Goal: Task Accomplishment & Management: Complete application form

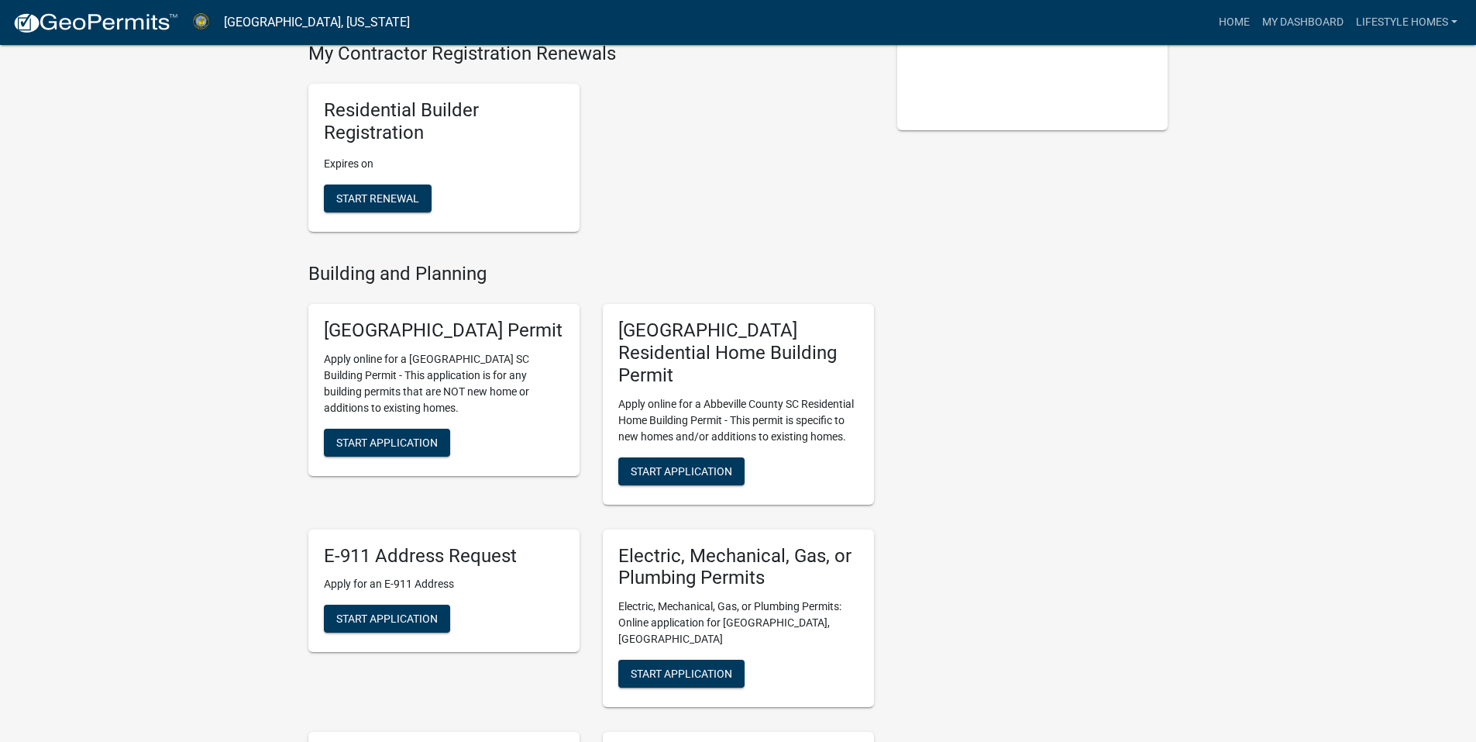
scroll to position [542, 0]
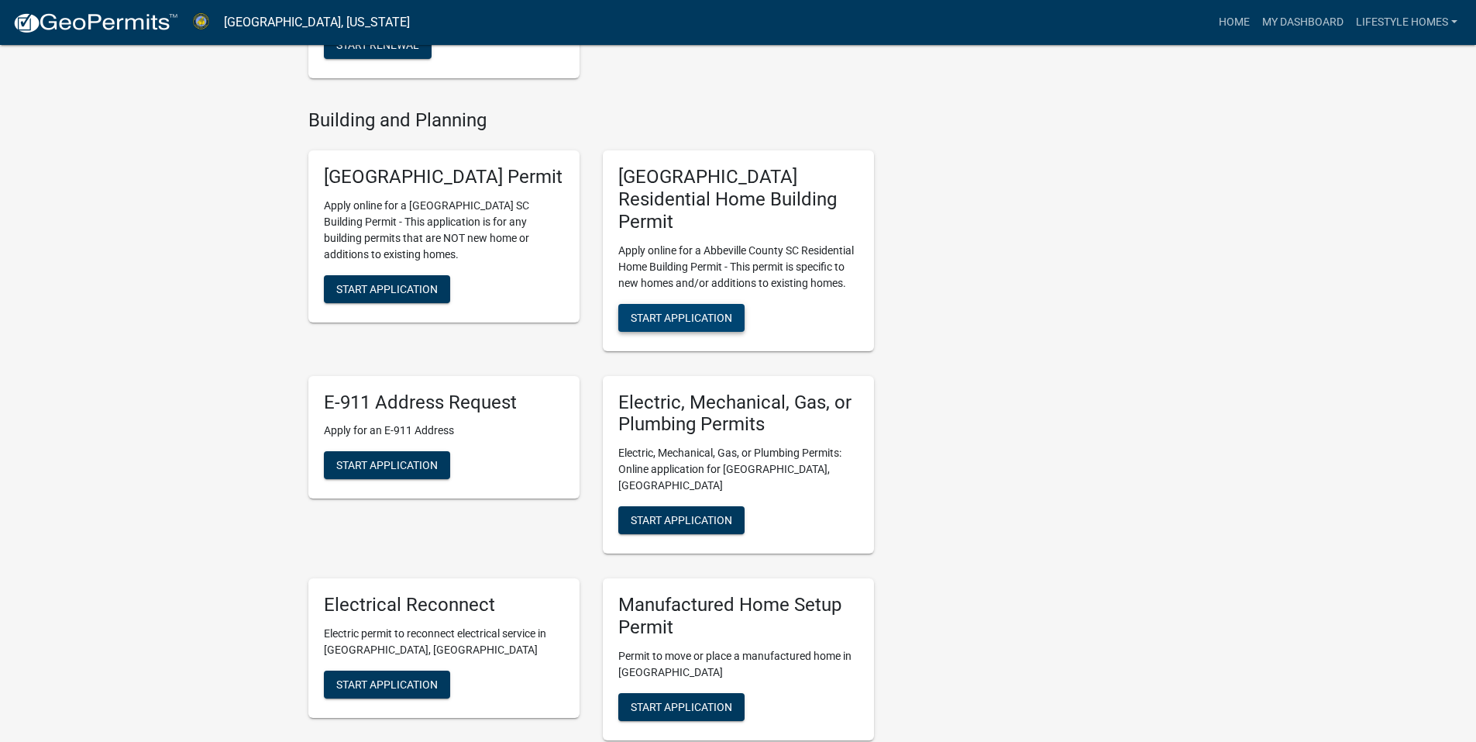
click at [695, 304] on button "Start Application" at bounding box center [681, 318] width 126 height 28
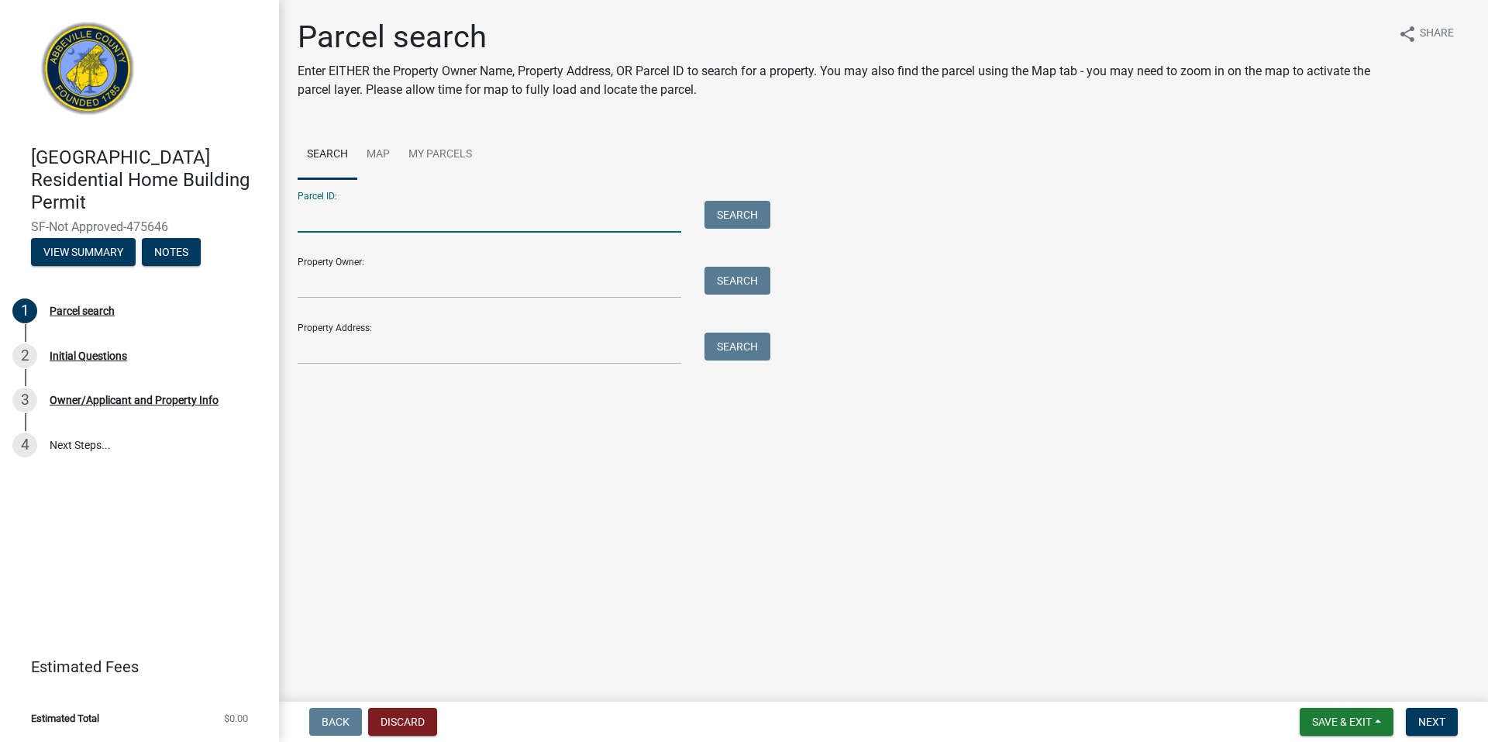
click at [446, 218] on input "Parcel ID:" at bounding box center [490, 217] width 384 height 32
paste input "[PHONE_NUMBER]"
type input "[PHONE_NUMBER]"
click at [731, 215] on button "Search" at bounding box center [737, 215] width 66 height 28
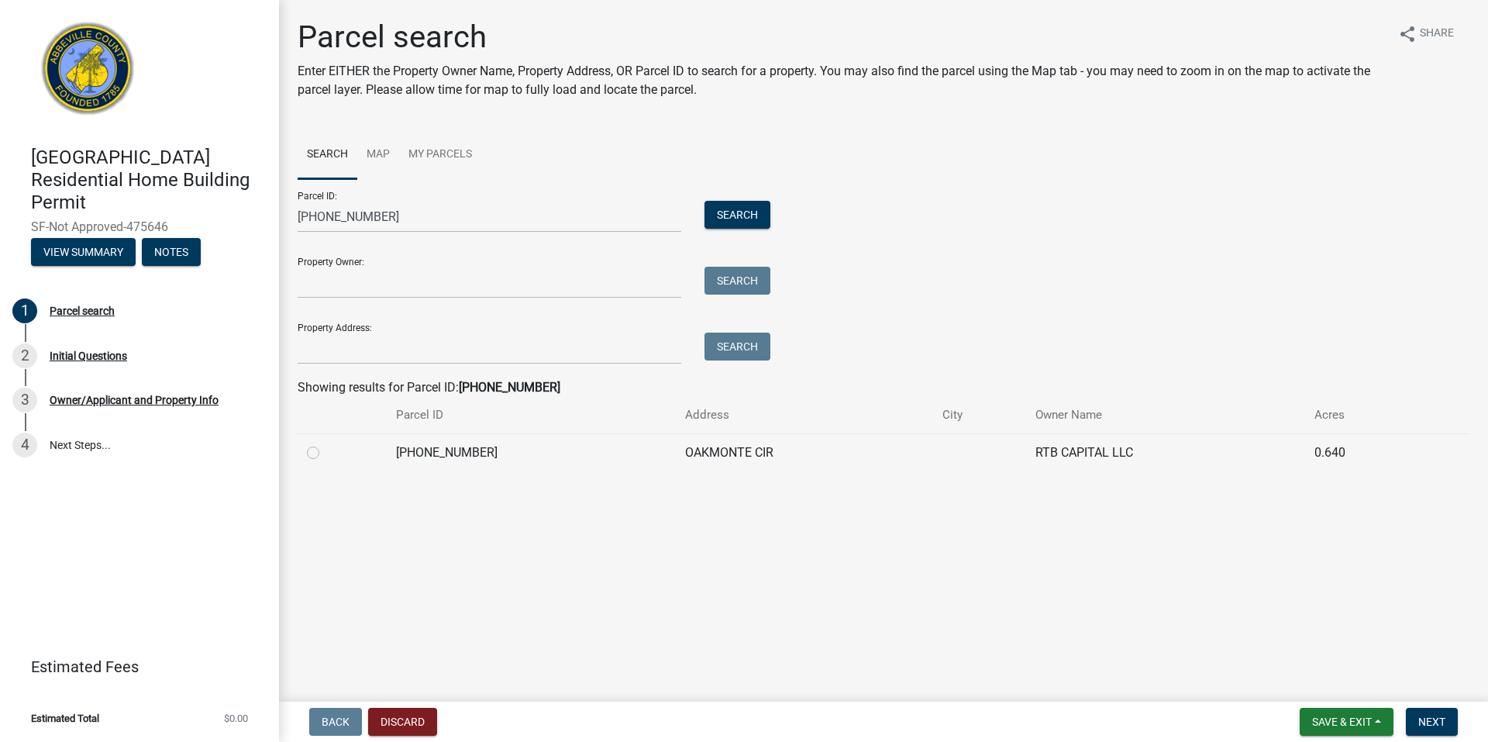
click at [325, 443] on label at bounding box center [325, 443] width 0 height 0
click at [325, 451] on input "radio" at bounding box center [330, 448] width 10 height 10
radio input "true"
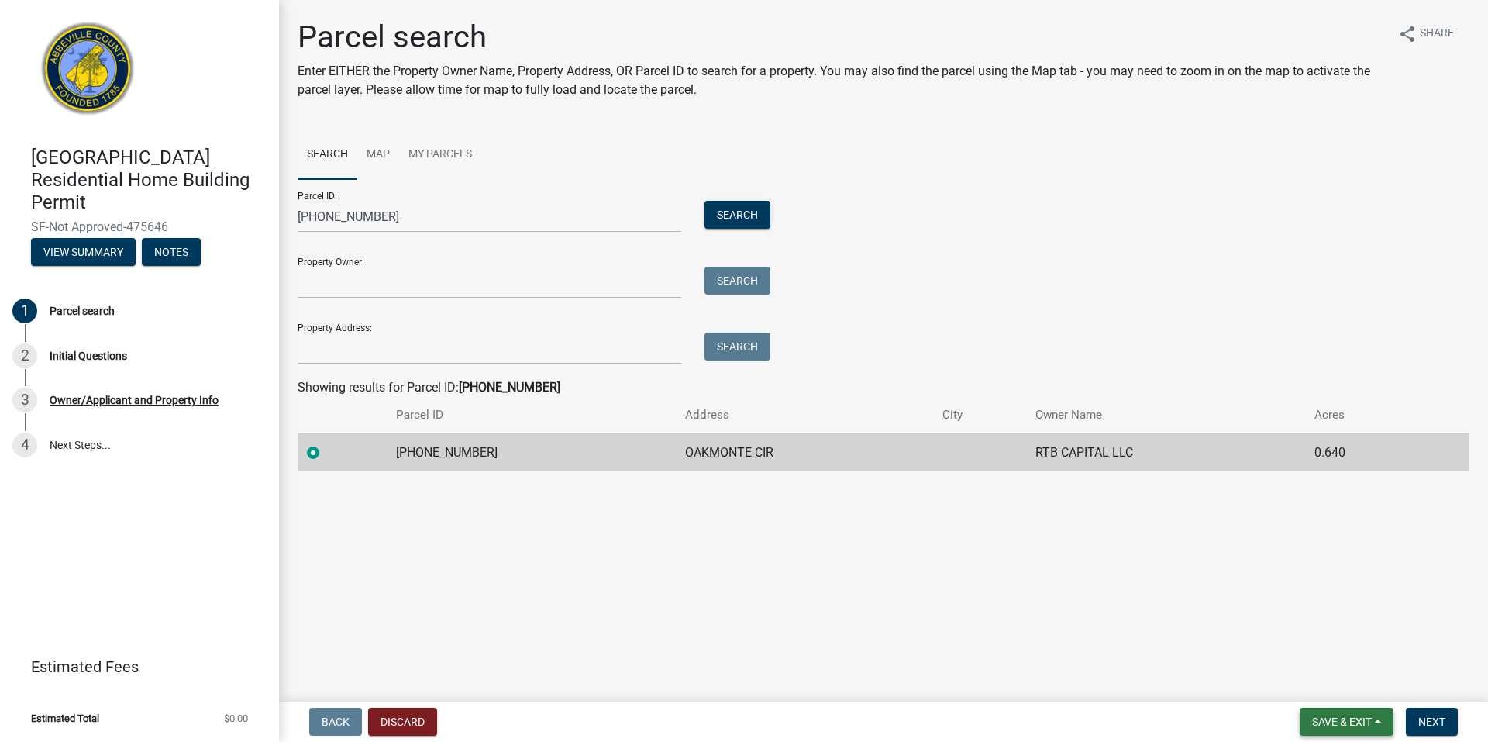
drag, startPoint x: 1317, startPoint y: 721, endPoint x: 1347, endPoint y: 703, distance: 35.1
click at [1145, 708] on div "Back Discard Save & Exit Save Save & Exit Next" at bounding box center [883, 721] width 1184 height 28
click at [1436, 716] on span "Next" at bounding box center [1431, 721] width 27 height 12
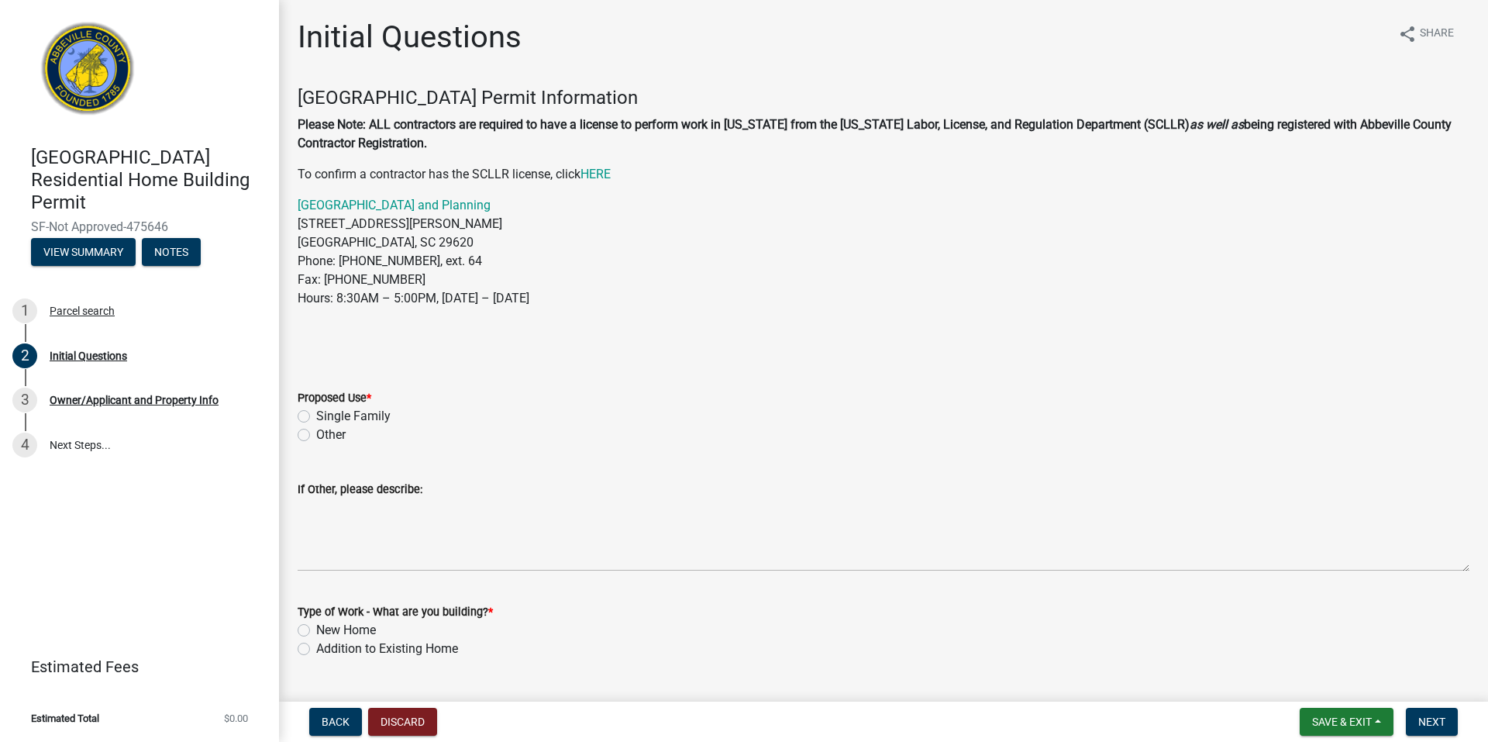
click at [373, 413] on label "Single Family" at bounding box center [353, 416] width 74 height 19
click at [326, 413] on input "Single Family" at bounding box center [321, 412] width 10 height 10
radio input "true"
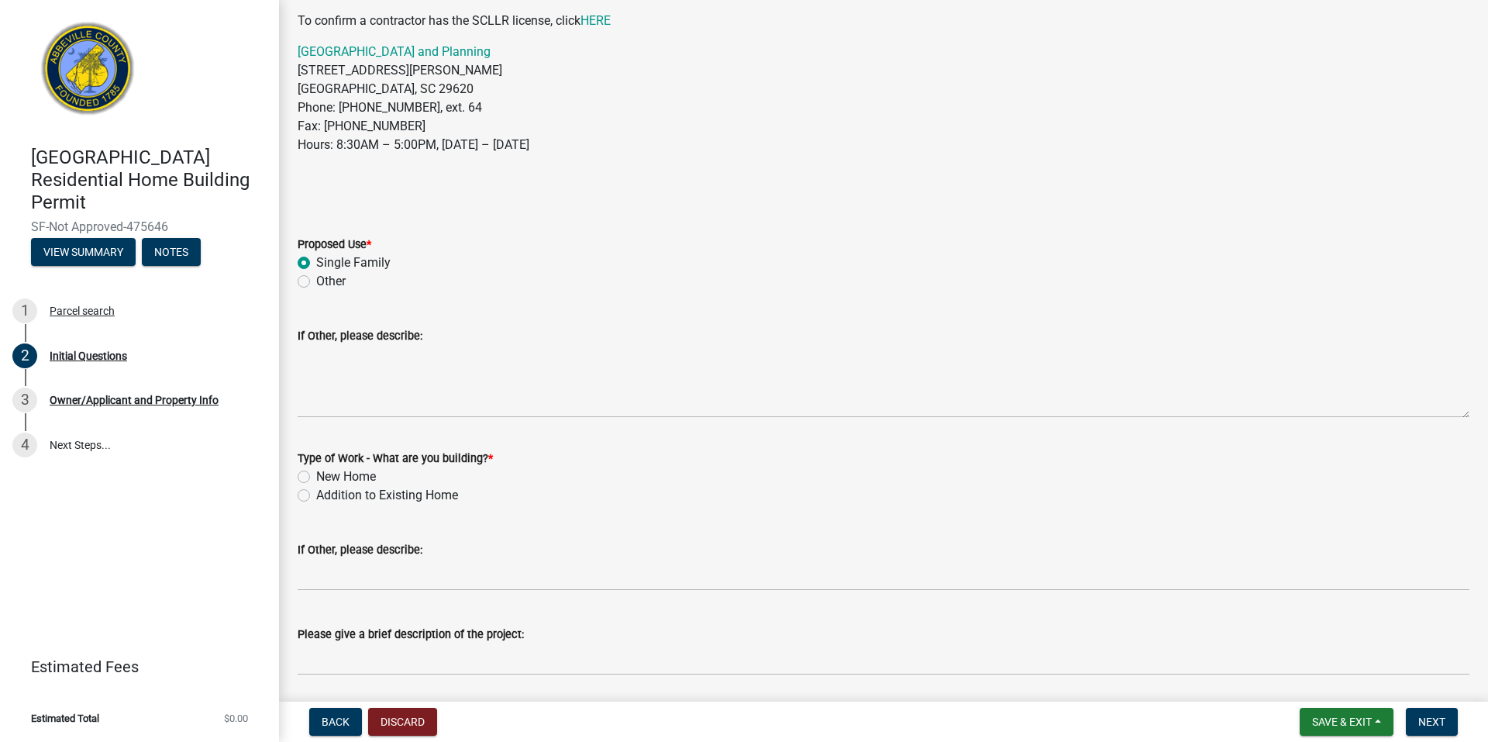
scroll to position [155, 0]
click at [362, 475] on label "New Home" at bounding box center [346, 475] width 60 height 19
click at [326, 475] on input "New Home" at bounding box center [321, 471] width 10 height 10
radio input "true"
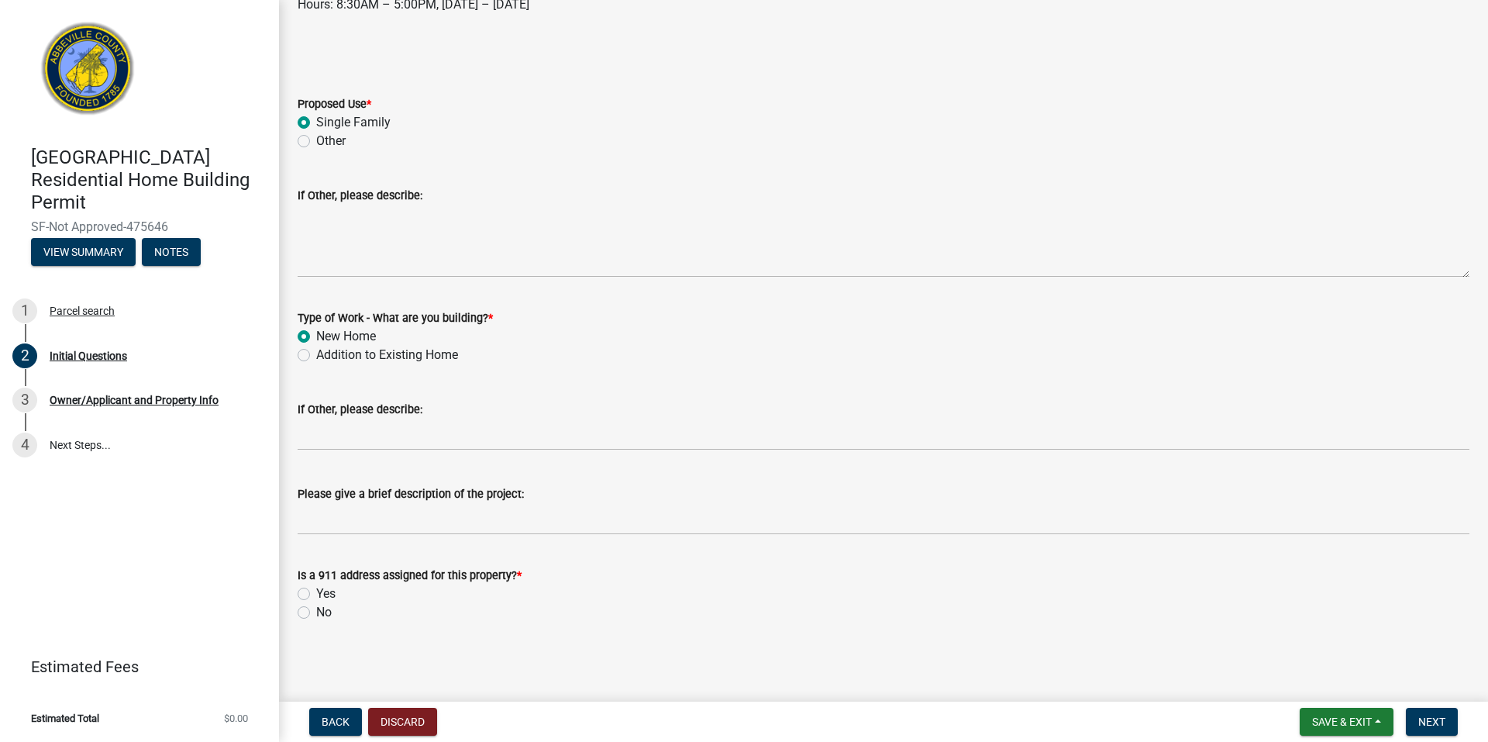
scroll to position [294, 0]
click at [316, 608] on label "No" at bounding box center [323, 611] width 15 height 19
click at [316, 608] on input "No" at bounding box center [321, 607] width 10 height 10
radio input "true"
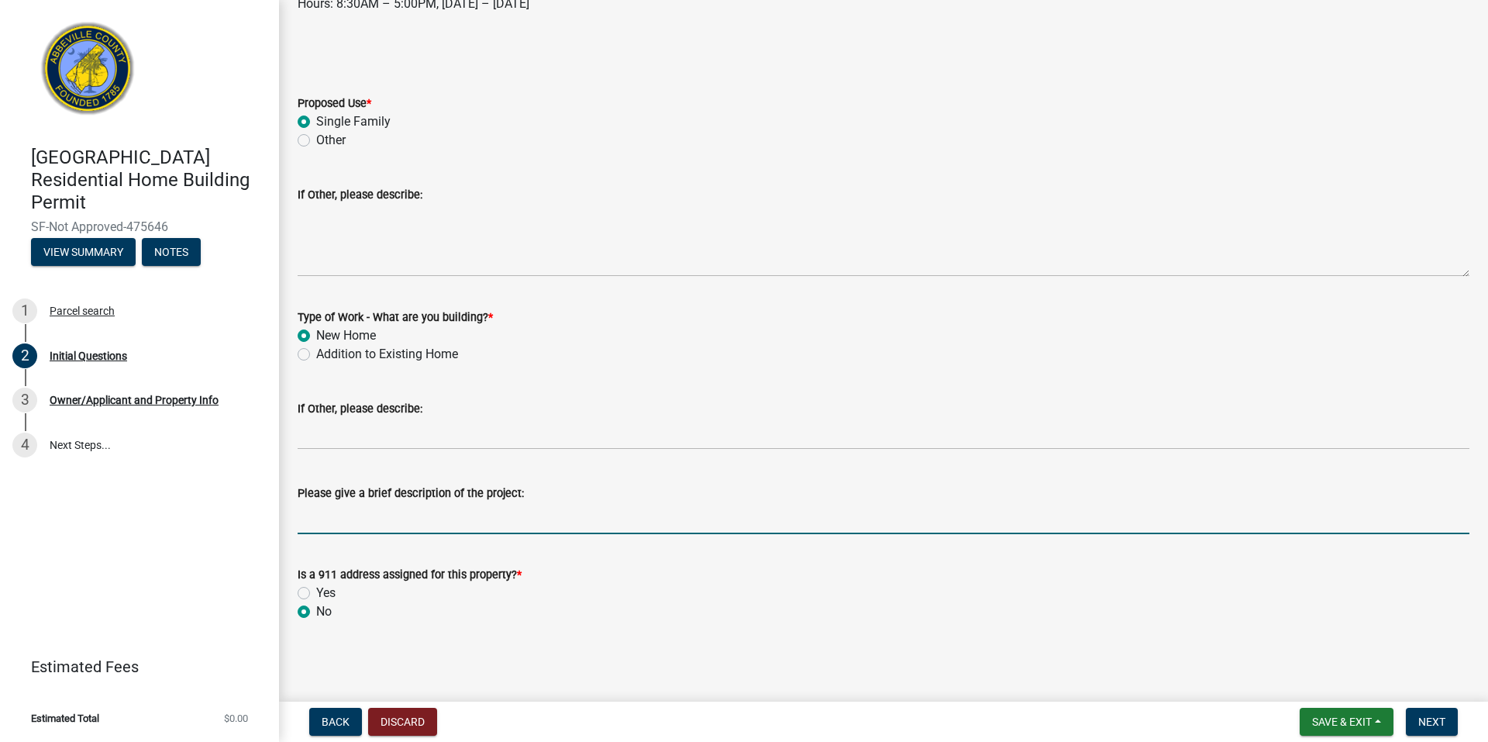
click at [540, 528] on input "Please give a brief description of the project:" at bounding box center [884, 518] width 1172 height 32
type input "New home"
click at [1421, 724] on span "Next" at bounding box center [1431, 721] width 27 height 12
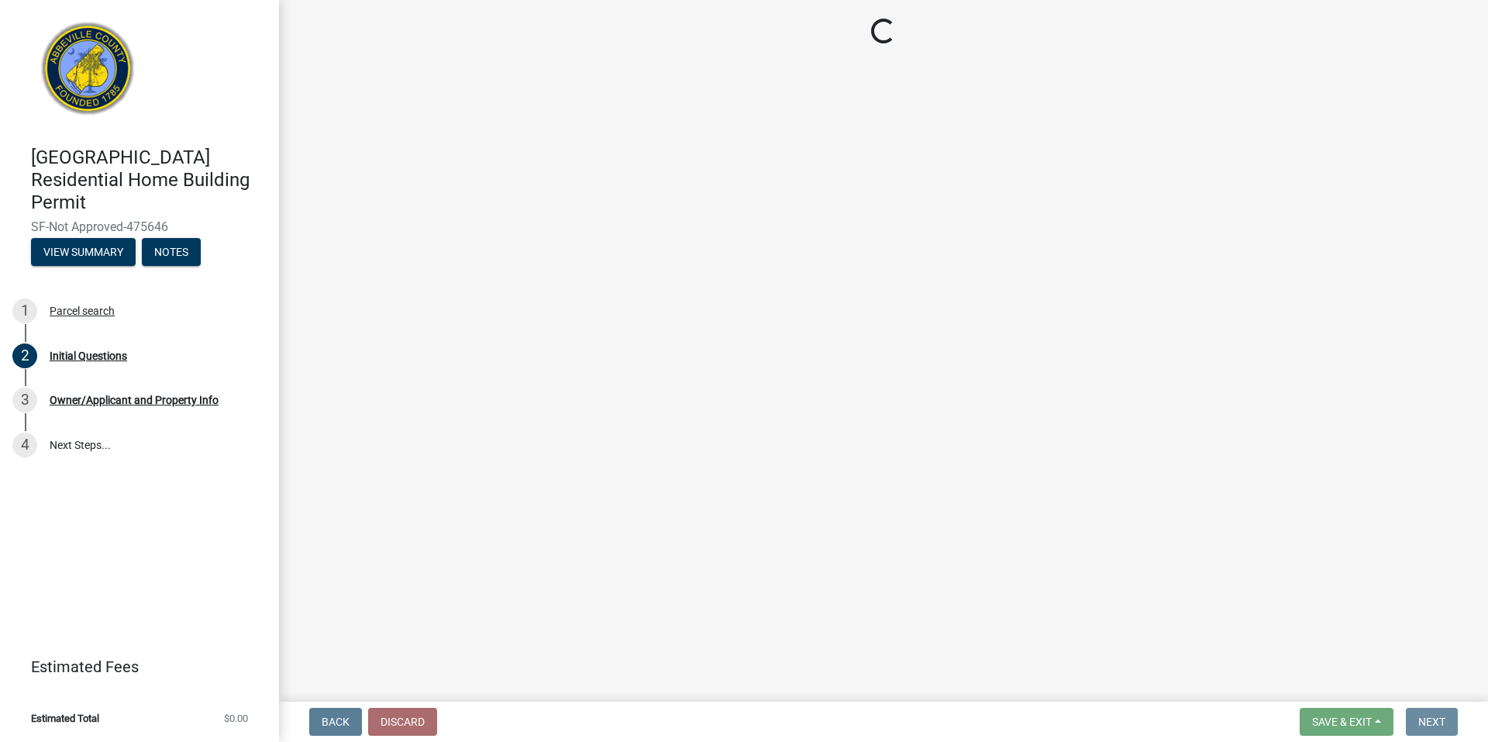
scroll to position [0, 0]
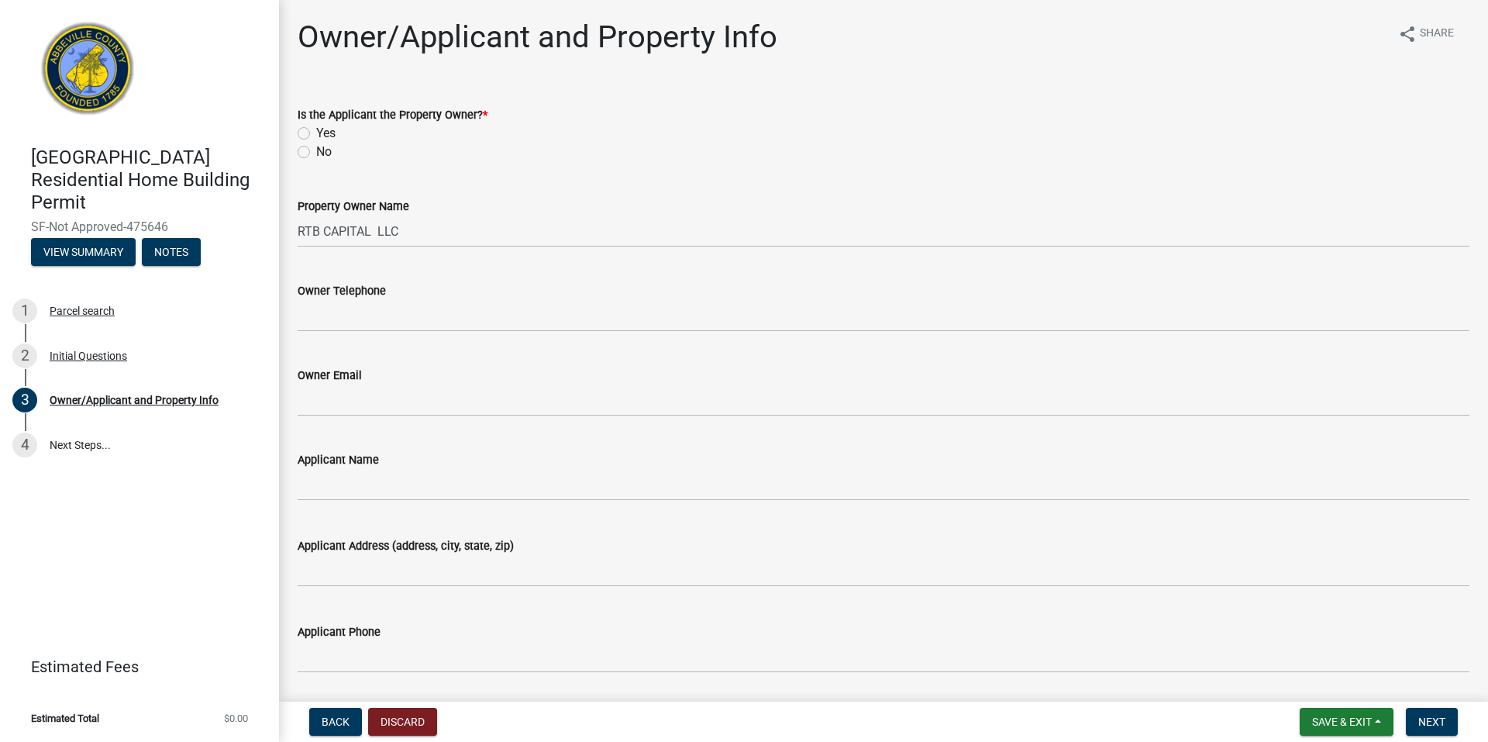
click at [297, 151] on div "Is the Applicant the Property Owner? * Yes No" at bounding box center [883, 124] width 1195 height 74
click at [316, 151] on label "No" at bounding box center [323, 152] width 15 height 19
click at [316, 151] on input "No" at bounding box center [321, 148] width 10 height 10
radio input "true"
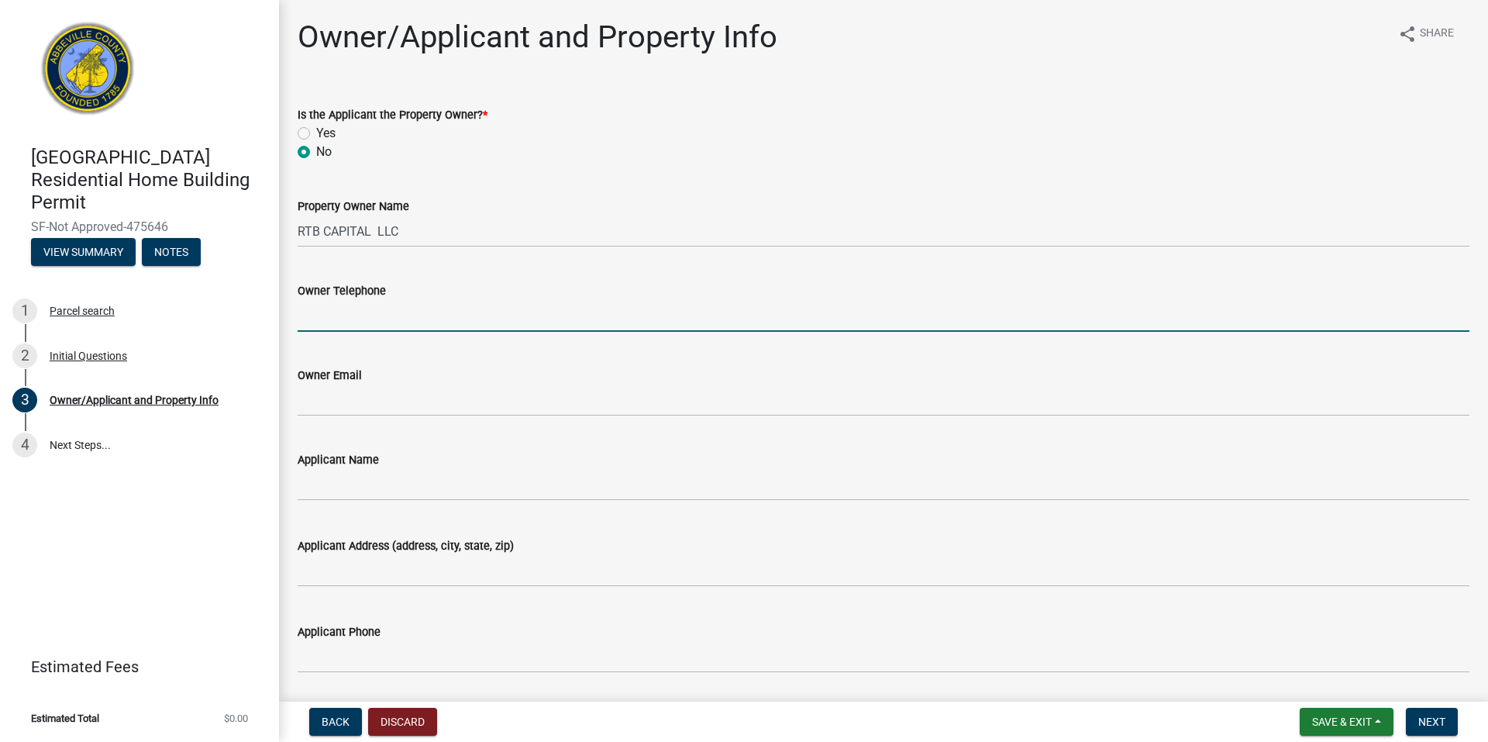
click at [382, 319] on input "Owner Telephone" at bounding box center [884, 316] width 1172 height 32
type input "7062105488"
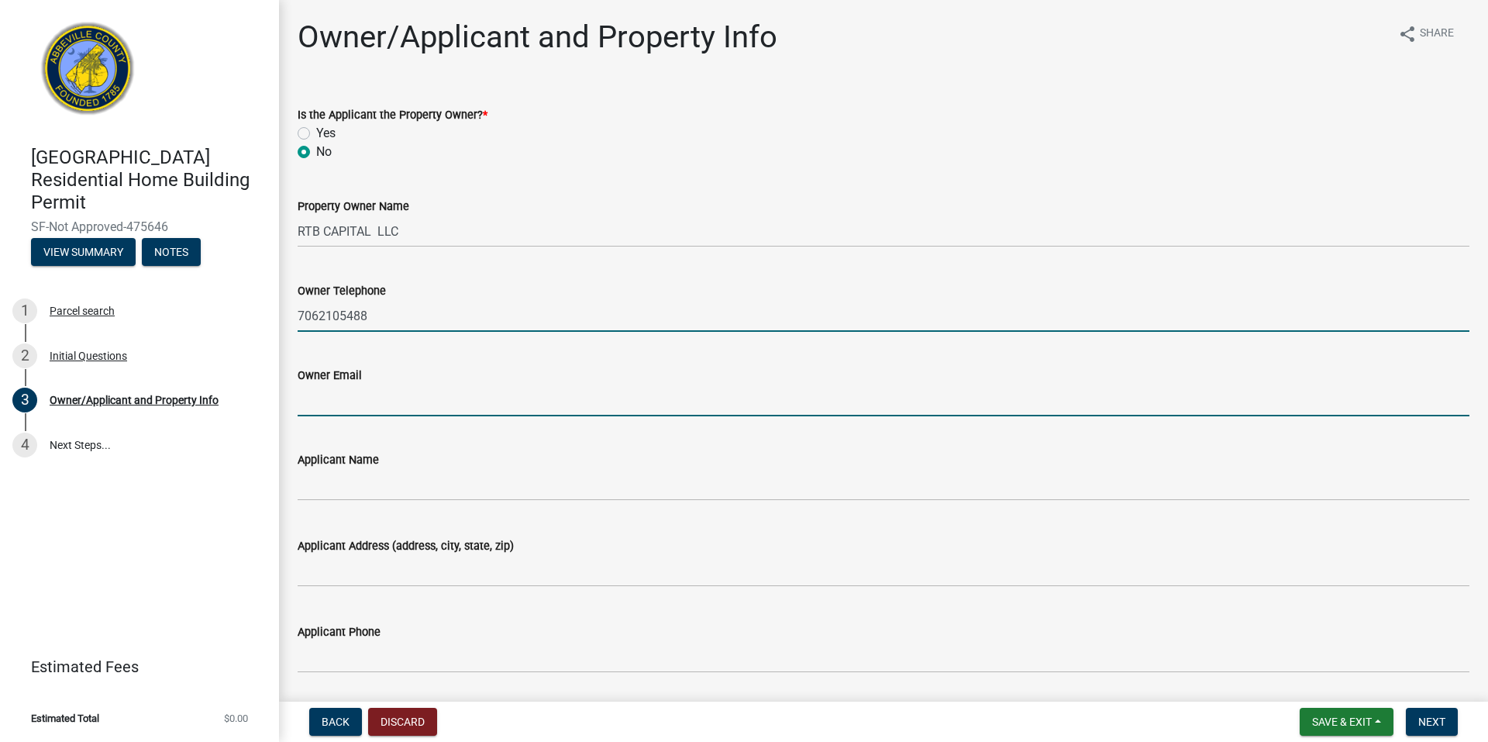
type input "[PERSON_NAME][EMAIL_ADDRESS][DOMAIN_NAME]"
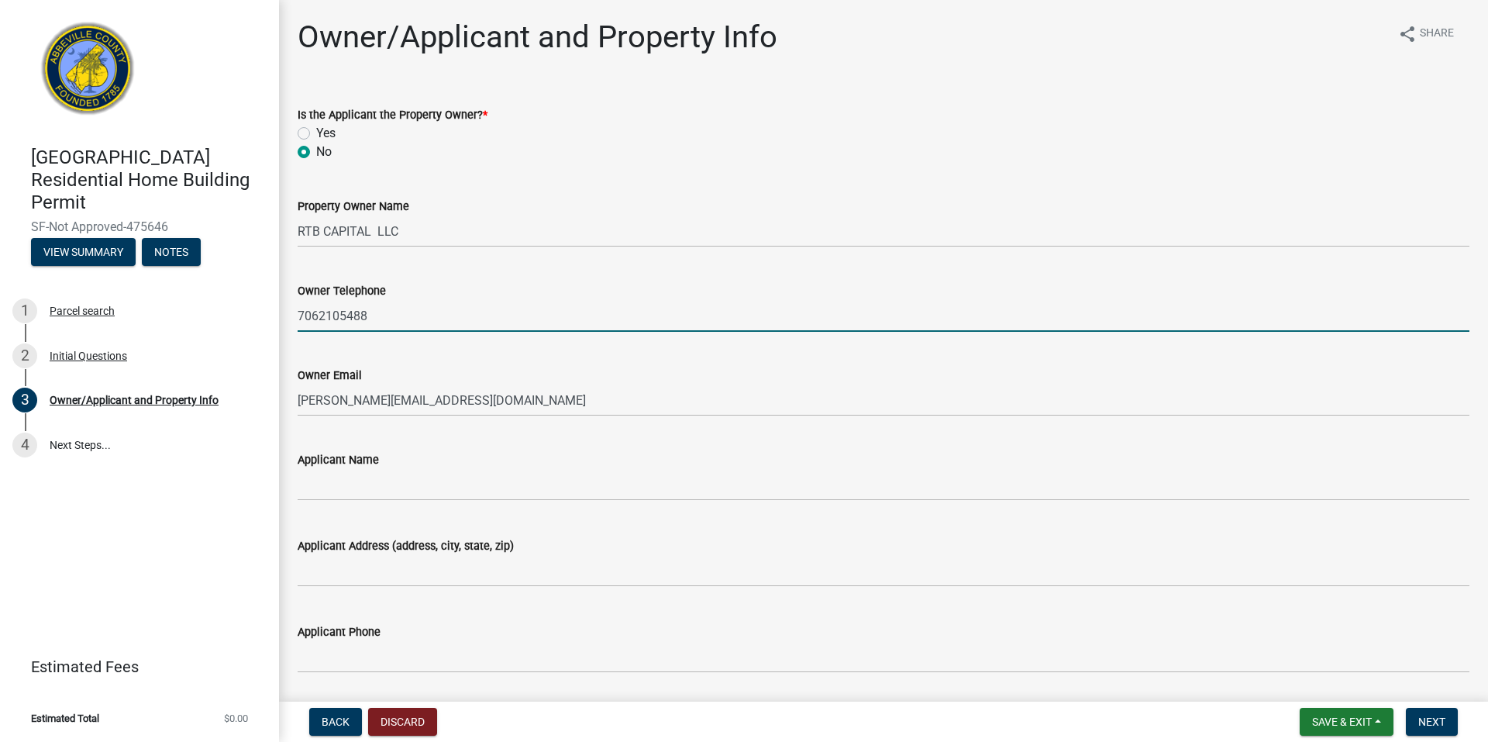
type input "Lifestyle Homes"
type input "[STREET_ADDRESS]"
type input "Abbeville Public Utilities"
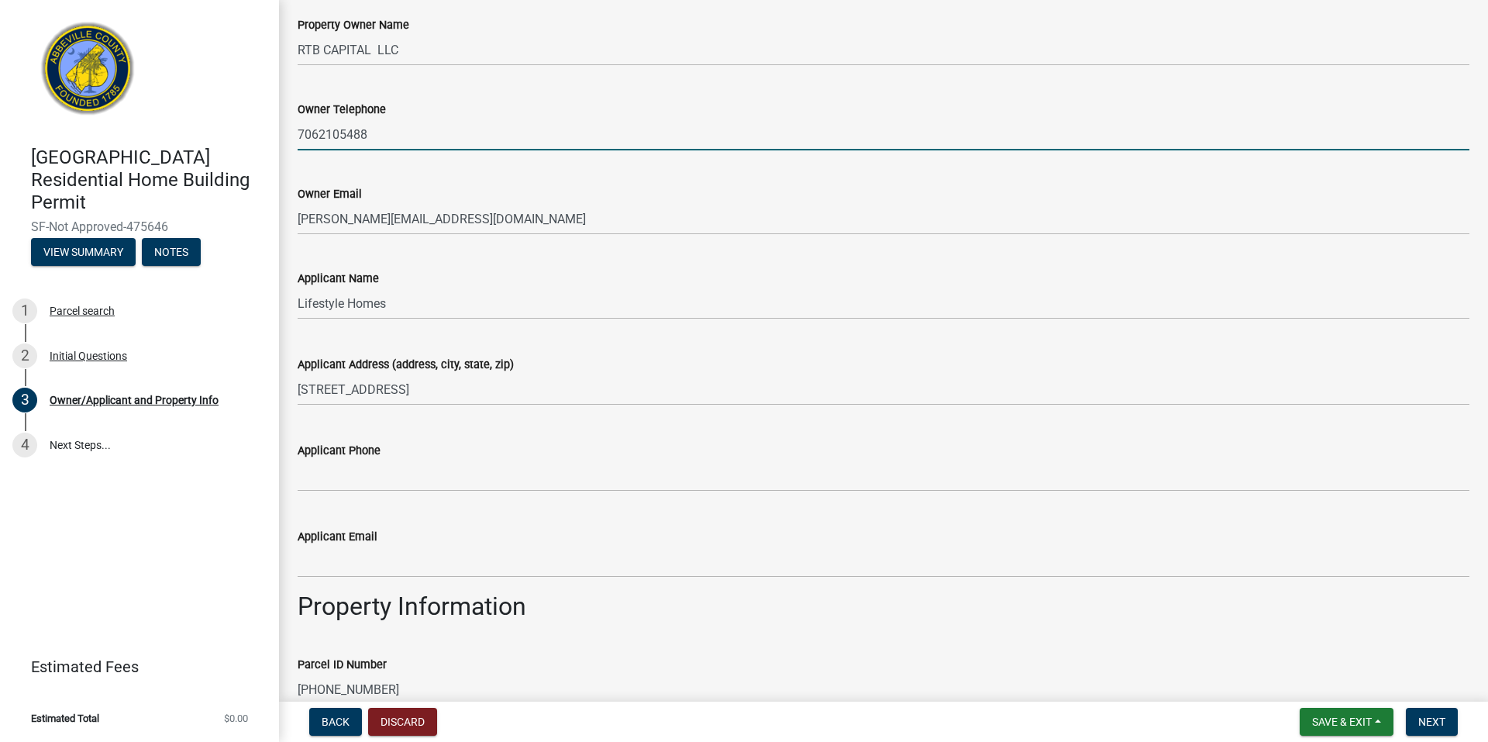
scroll to position [232, 0]
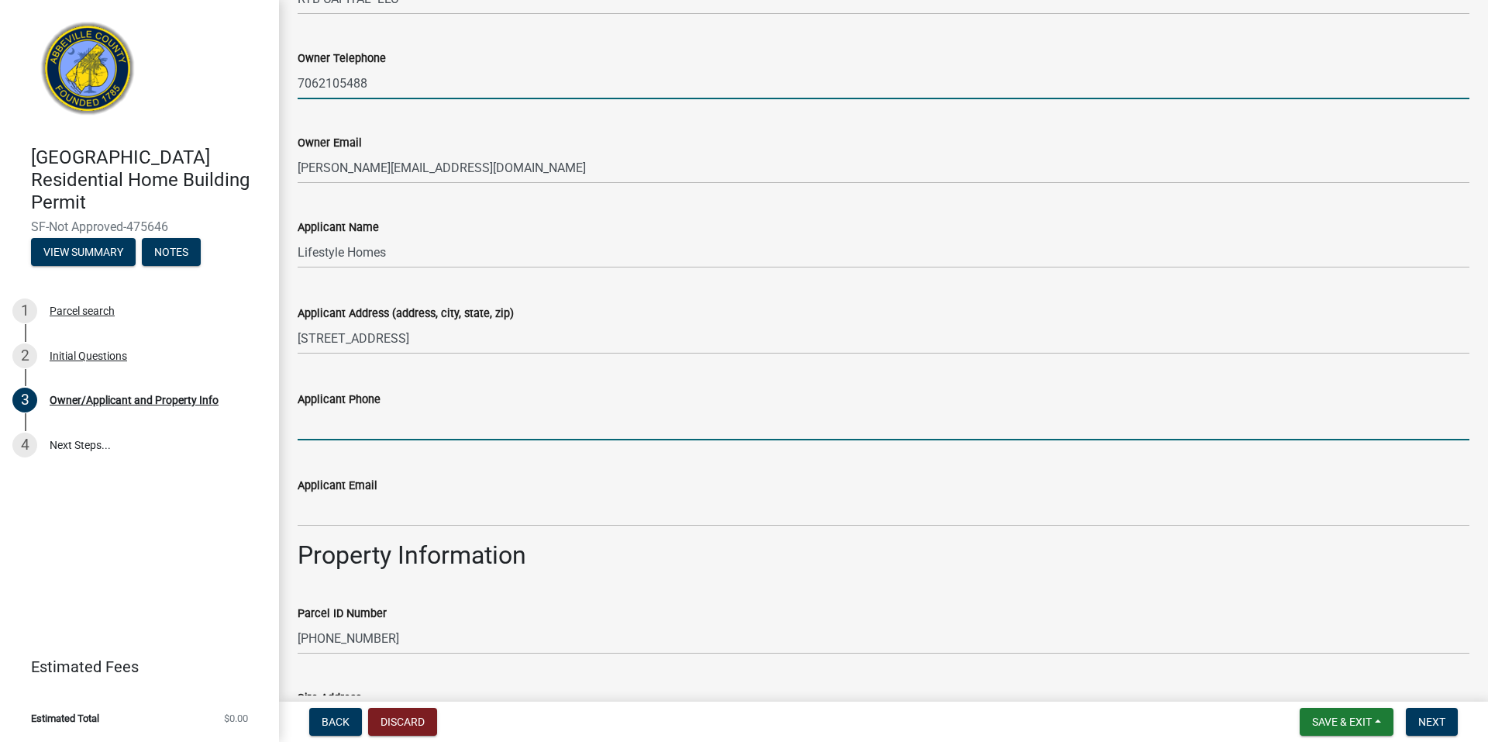
click at [458, 415] on input "Applicant Phone" at bounding box center [884, 424] width 1172 height 32
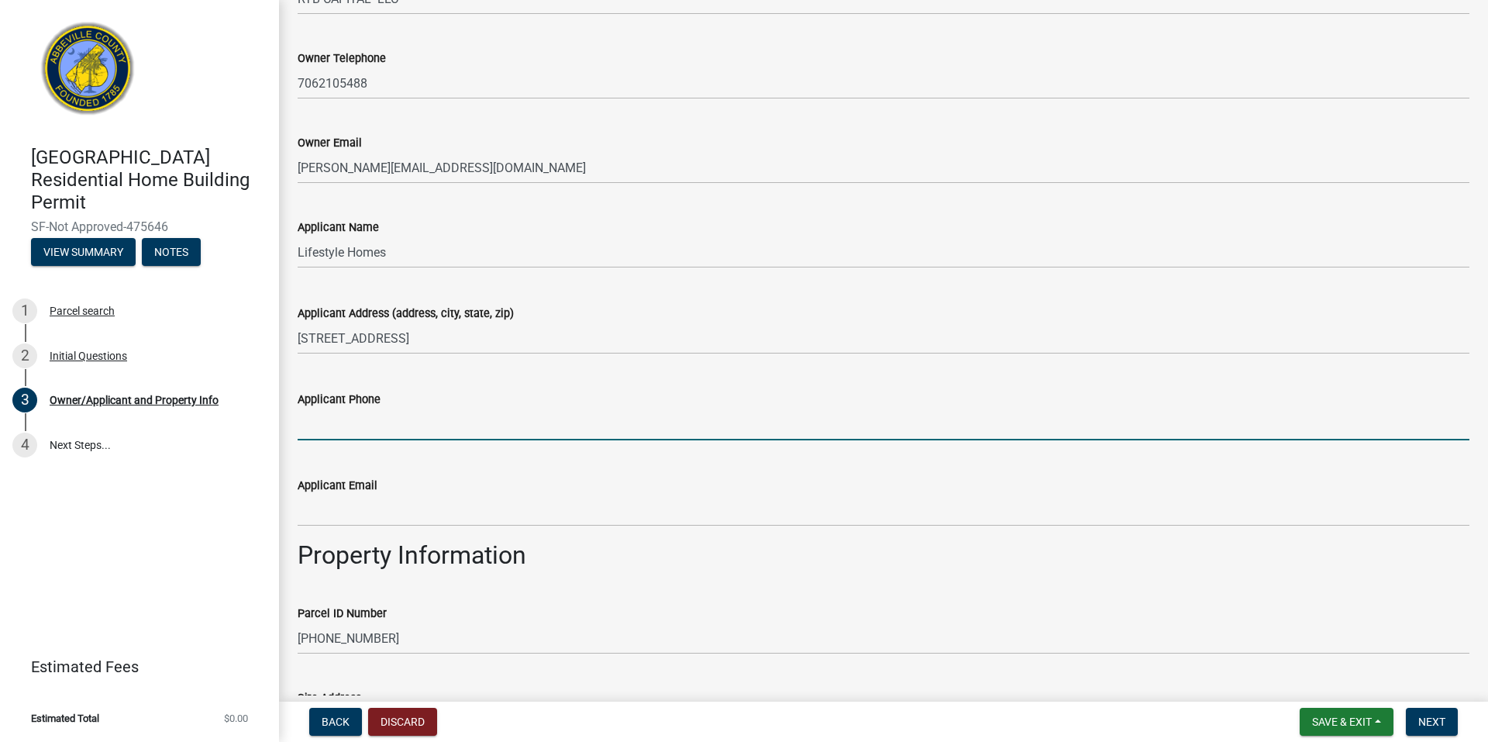
type input "7062105488"
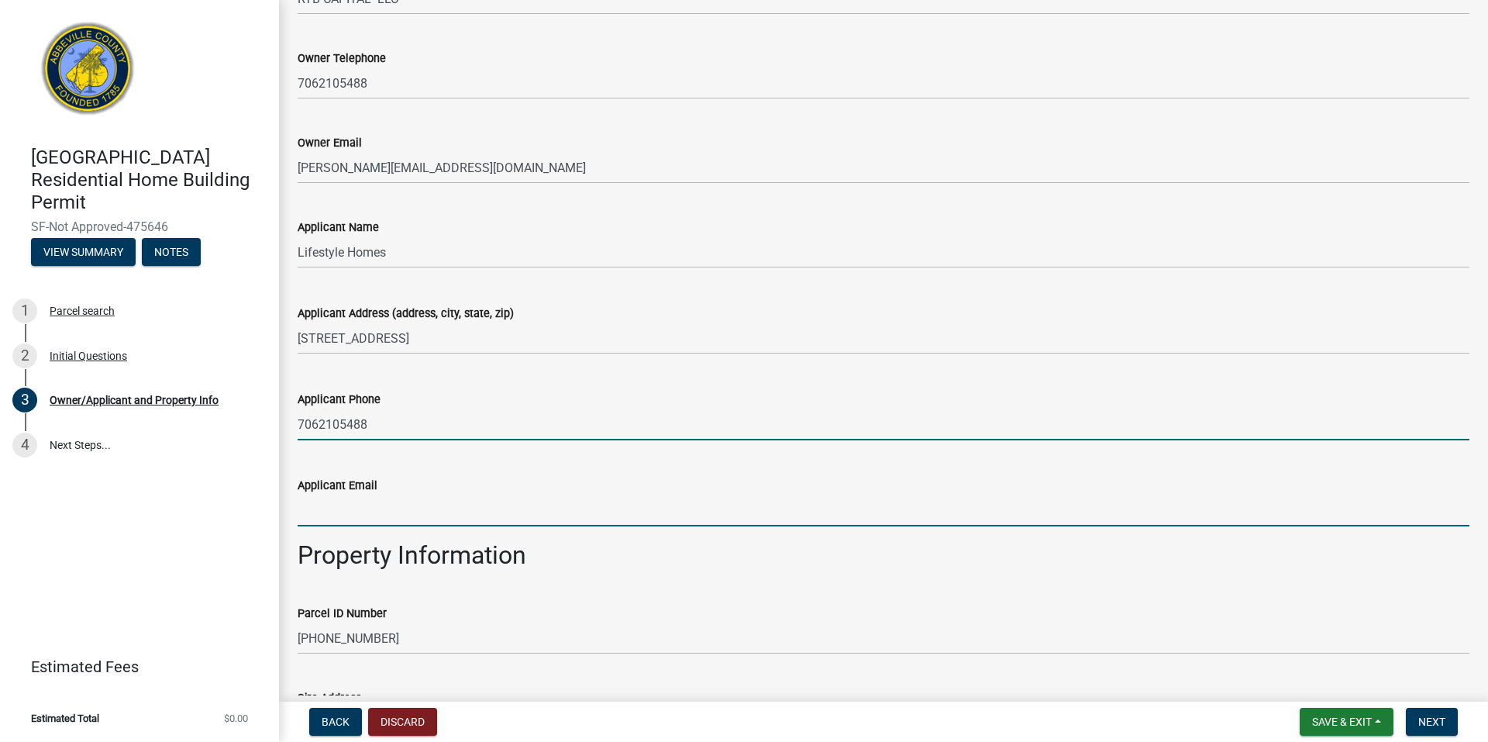
type input "[PERSON_NAME][EMAIL_ADDRESS][DOMAIN_NAME]"
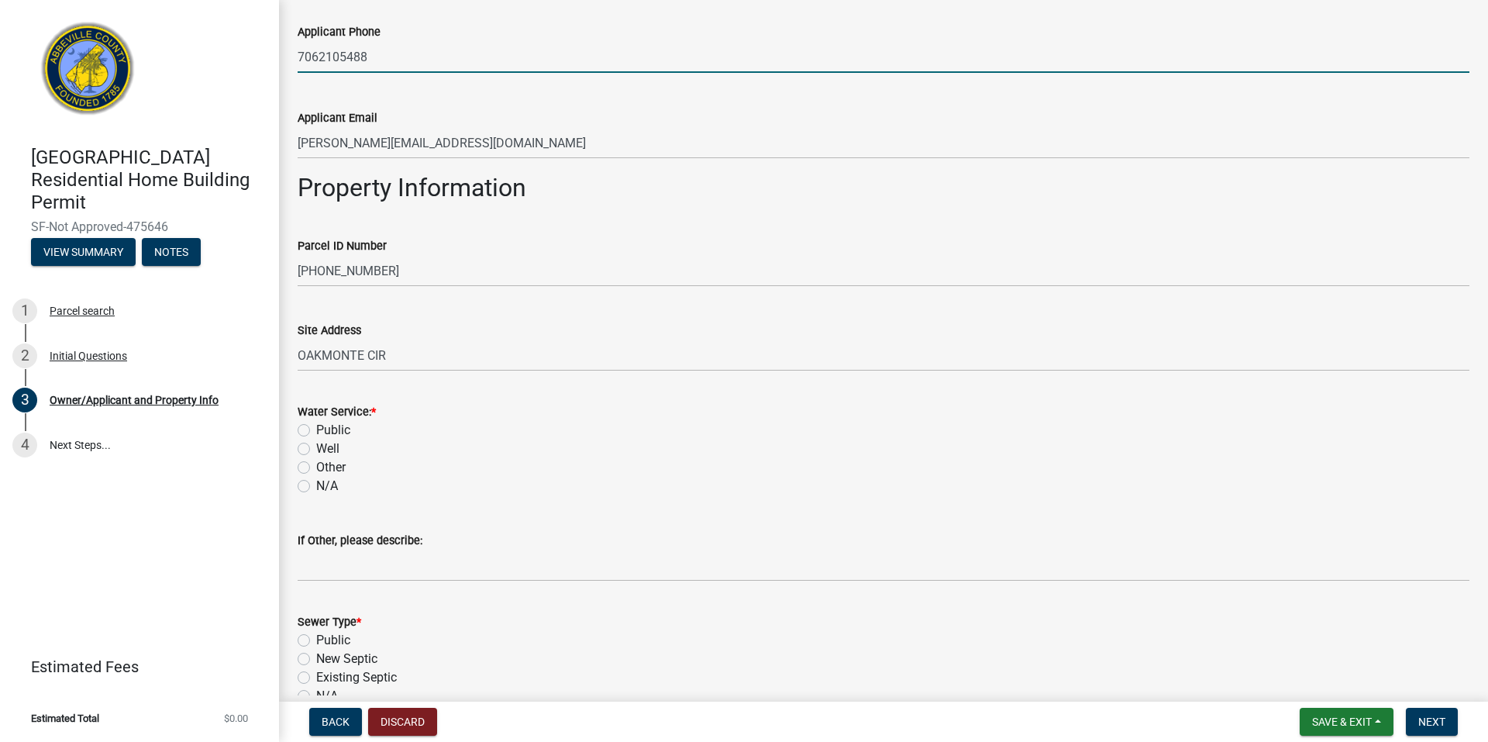
scroll to position [620, 0]
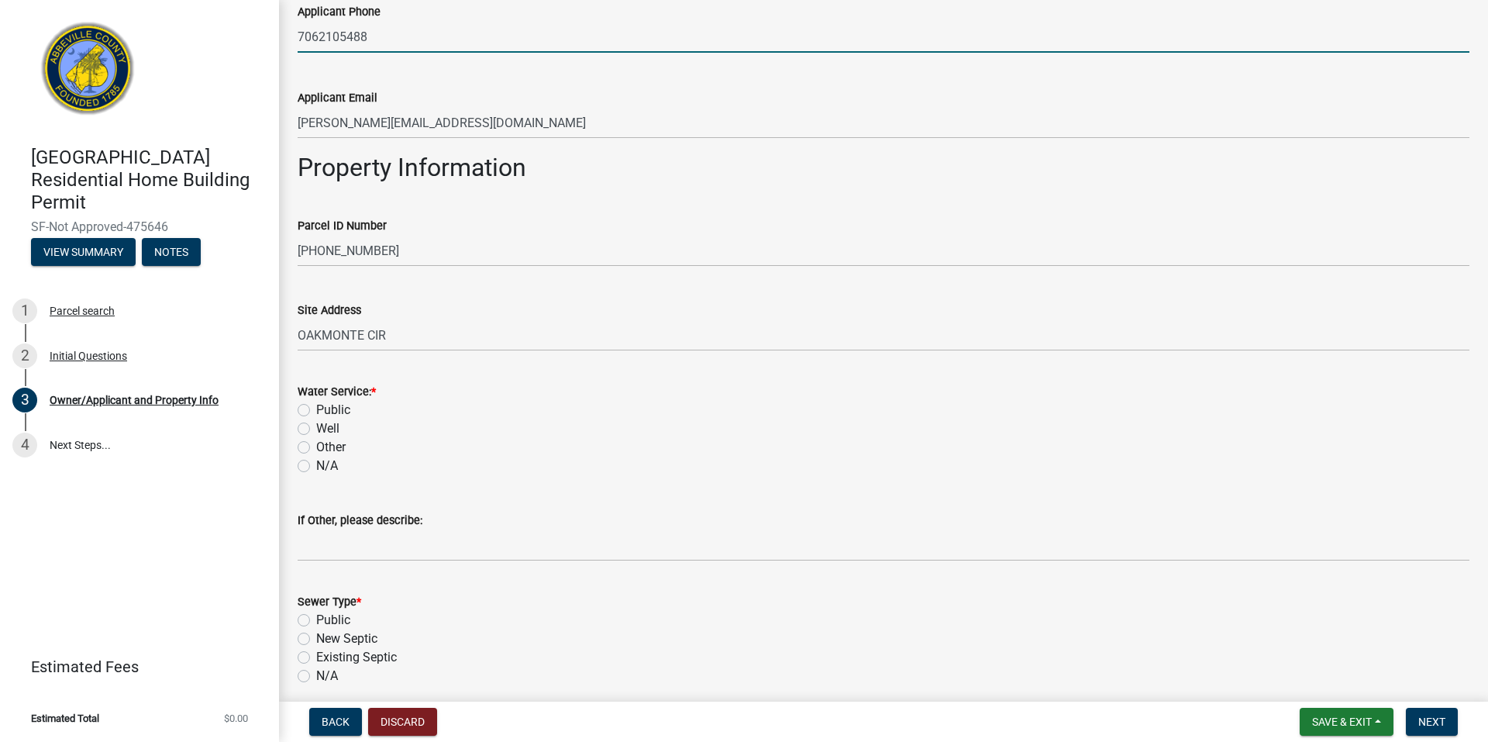
click at [316, 416] on label "Public" at bounding box center [333, 410] width 34 height 19
click at [316, 411] on input "Public" at bounding box center [321, 406] width 10 height 10
radio input "true"
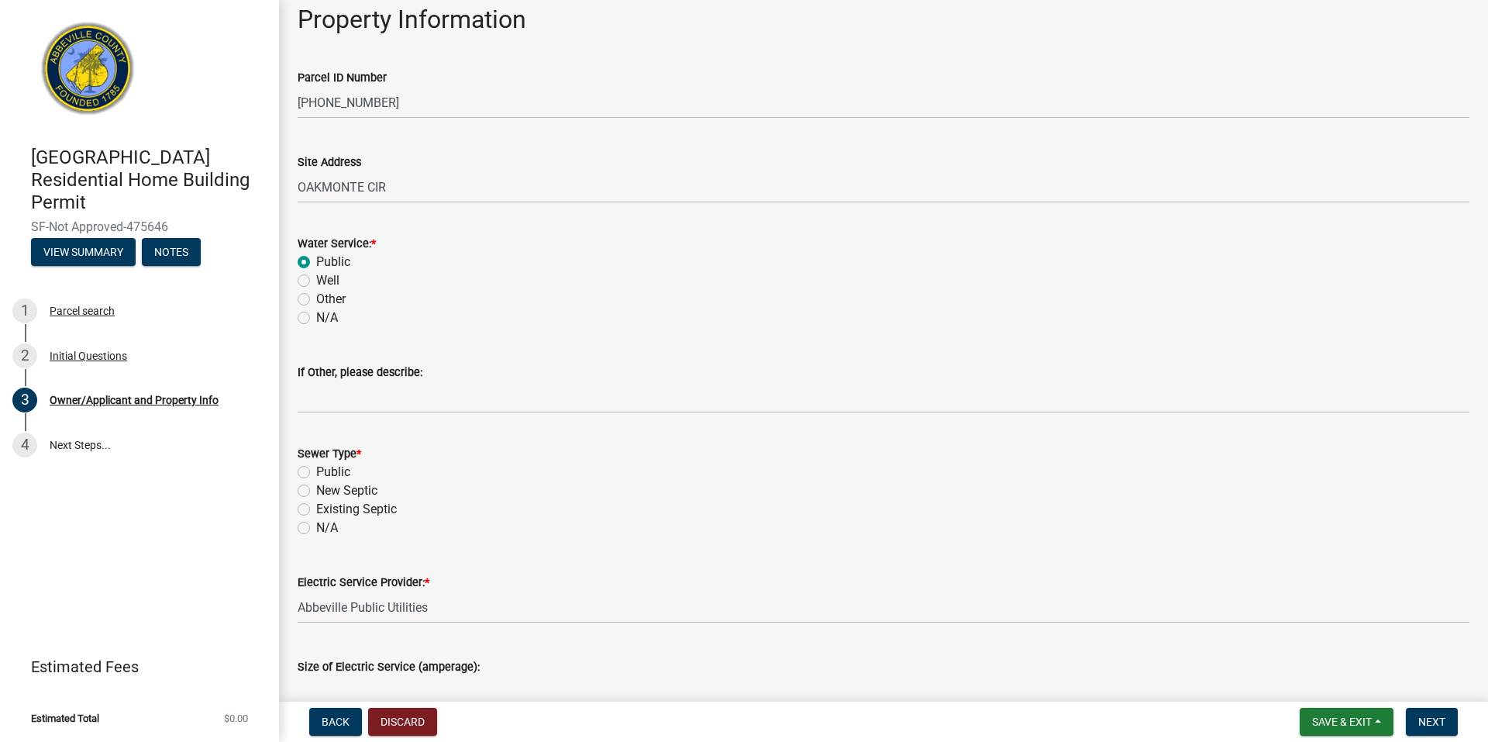
scroll to position [775, 0]
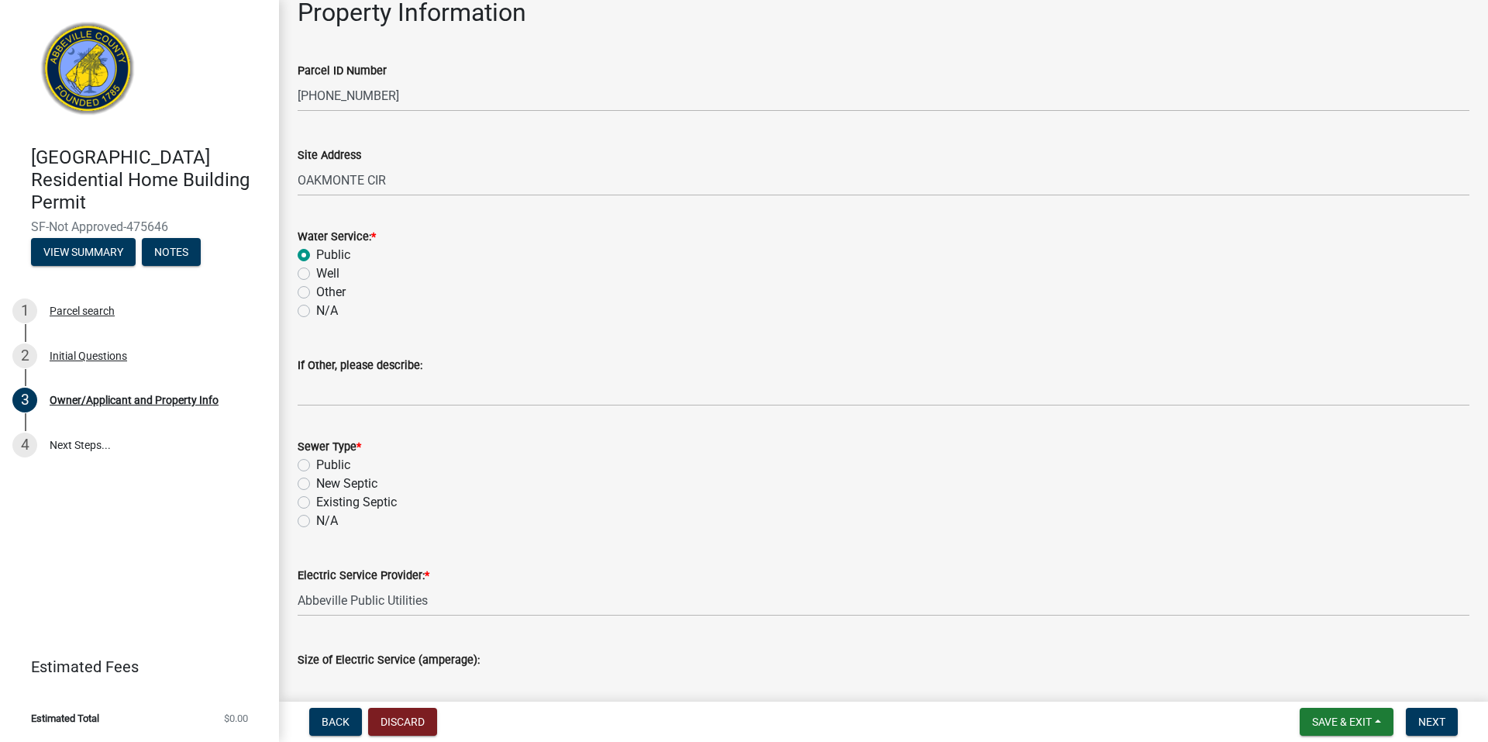
click at [316, 465] on label "Public" at bounding box center [333, 465] width 34 height 19
click at [316, 465] on input "Public" at bounding box center [321, 461] width 10 height 10
radio input "true"
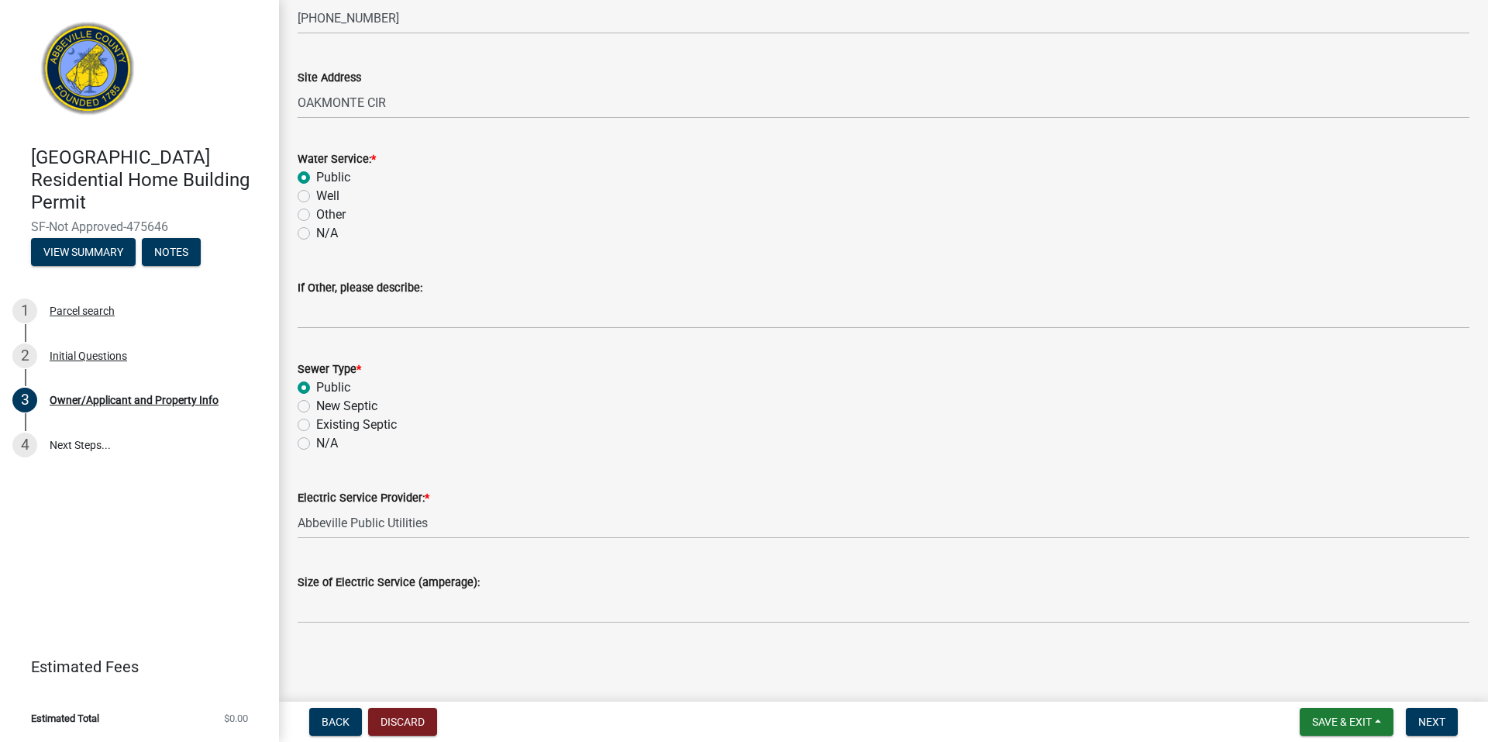
scroll to position [853, 0]
click at [1427, 718] on span "Next" at bounding box center [1431, 721] width 27 height 12
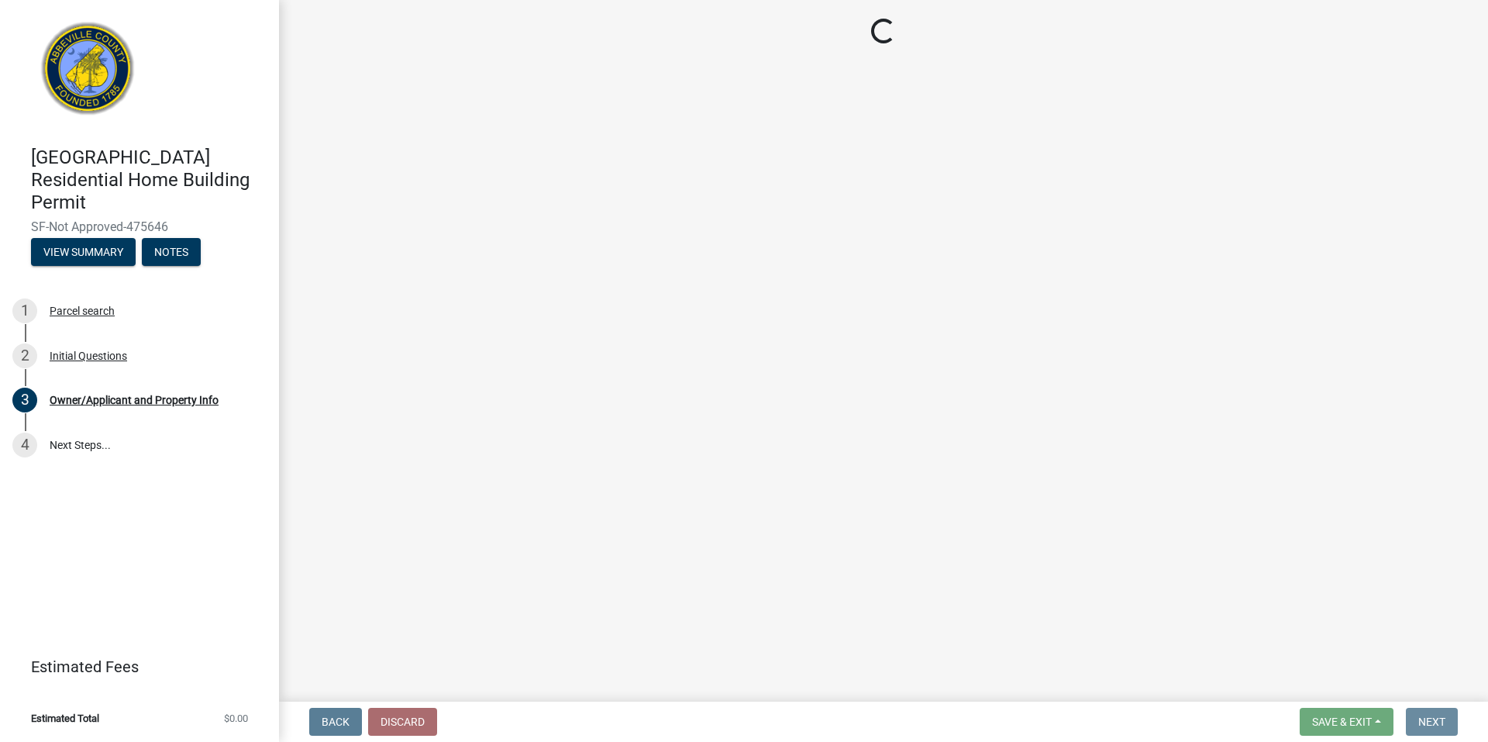
scroll to position [0, 0]
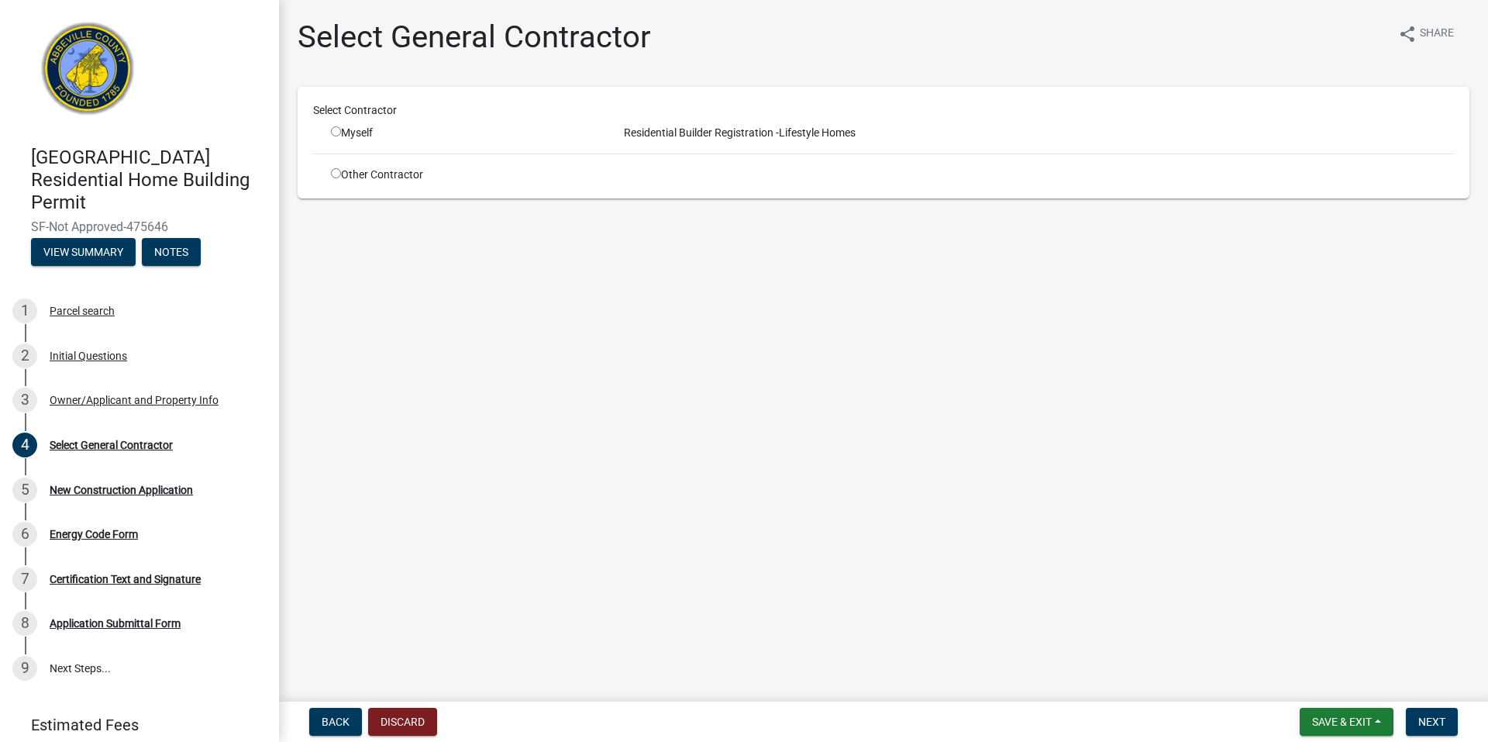
click at [329, 134] on div "Myself" at bounding box center [462, 133] width 287 height 16
click at [334, 131] on input "radio" at bounding box center [336, 131] width 10 height 10
radio input "true"
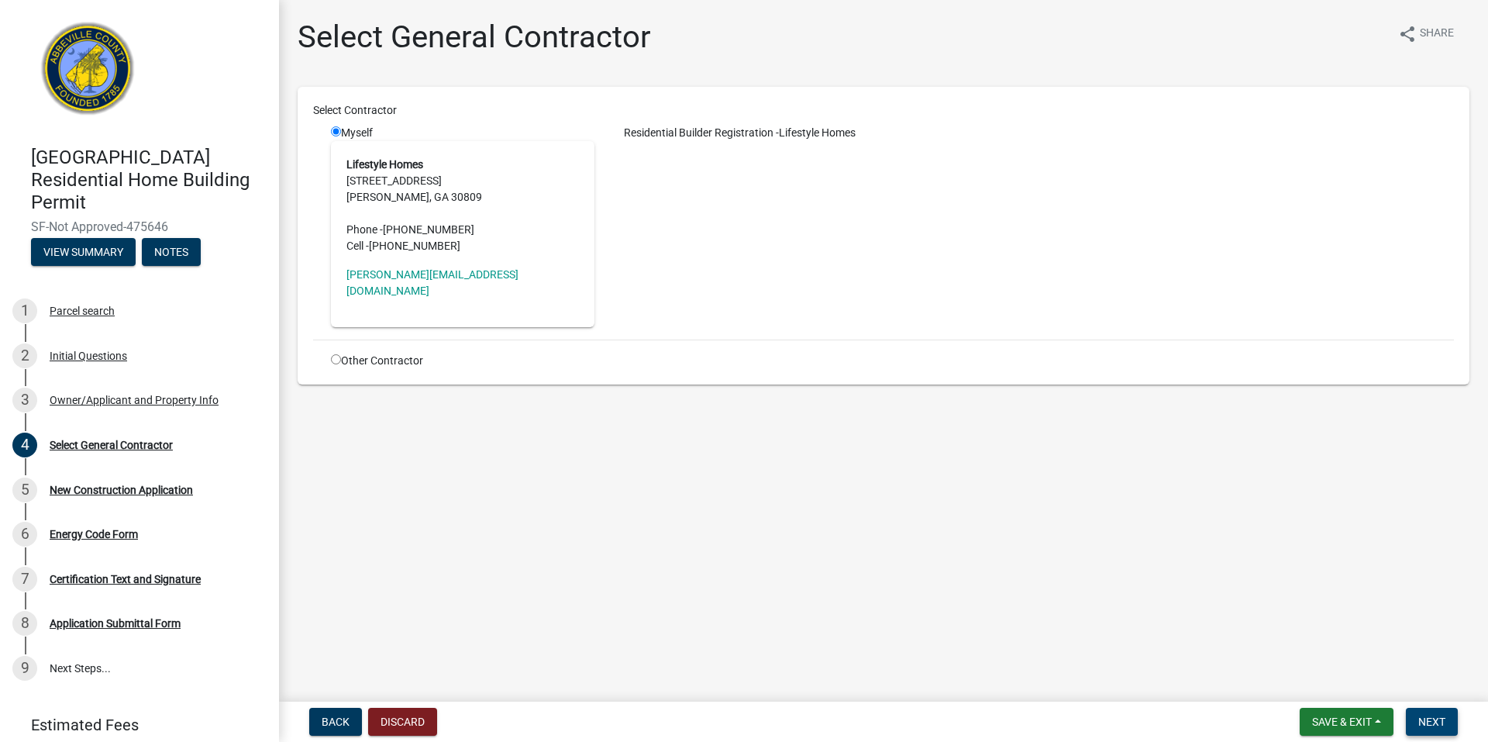
click at [1442, 716] on span "Next" at bounding box center [1431, 721] width 27 height 12
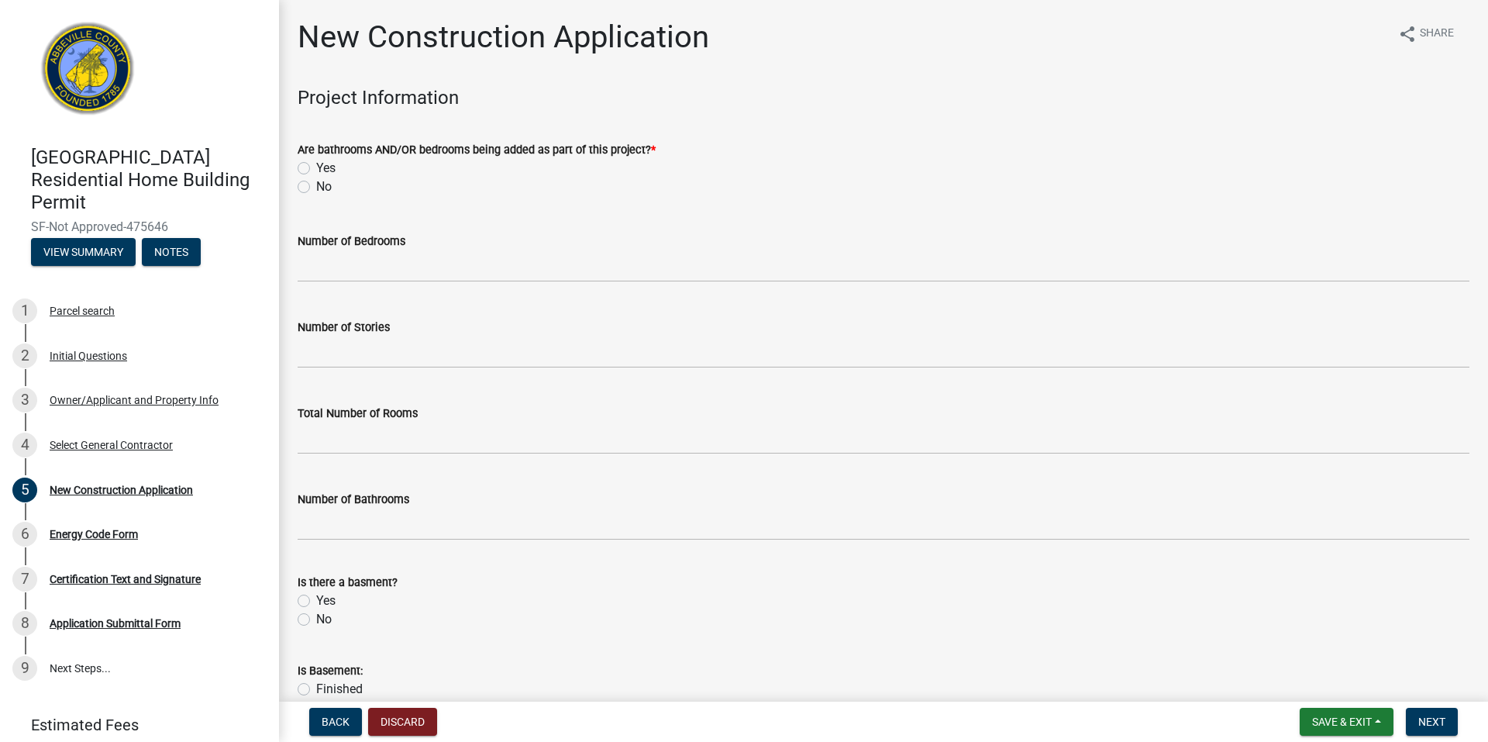
click at [311, 167] on div "Yes" at bounding box center [884, 168] width 1172 height 19
click at [316, 167] on label "Yes" at bounding box center [325, 168] width 19 height 19
click at [316, 167] on input "Yes" at bounding box center [321, 164] width 10 height 10
radio input "true"
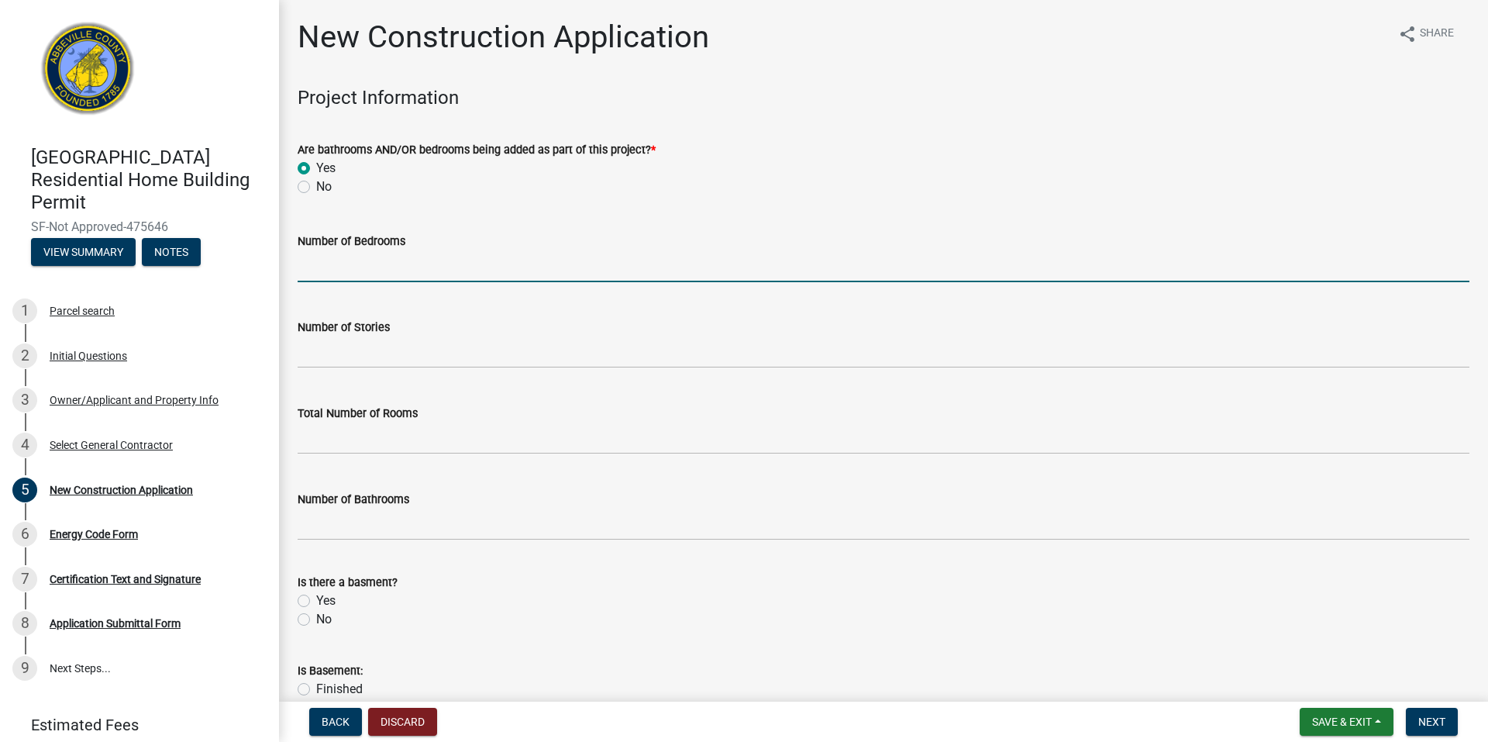
drag, startPoint x: 343, startPoint y: 263, endPoint x: 342, endPoint y: 271, distance: 8.6
click at [343, 263] on input "text" at bounding box center [884, 266] width 1172 height 32
type input "4"
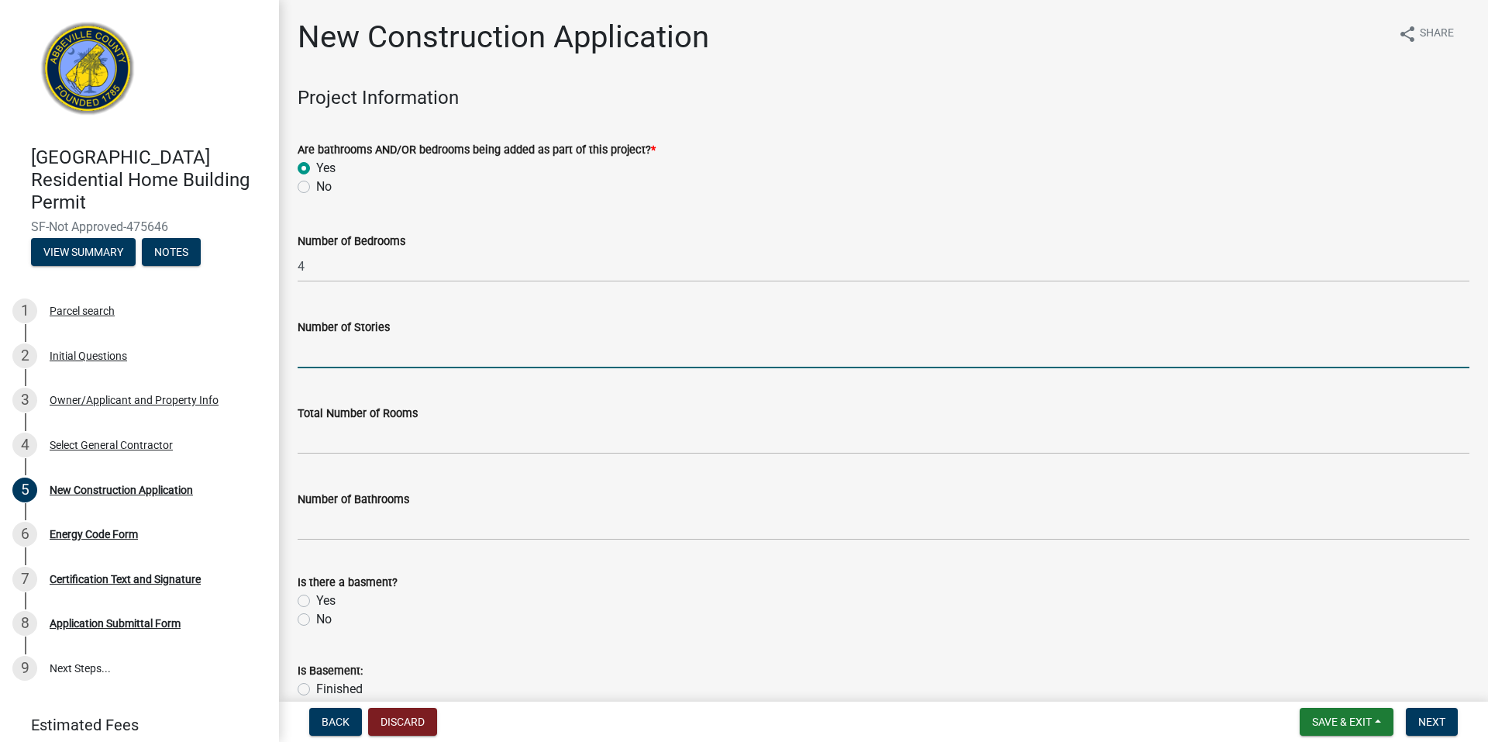
click at [360, 366] on input "text" at bounding box center [884, 352] width 1172 height 32
type input "2"
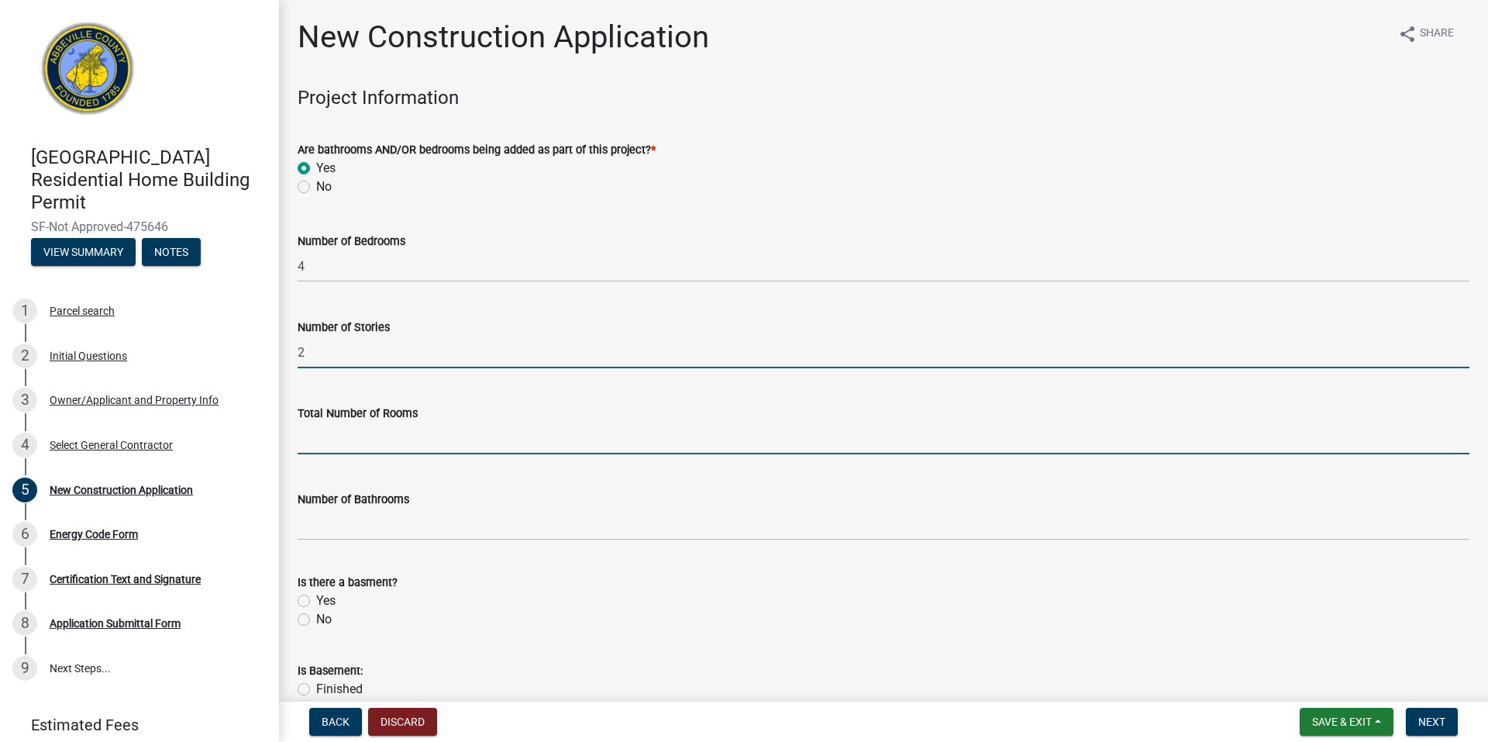
click at [360, 439] on input "text" at bounding box center [884, 438] width 1172 height 32
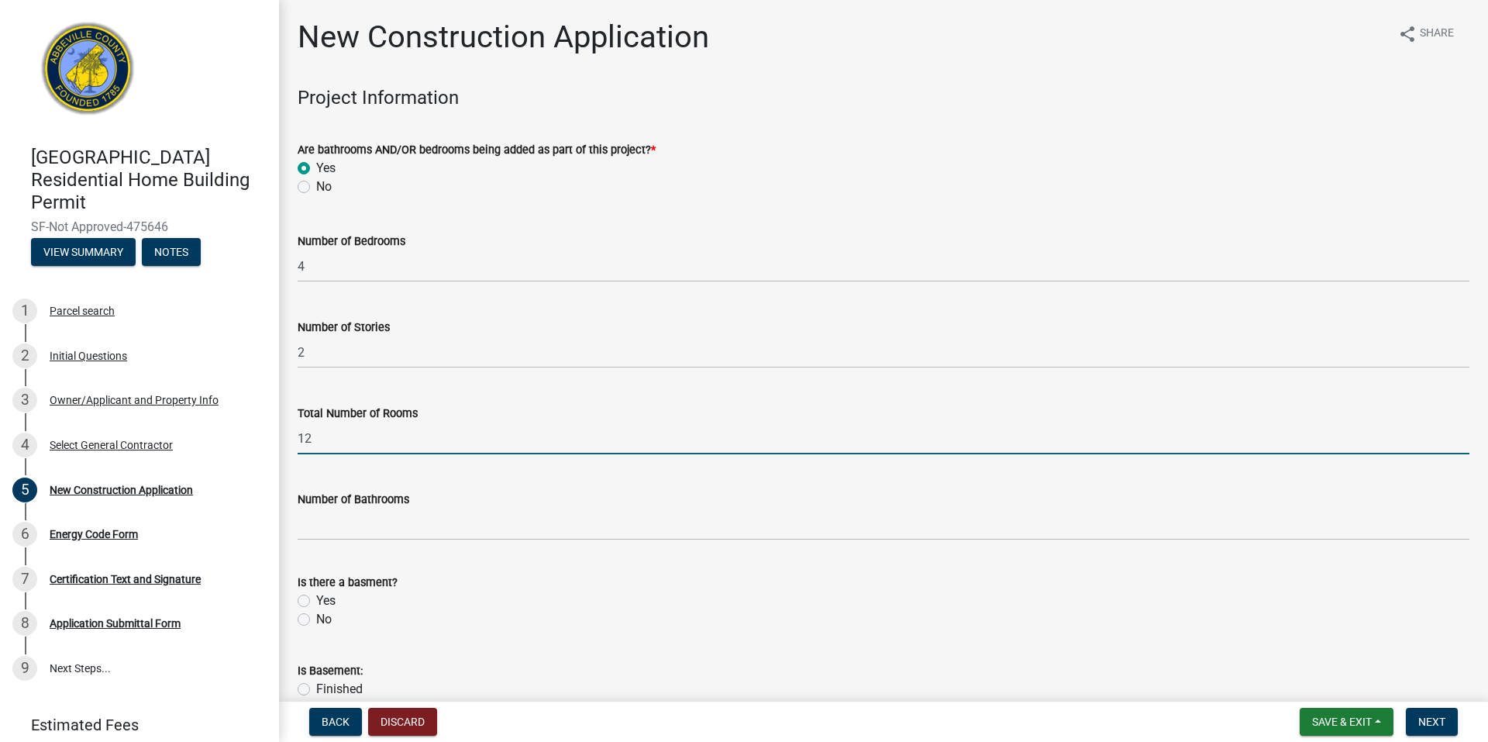
type input "12"
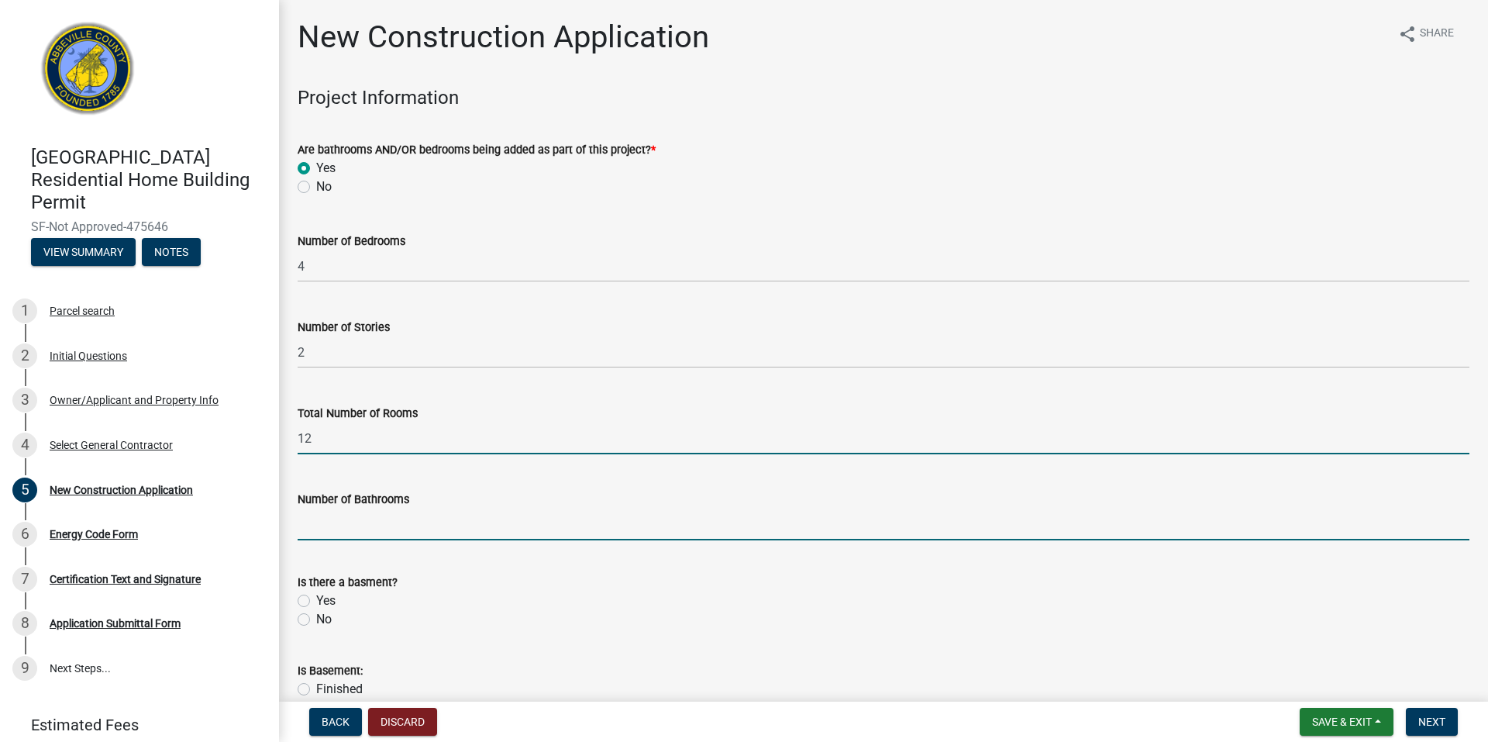
click at [315, 522] on input "text" at bounding box center [884, 524] width 1172 height 32
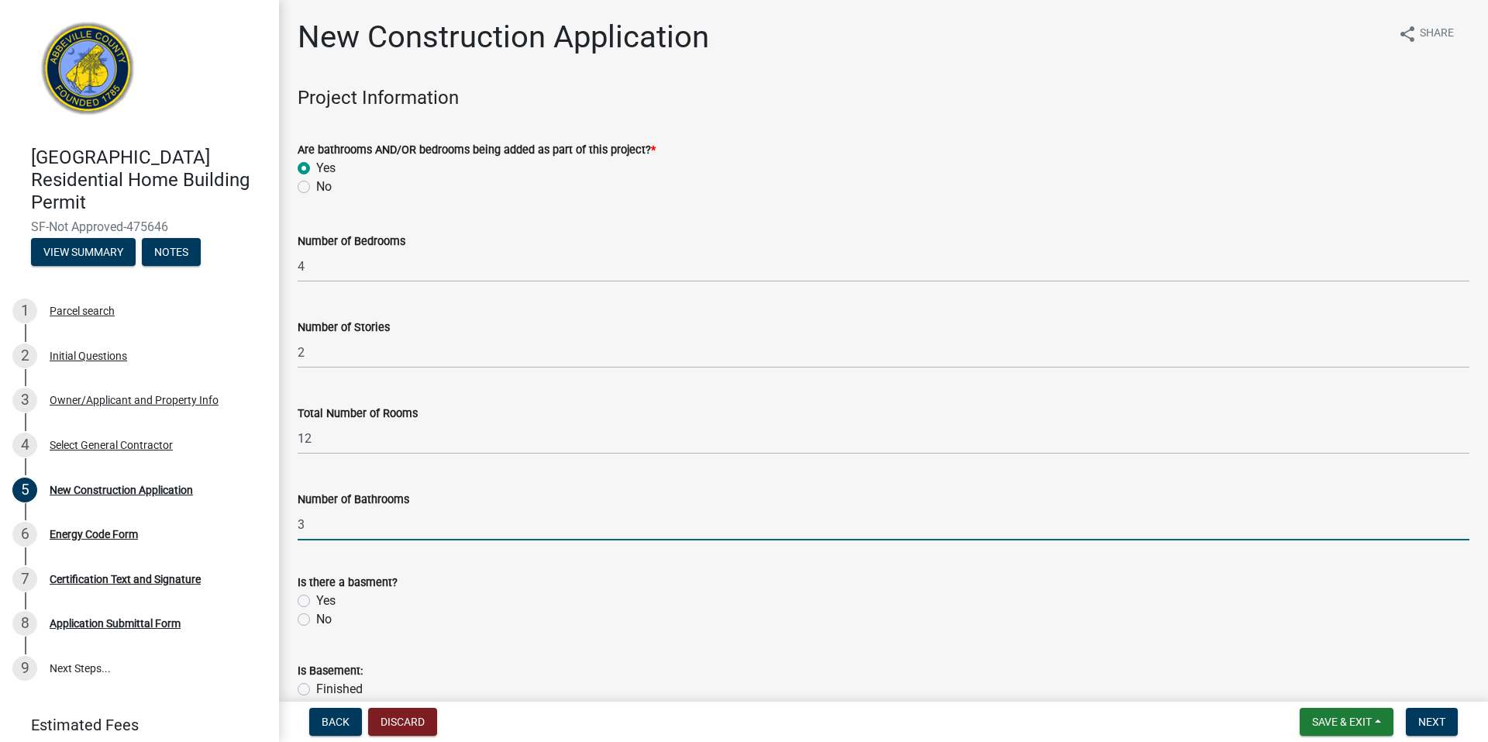
type input "3"
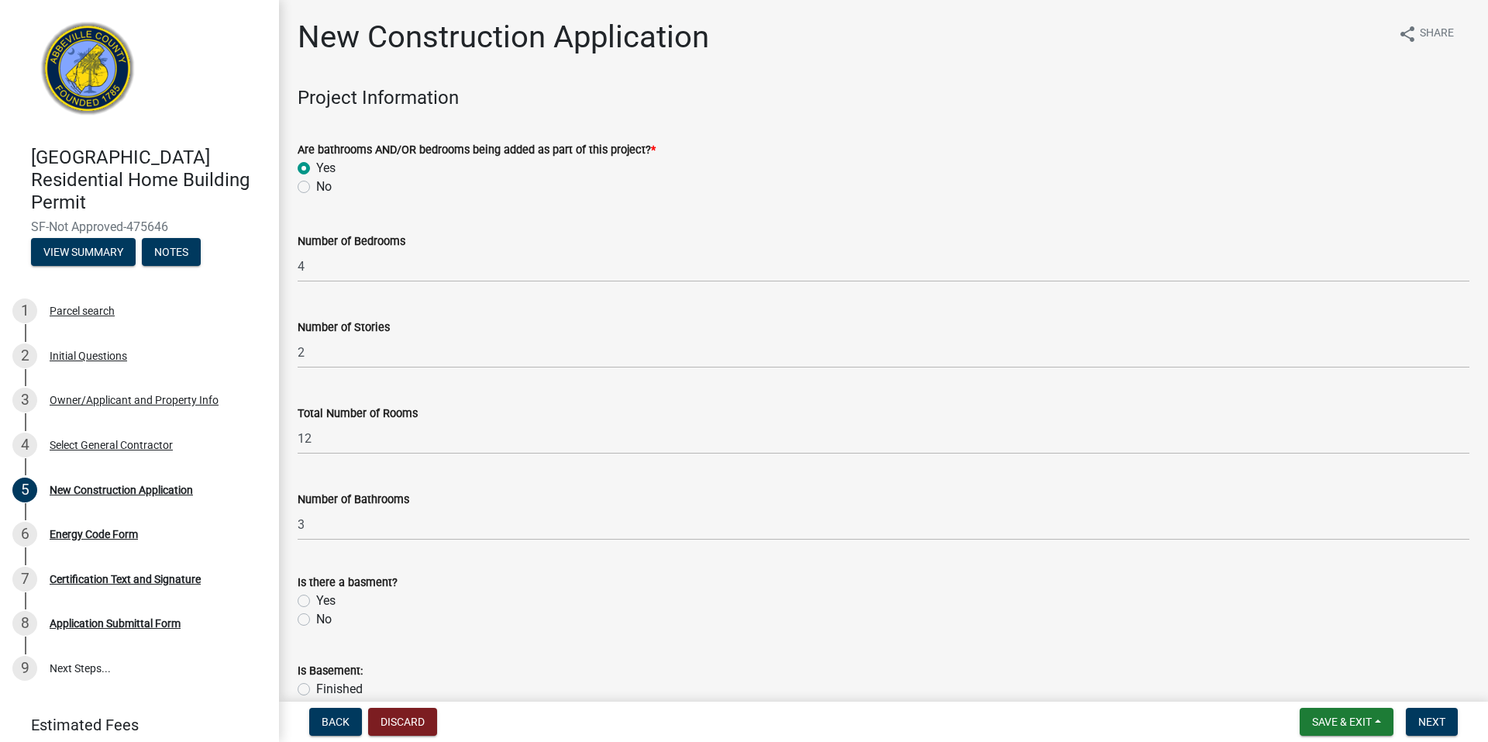
click at [747, 604] on div "Yes" at bounding box center [884, 600] width 1172 height 19
click at [310, 622] on div "No" at bounding box center [884, 619] width 1172 height 19
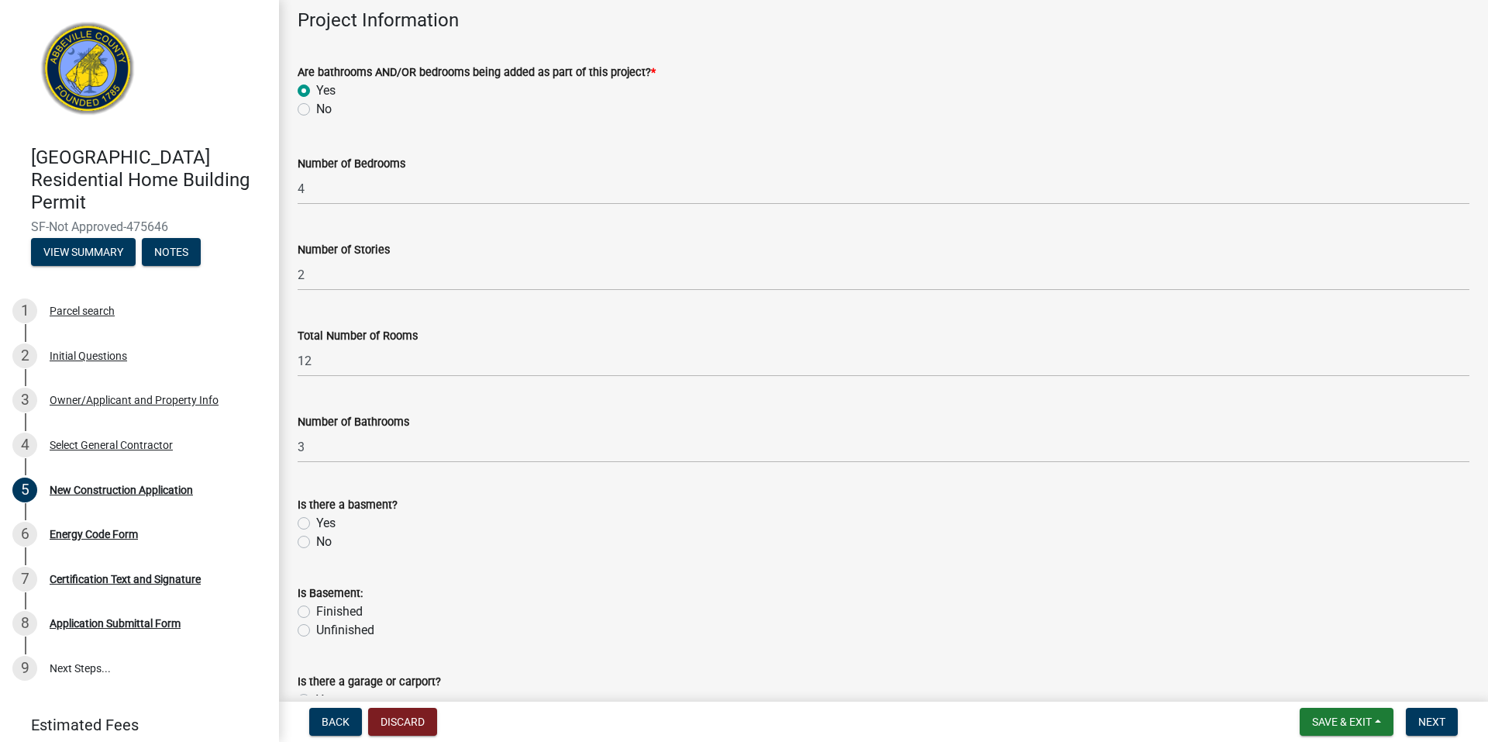
click at [316, 542] on label "No" at bounding box center [323, 541] width 15 height 19
click at [316, 542] on input "No" at bounding box center [321, 537] width 10 height 10
radio input "true"
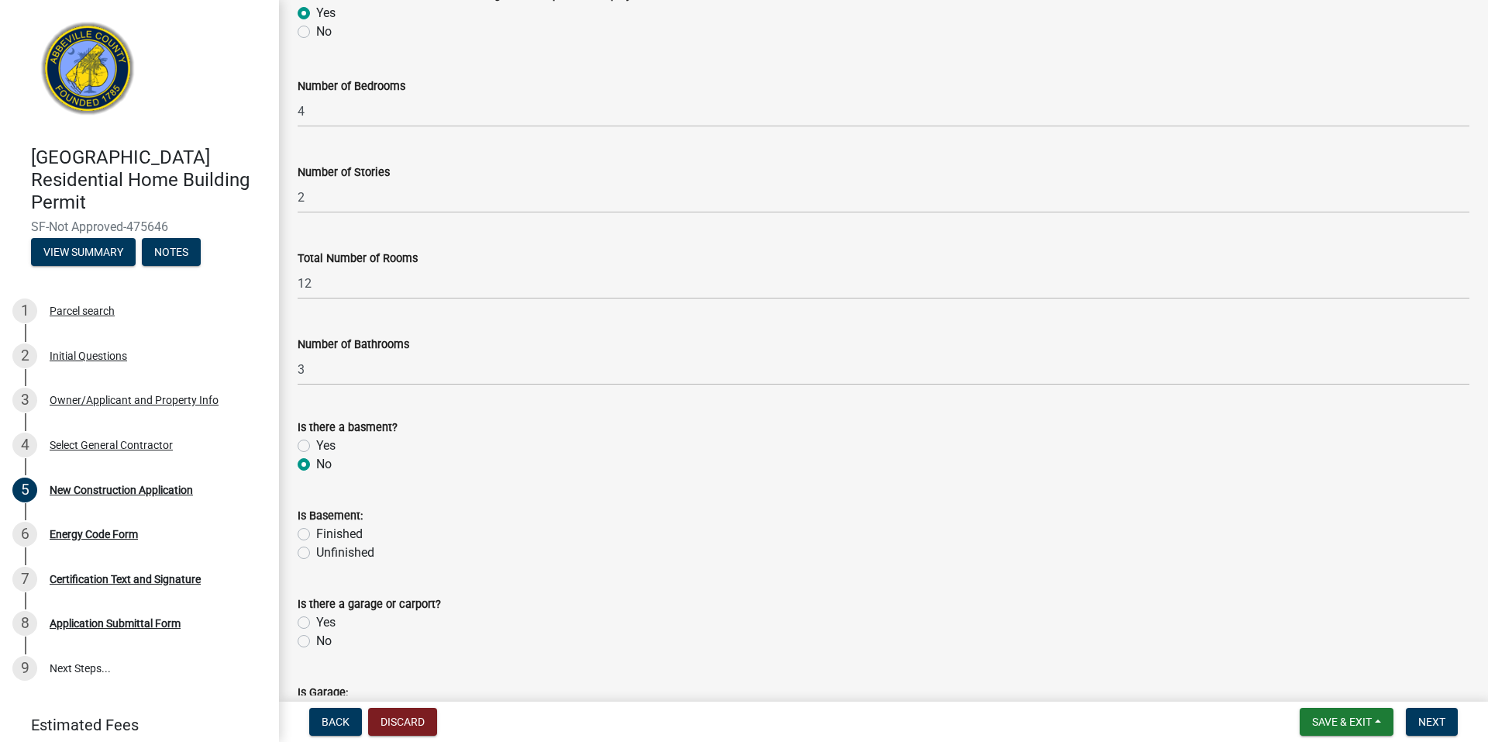
click at [316, 622] on label "Yes" at bounding box center [325, 622] width 19 height 19
click at [316, 622] on input "Yes" at bounding box center [321, 618] width 10 height 10
radio input "true"
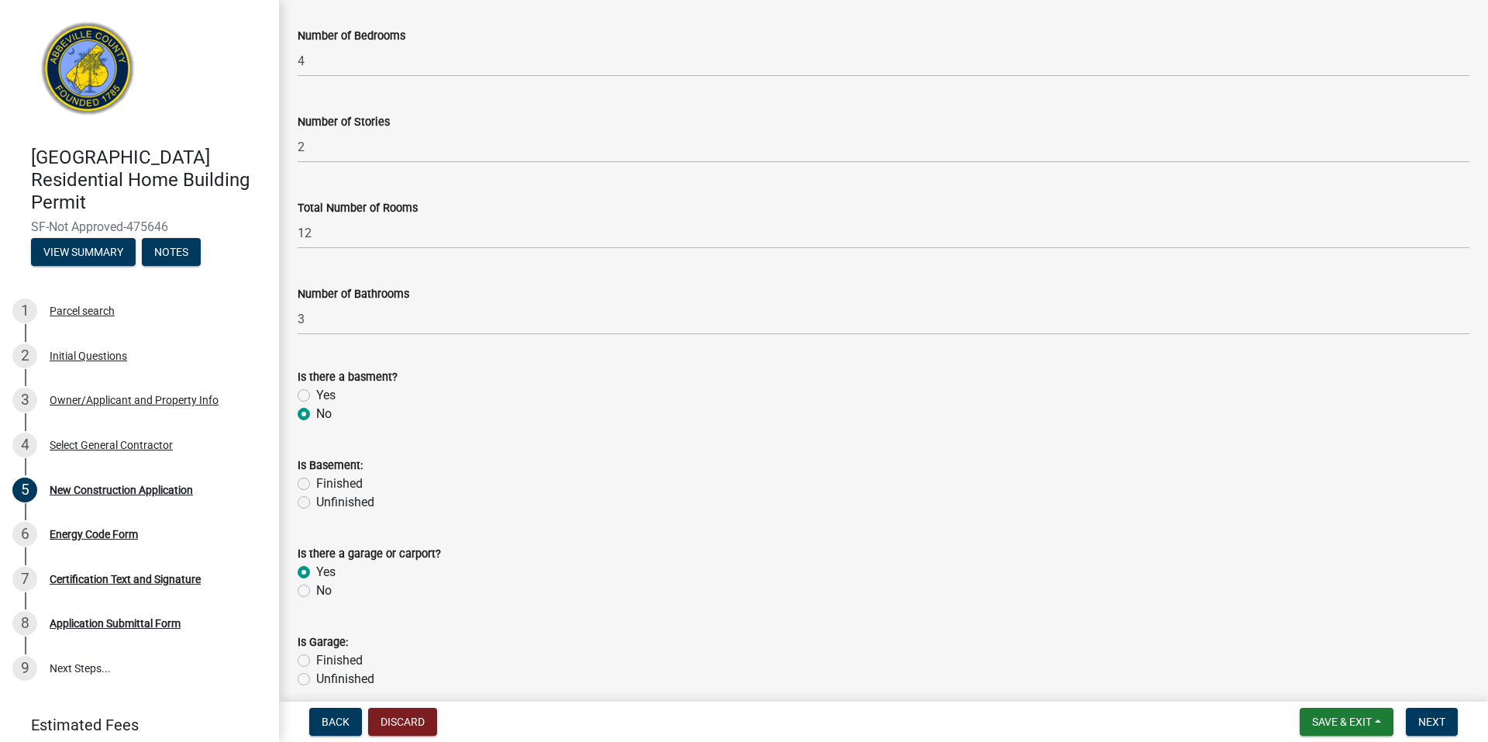
scroll to position [232, 0]
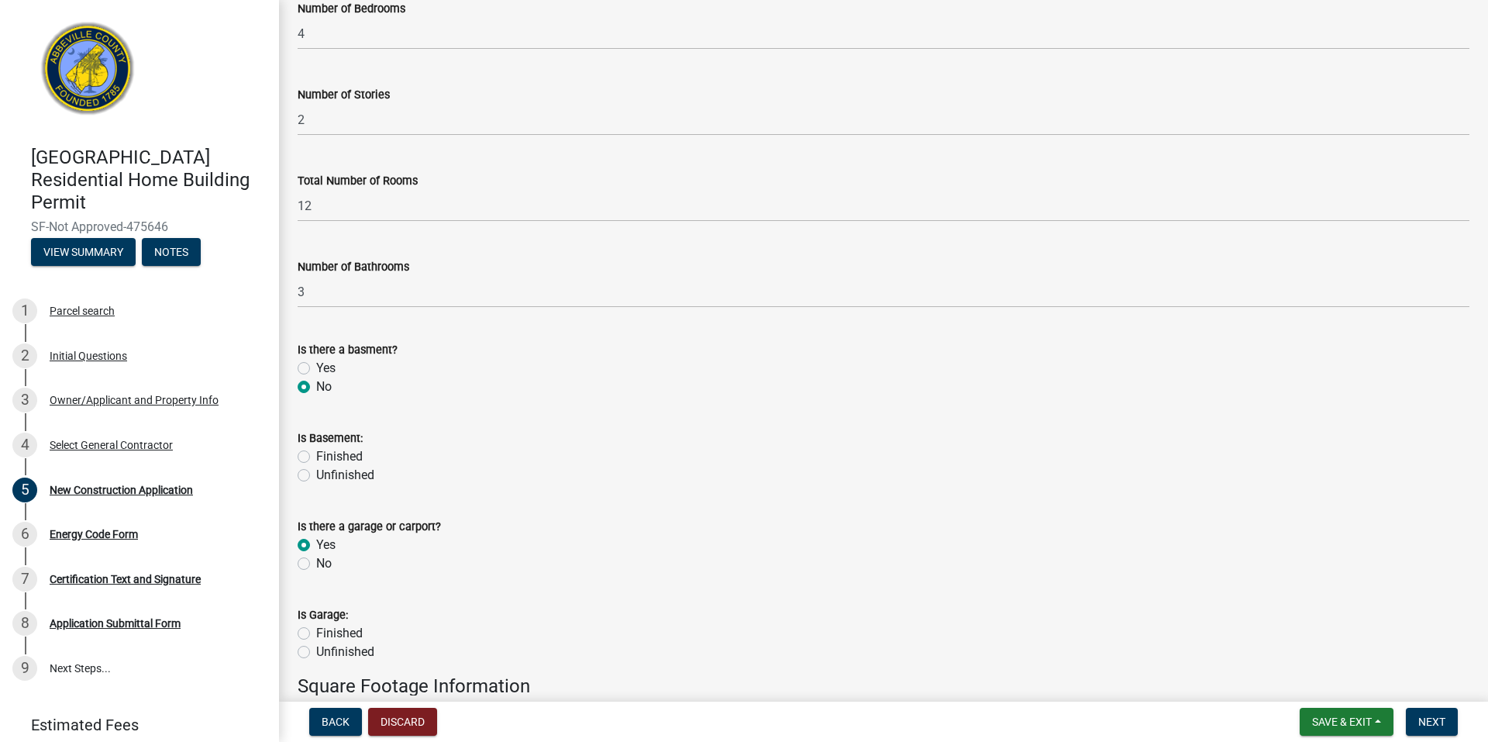
click at [316, 638] on label "Finished" at bounding box center [339, 633] width 46 height 19
click at [316, 634] on input "Finished" at bounding box center [321, 629] width 10 height 10
radio input "true"
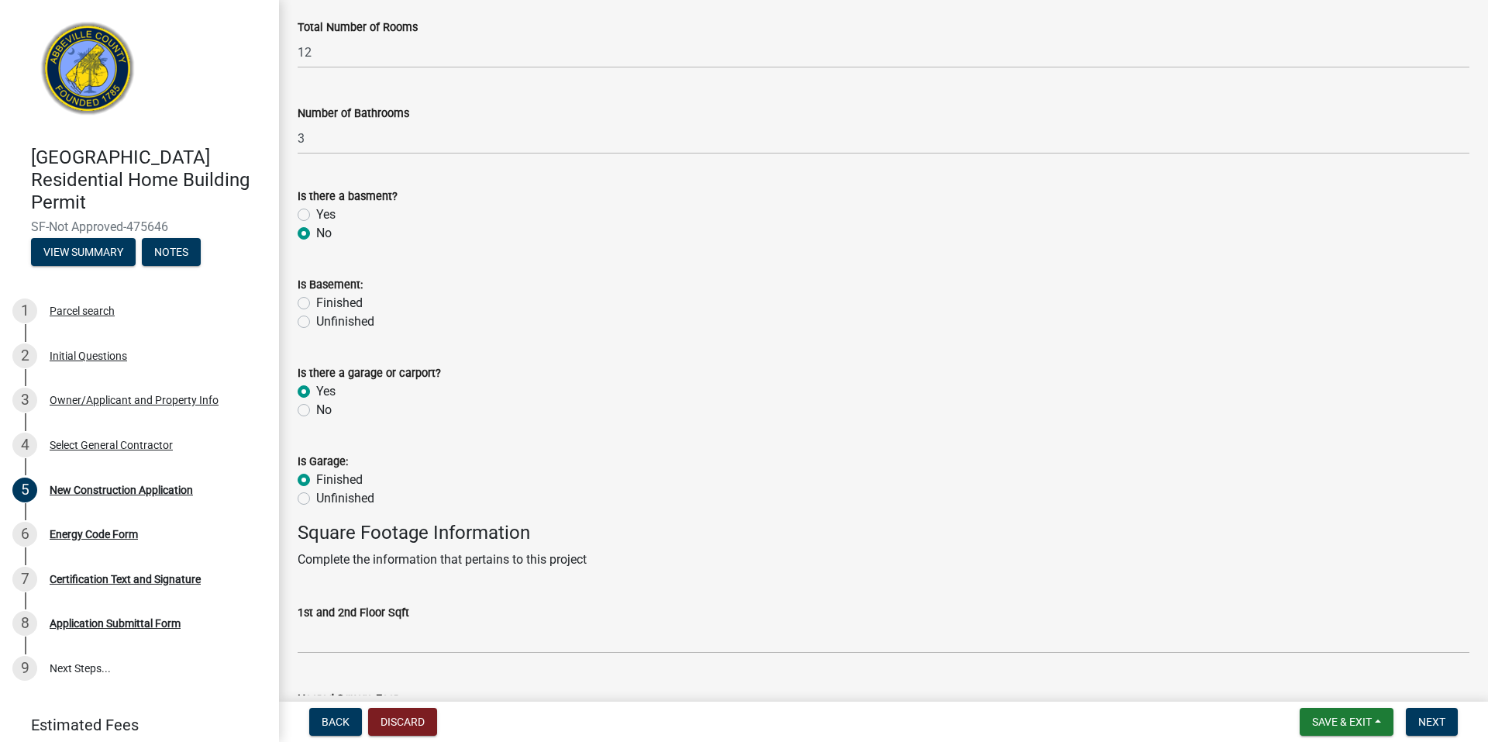
scroll to position [387, 0]
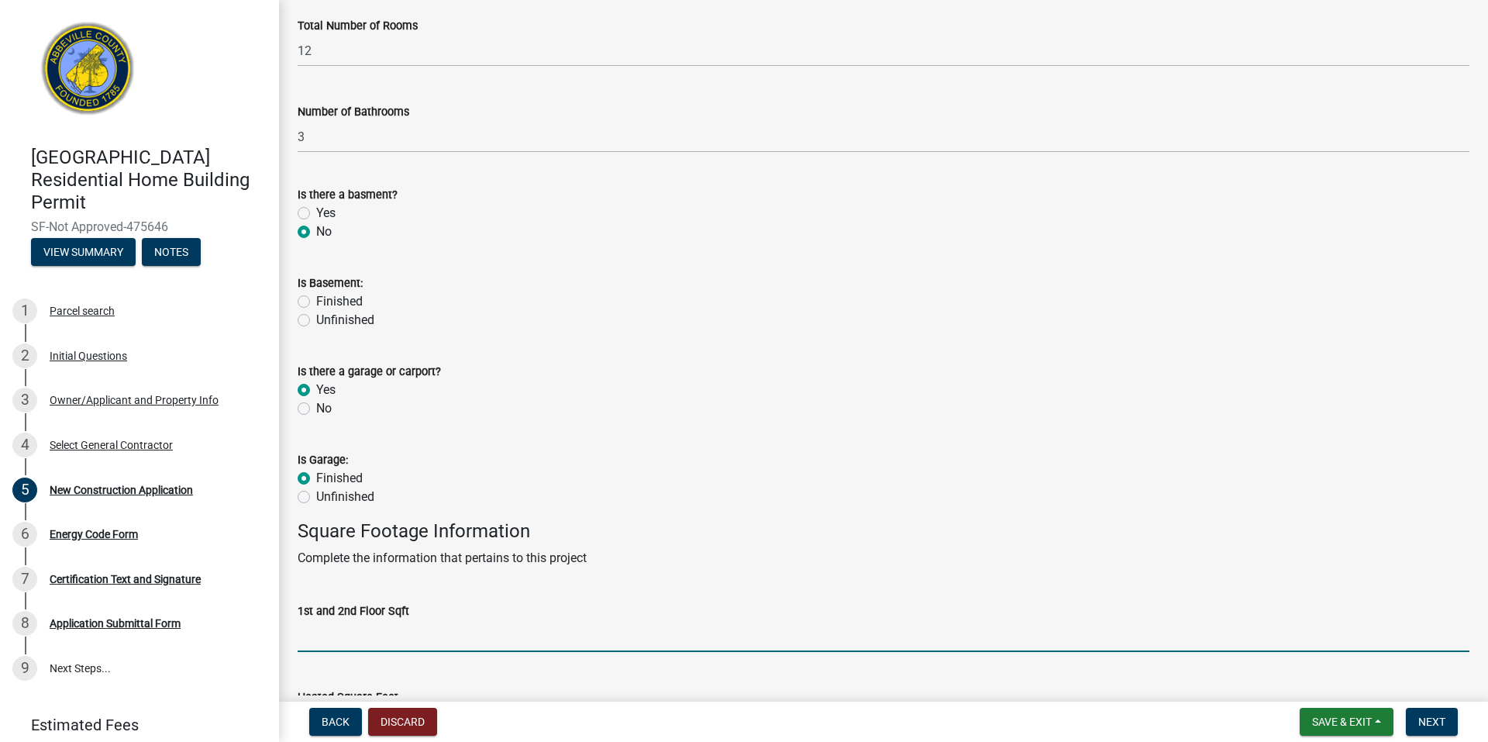
click at [559, 638] on input "text" at bounding box center [884, 636] width 1172 height 32
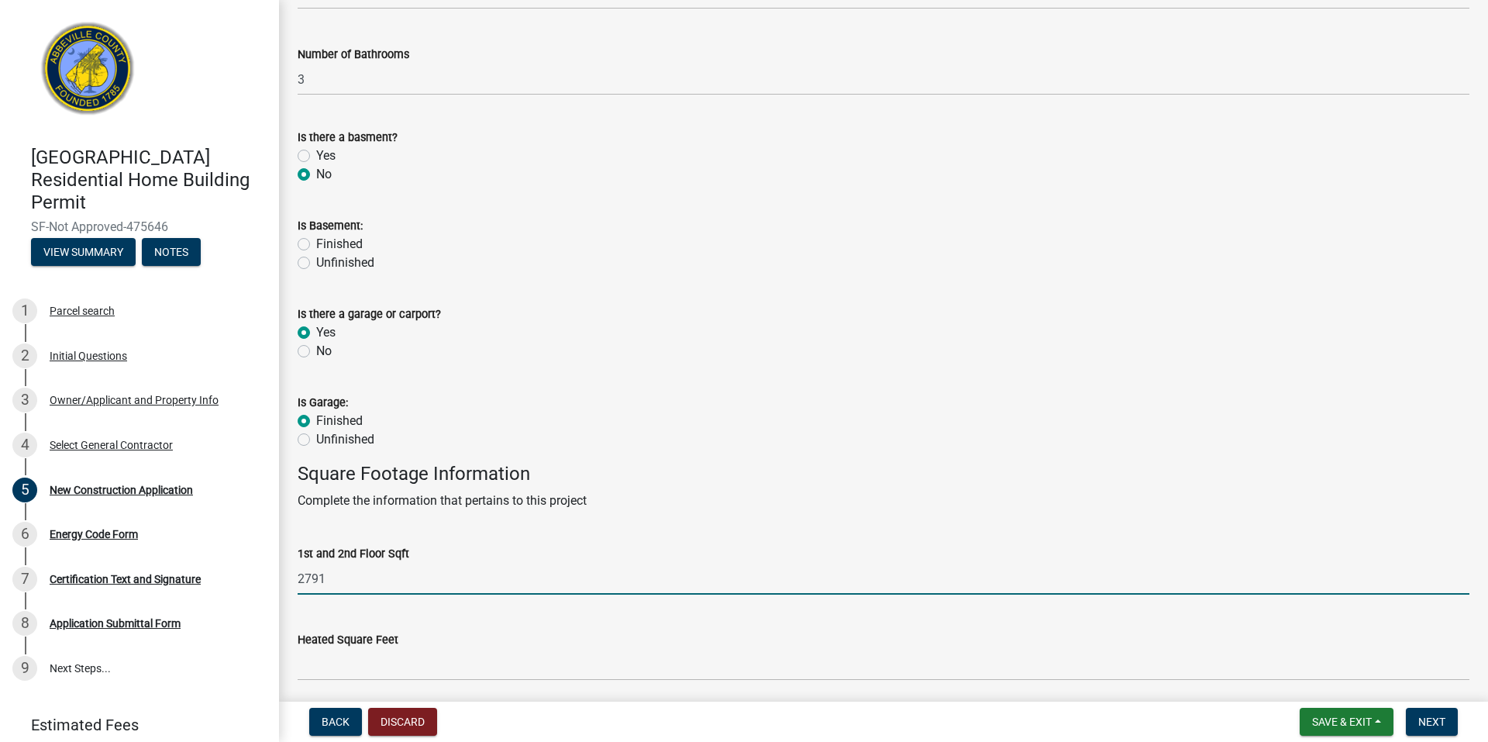
scroll to position [542, 0]
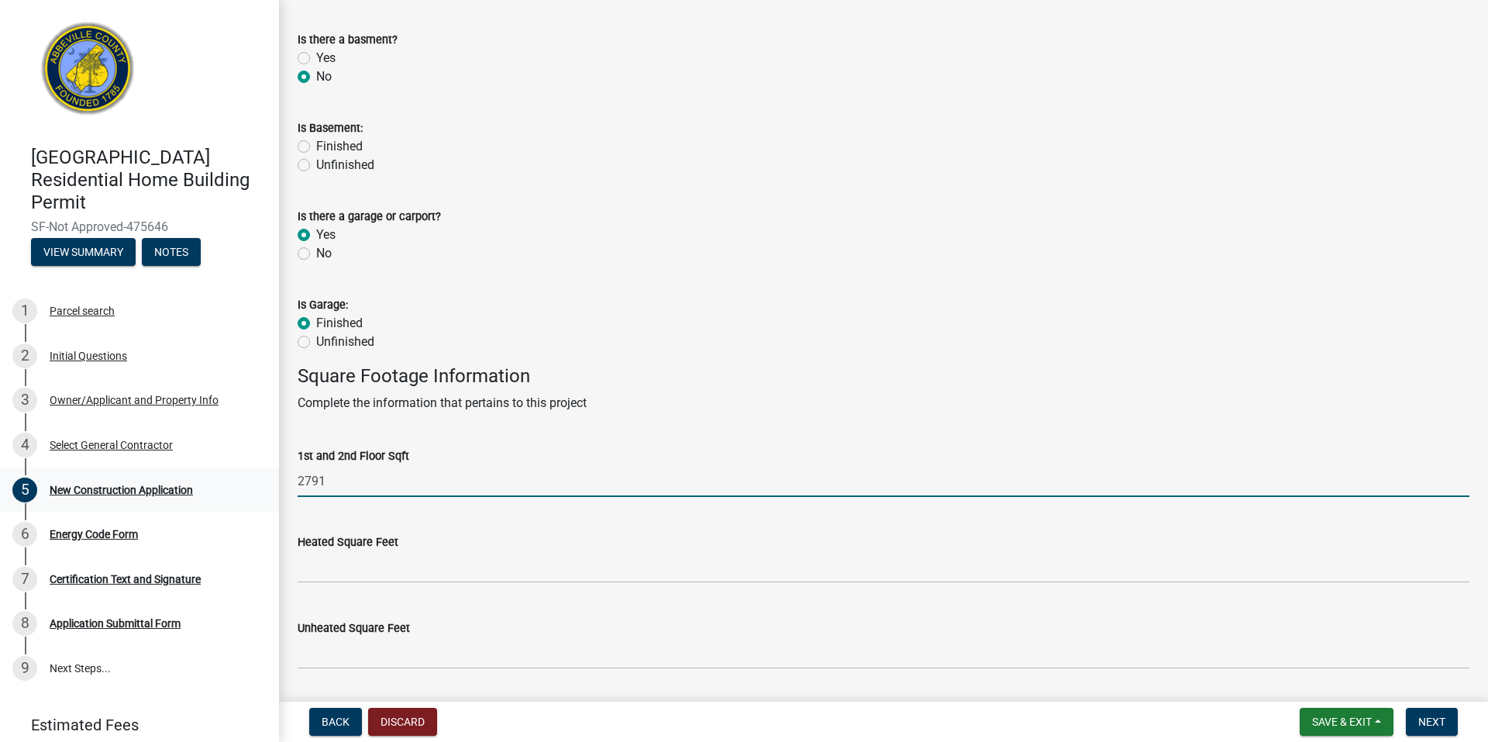
drag, startPoint x: 352, startPoint y: 484, endPoint x: 259, endPoint y: 479, distance: 93.1
click at [259, 479] on div "[GEOGRAPHIC_DATA] Residential Home Building Permit SF-Not Approved-475646 View …" at bounding box center [744, 371] width 1488 height 742
type input "3709"
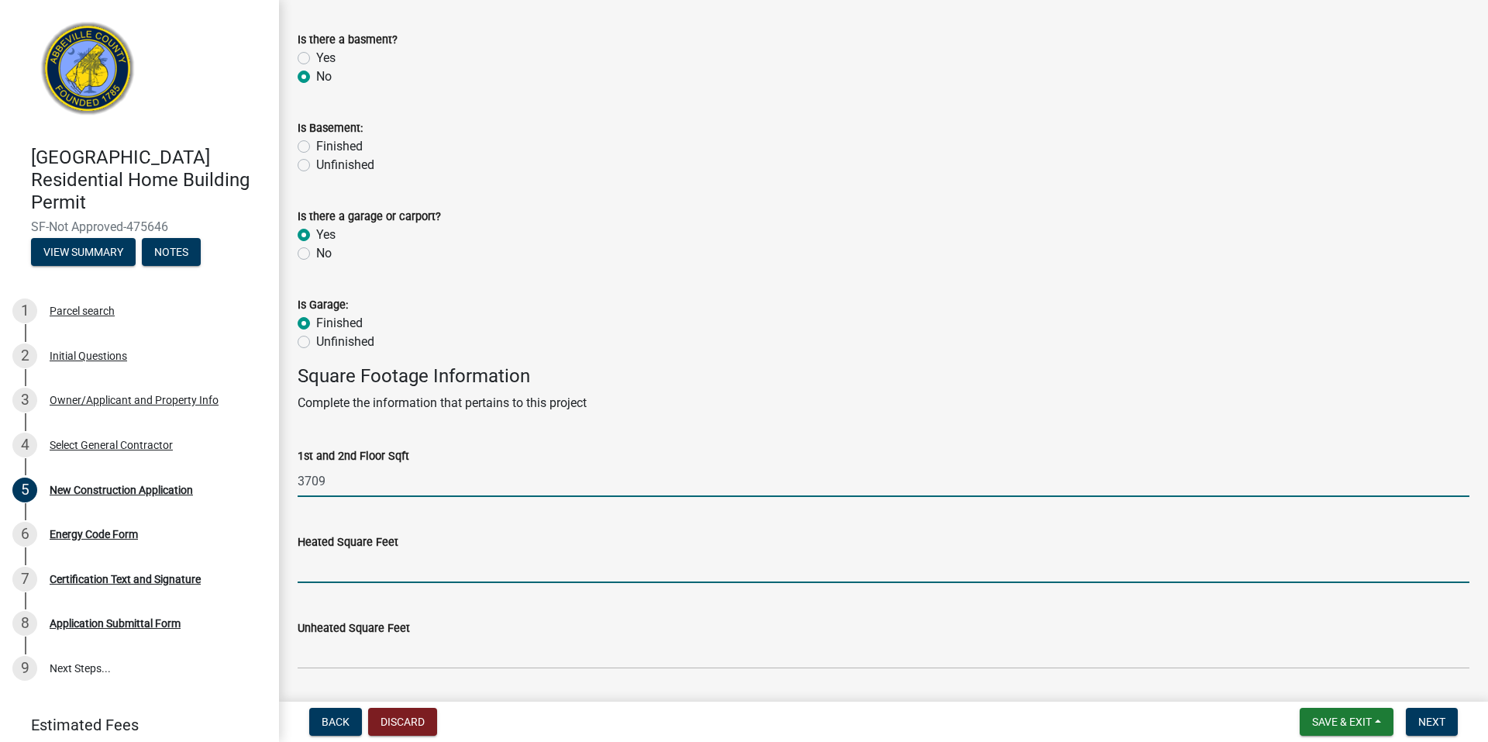
click at [331, 570] on input "text" at bounding box center [884, 567] width 1172 height 32
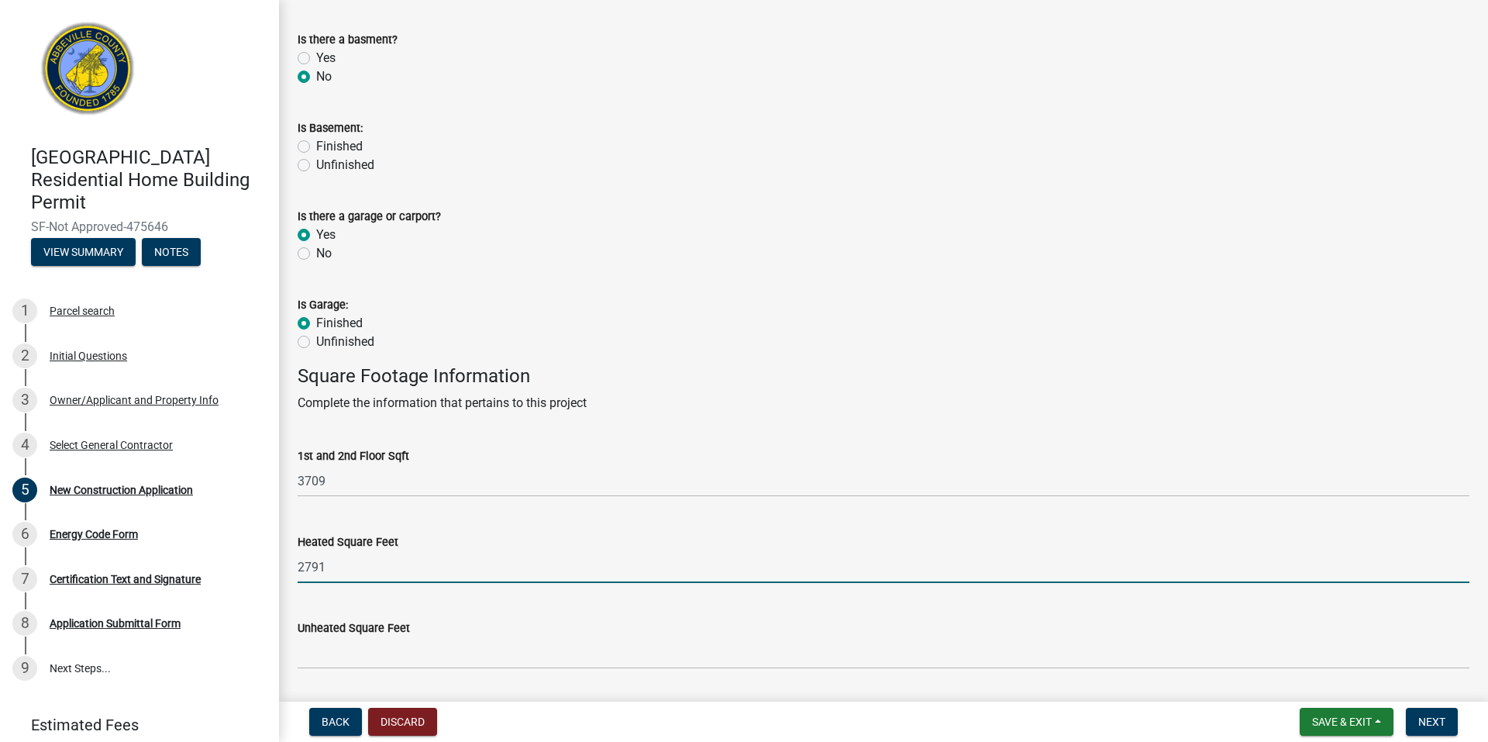
type input "2791"
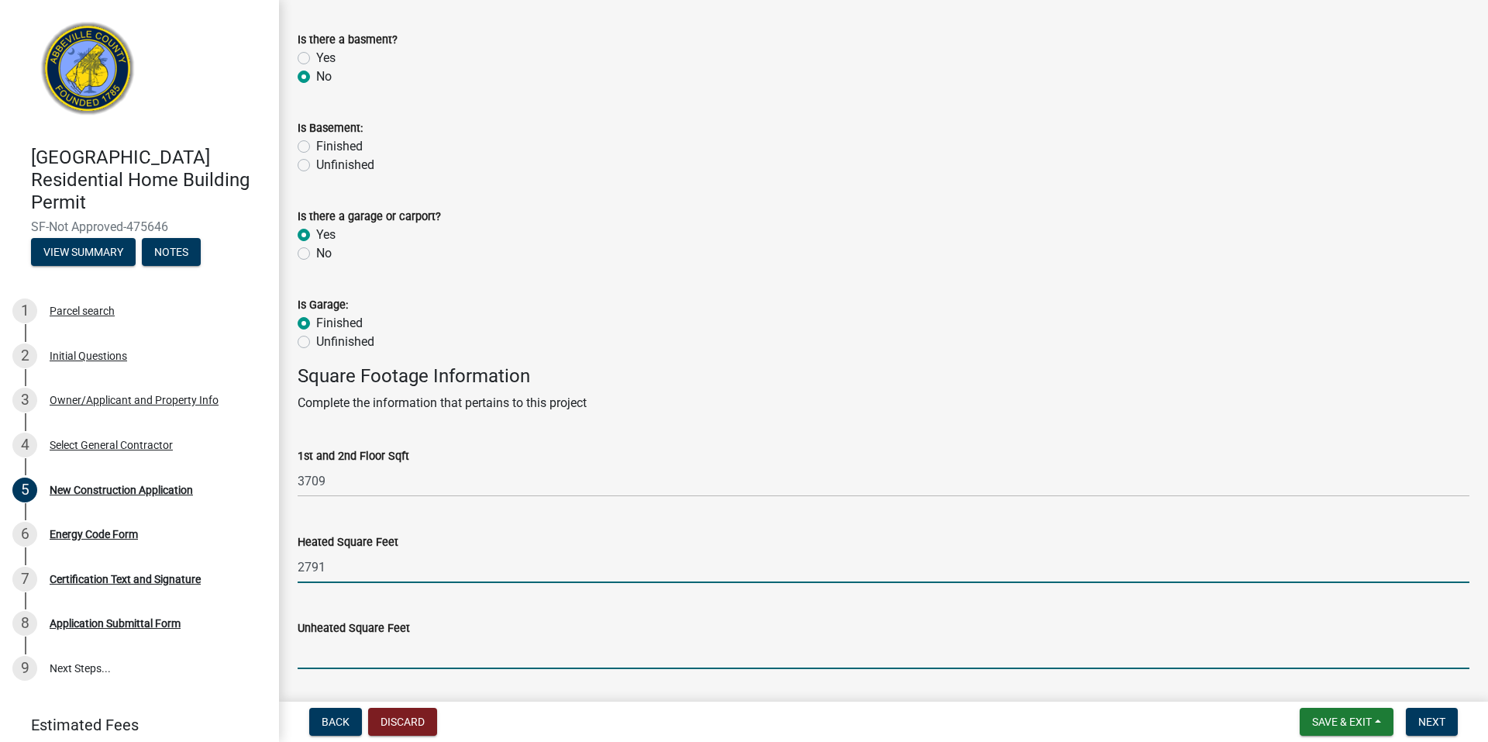
click at [443, 657] on input "text" at bounding box center [884, 653] width 1172 height 32
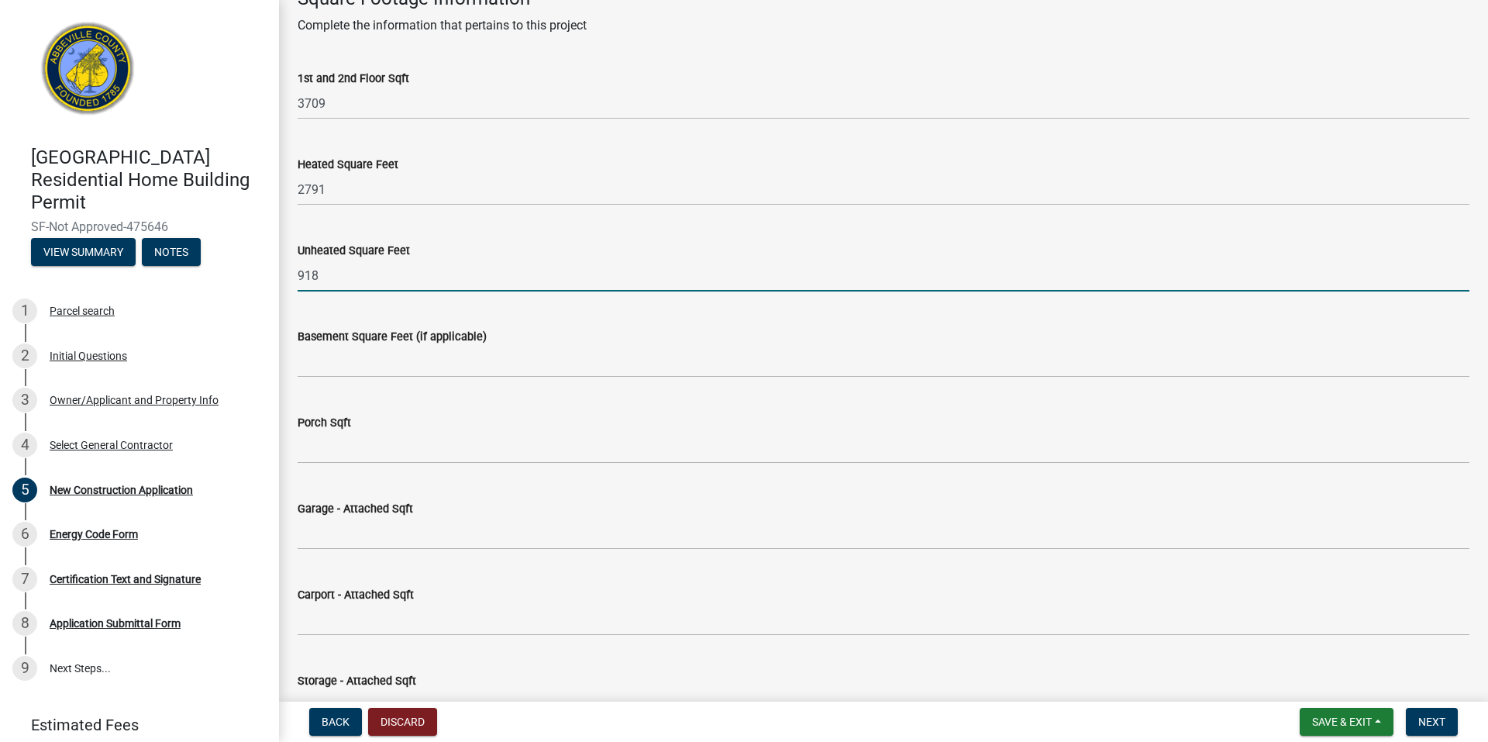
scroll to position [930, 0]
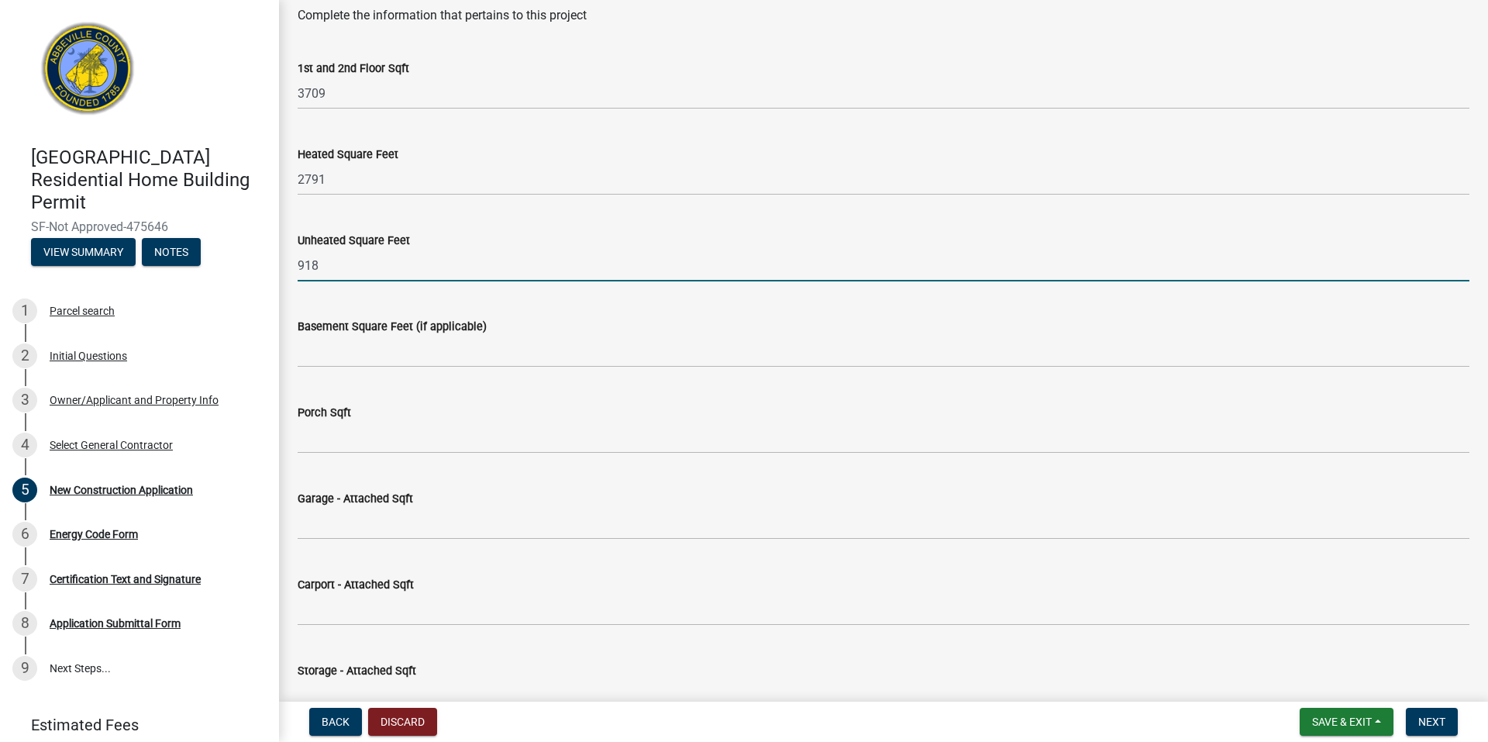
type input "918"
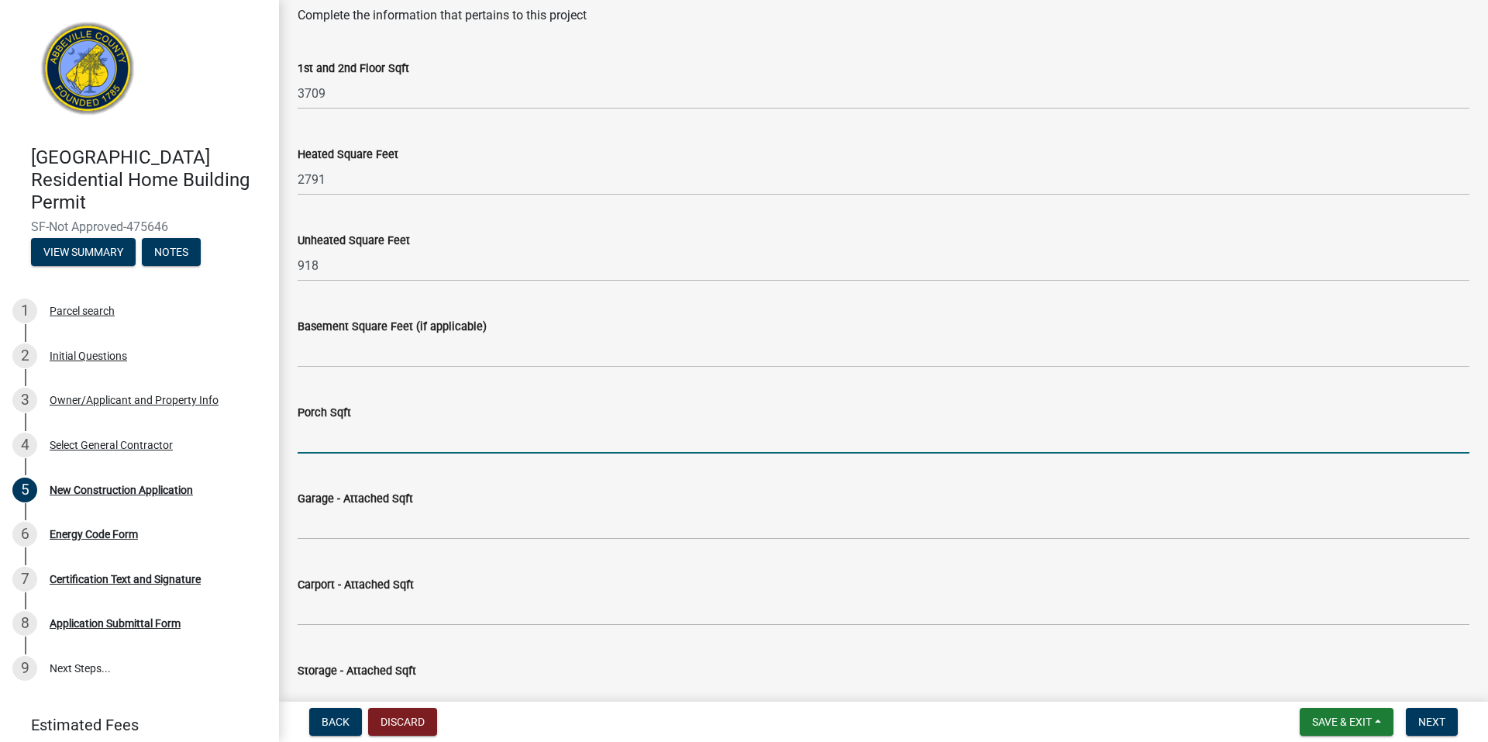
click at [466, 443] on input "text" at bounding box center [884, 438] width 1172 height 32
type input "368"
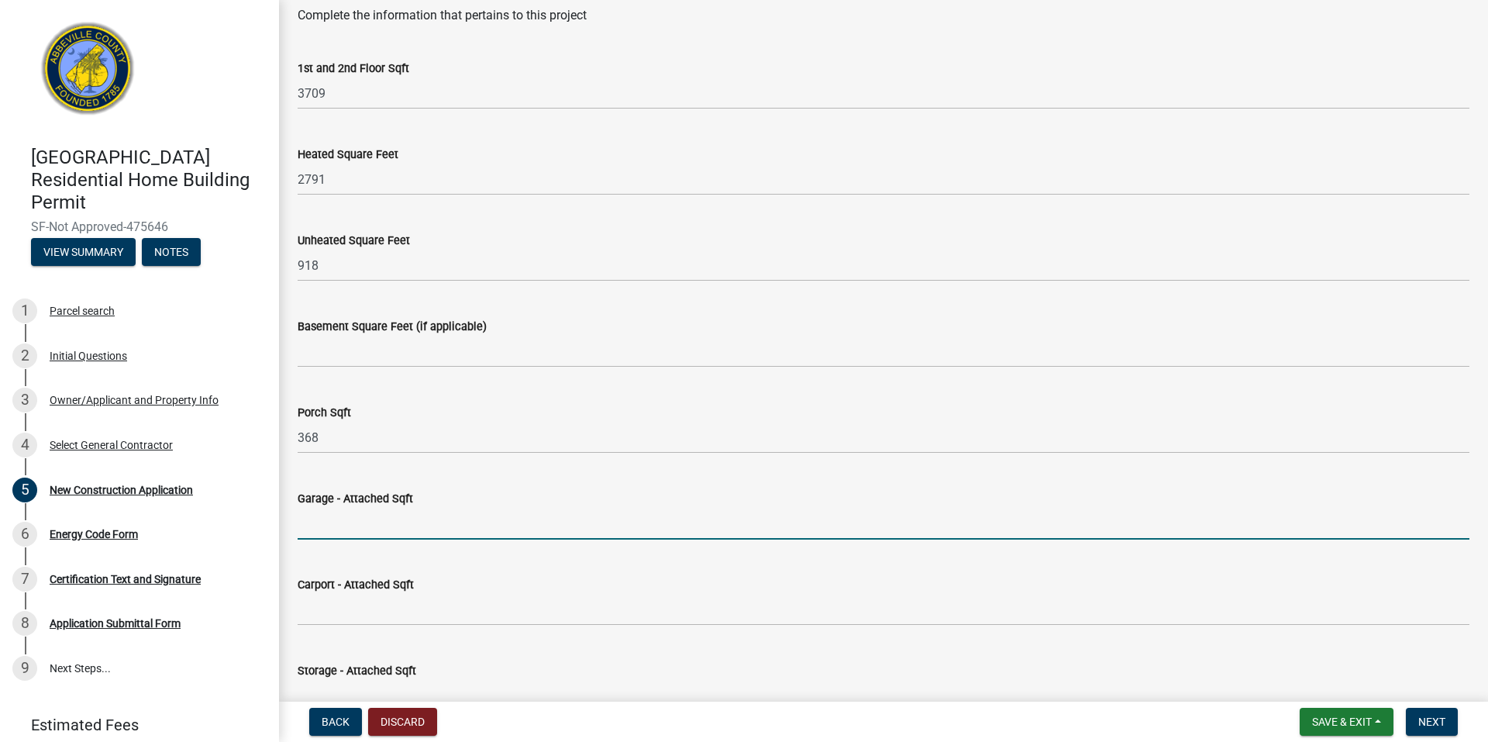
click at [394, 527] on input "text" at bounding box center [884, 524] width 1172 height 32
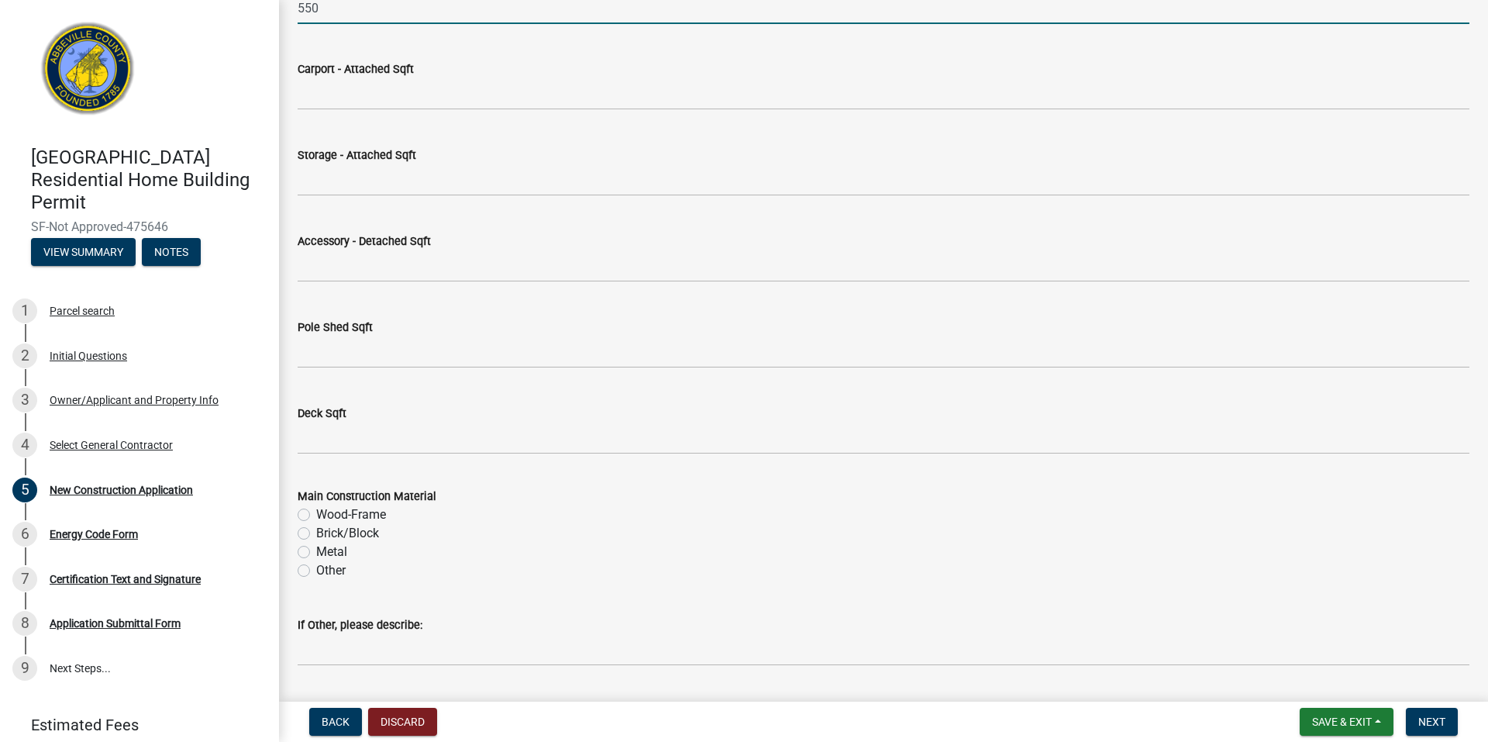
scroll to position [1472, 0]
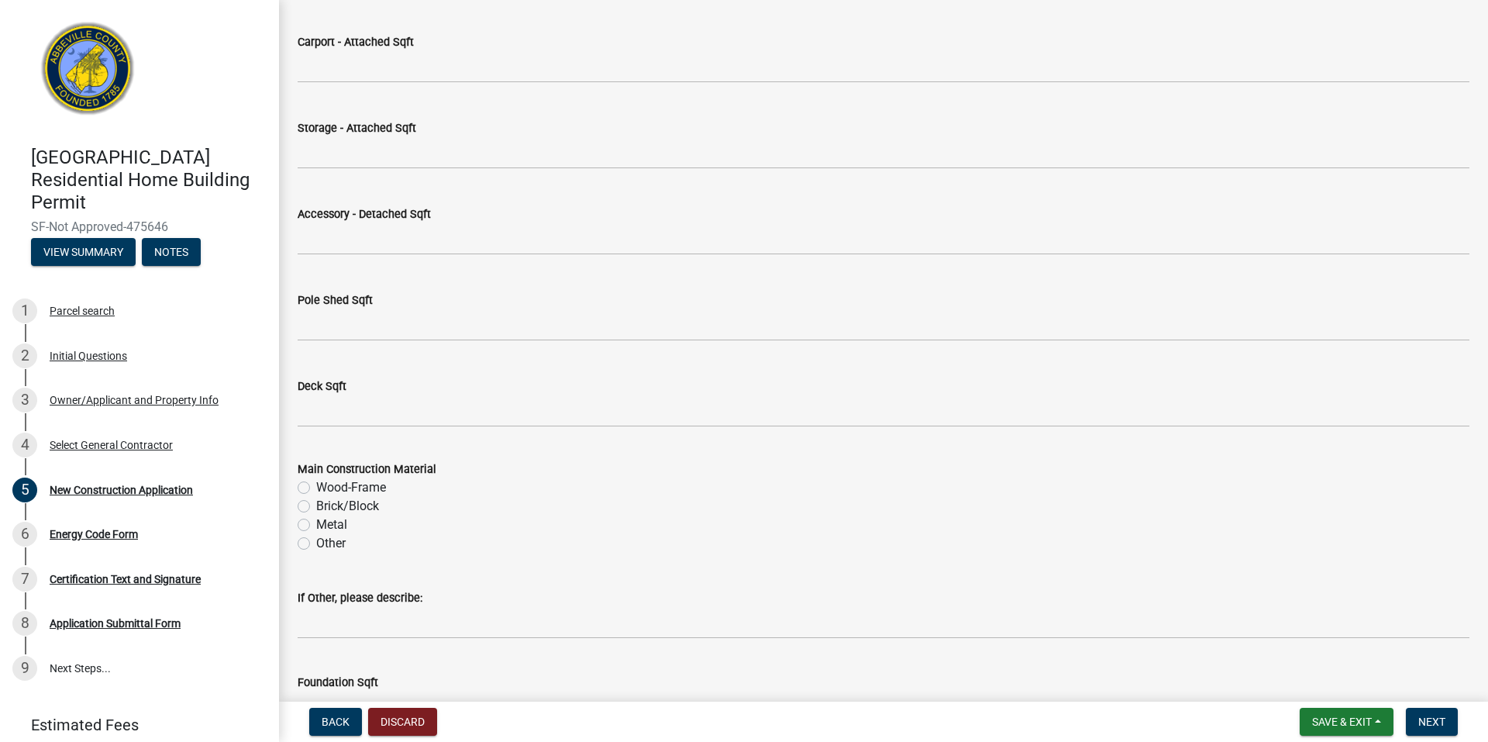
type input "550"
click at [316, 489] on label "Wood-Frame" at bounding box center [351, 487] width 70 height 19
click at [316, 488] on input "Wood-Frame" at bounding box center [321, 483] width 10 height 10
radio input "true"
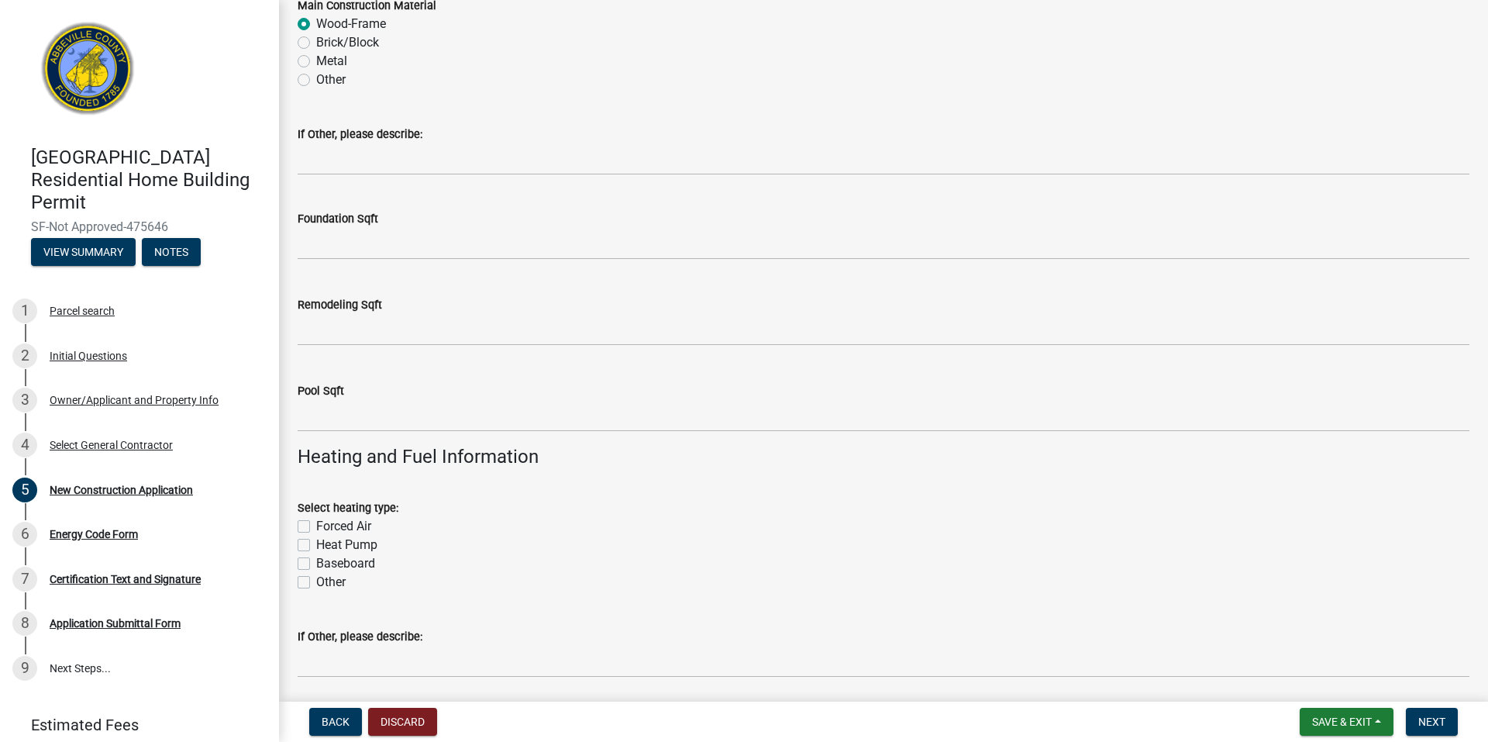
scroll to position [1937, 0]
click at [333, 521] on label "Forced Air" at bounding box center [343, 524] width 55 height 19
click at [326, 521] on input "Forced Air" at bounding box center [321, 520] width 10 height 10
checkbox input "true"
checkbox input "false"
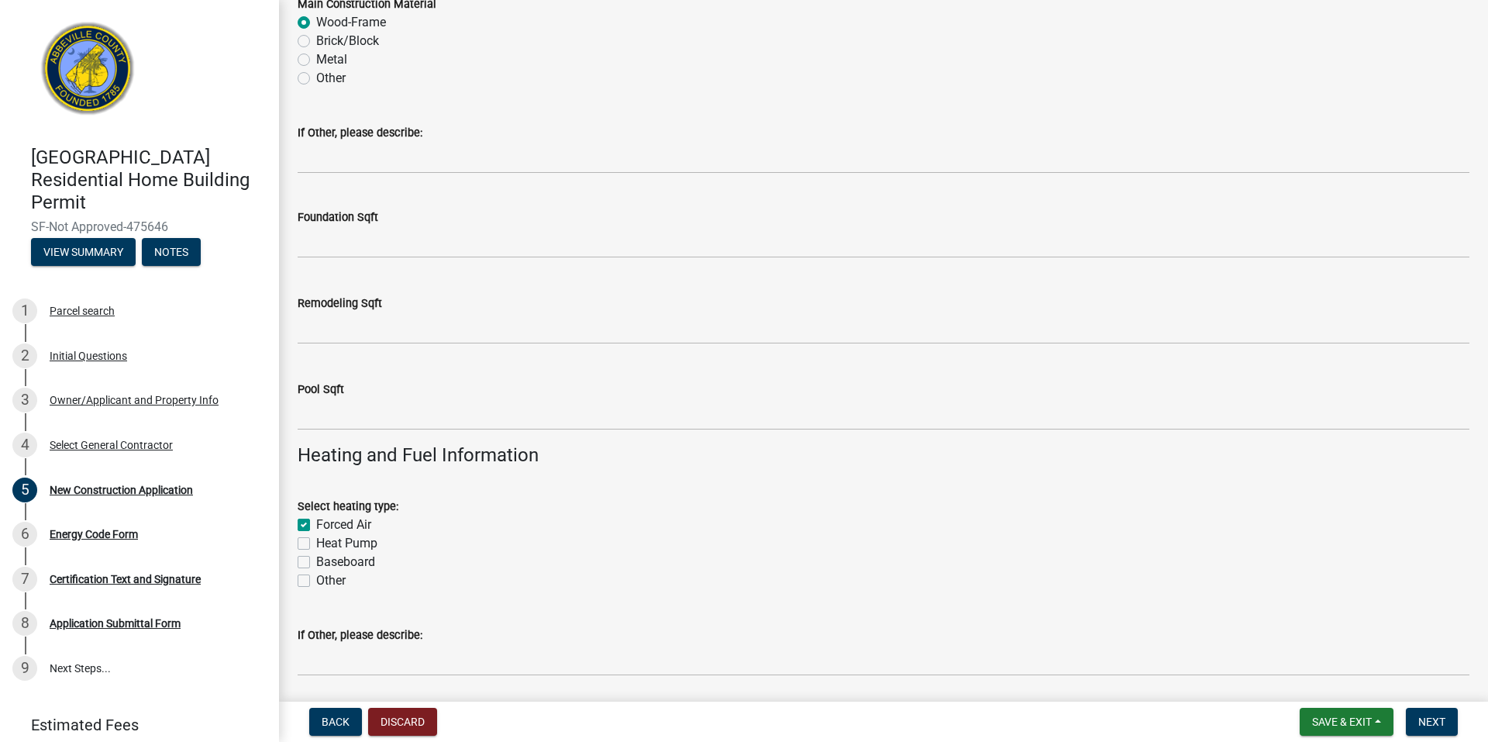
checkbox input "false"
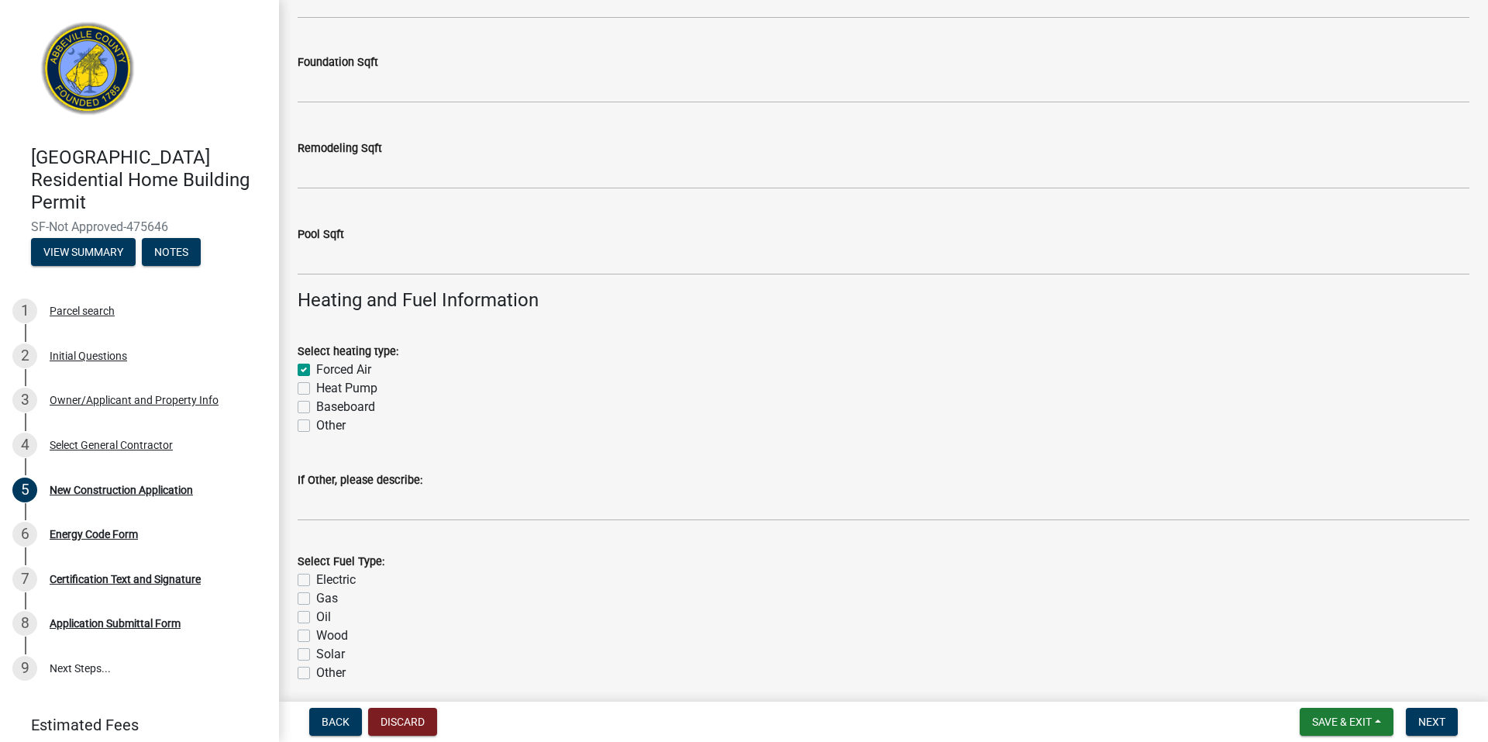
scroll to position [2170, 0]
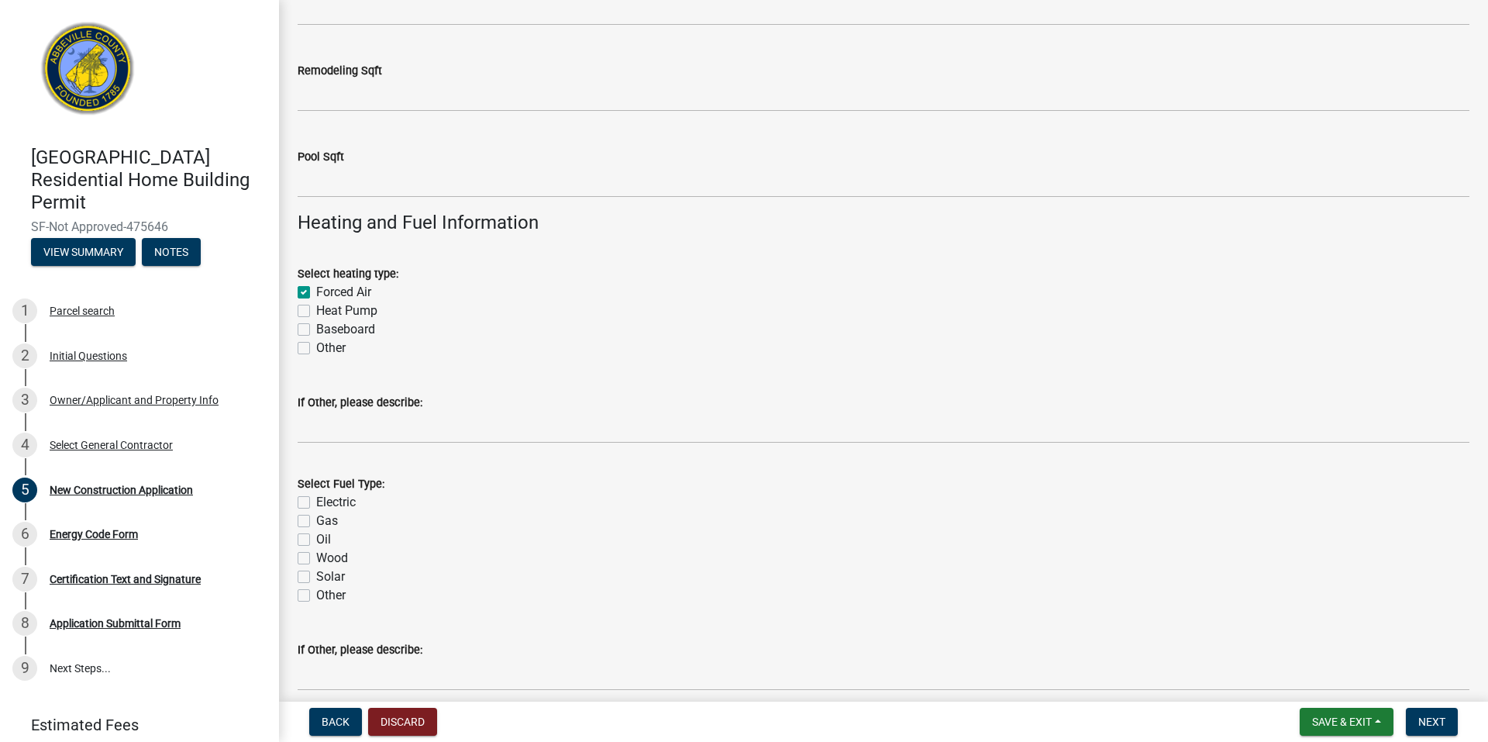
click at [315, 521] on div "Gas" at bounding box center [884, 520] width 1172 height 19
click at [316, 521] on label "Gas" at bounding box center [327, 520] width 22 height 19
click at [316, 521] on input "Gas" at bounding box center [321, 516] width 10 height 10
checkbox input "true"
checkbox input "false"
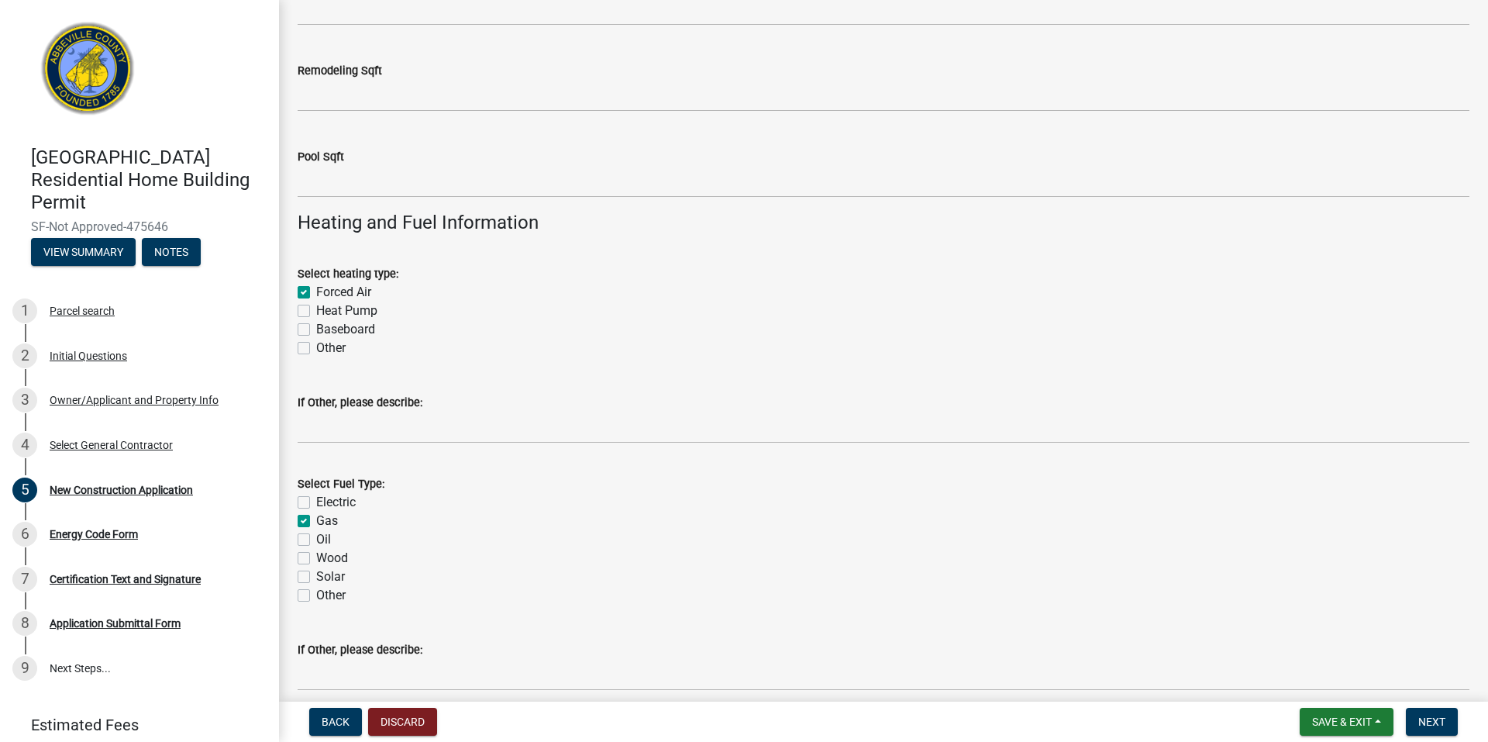
checkbox input "true"
checkbox input "false"
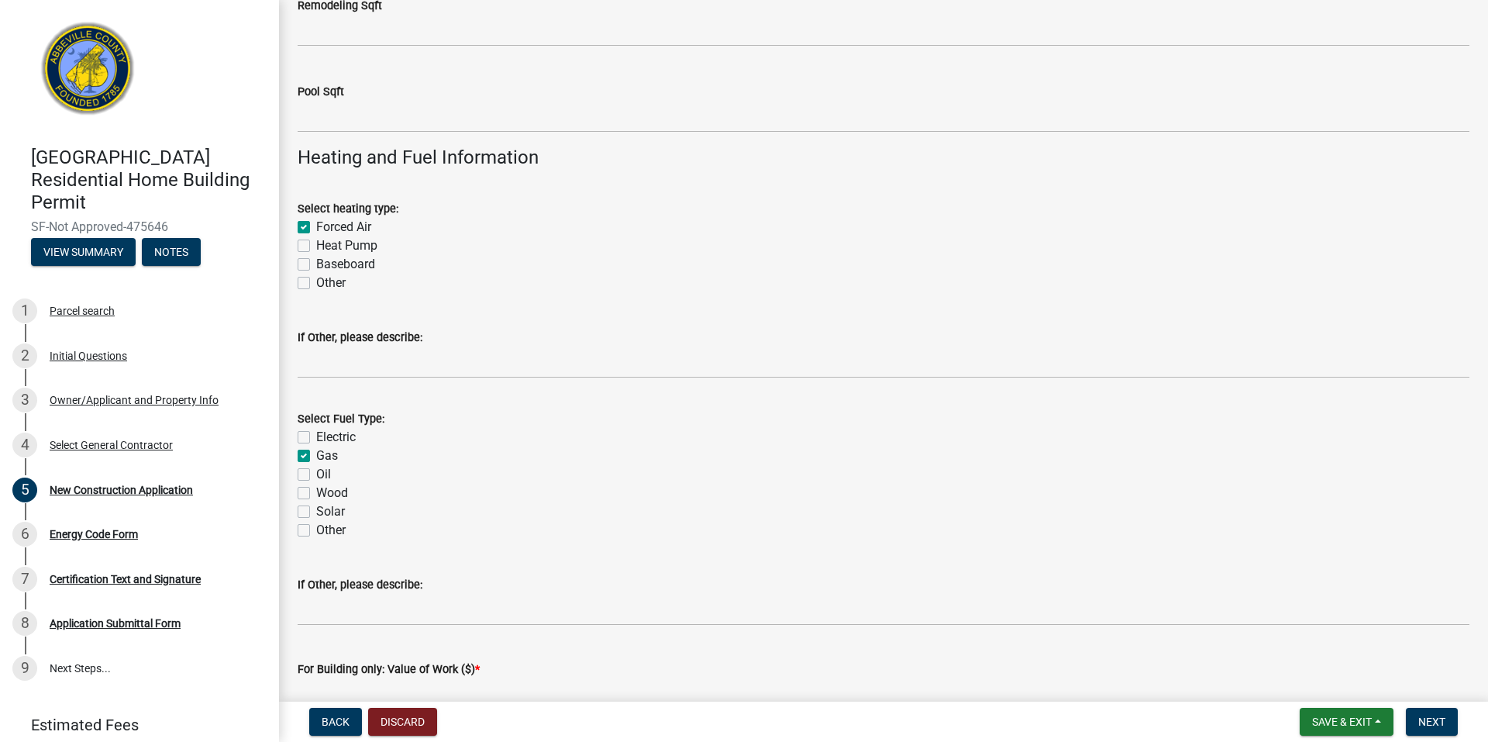
scroll to position [2325, 0]
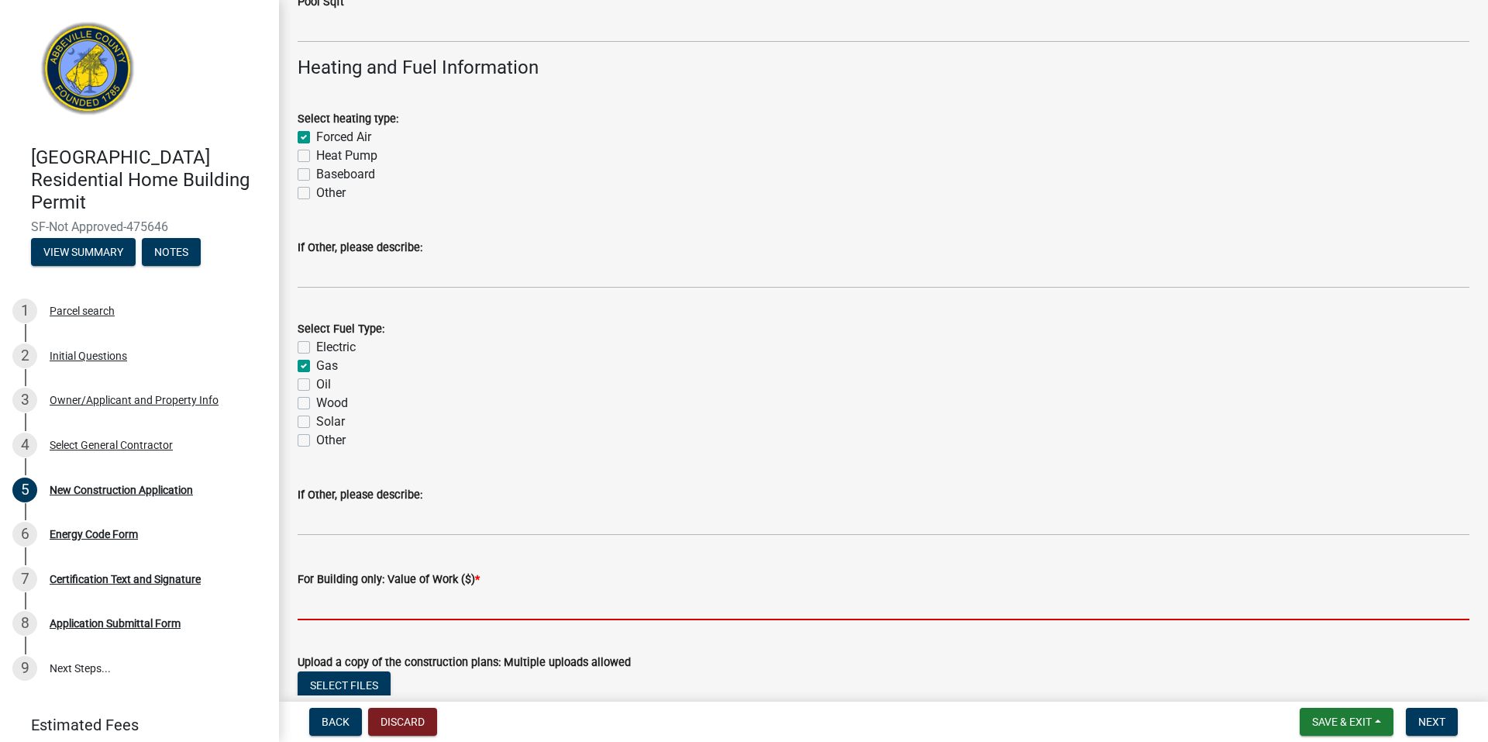
click at [525, 604] on input "text" at bounding box center [884, 604] width 1172 height 32
type input "385000"
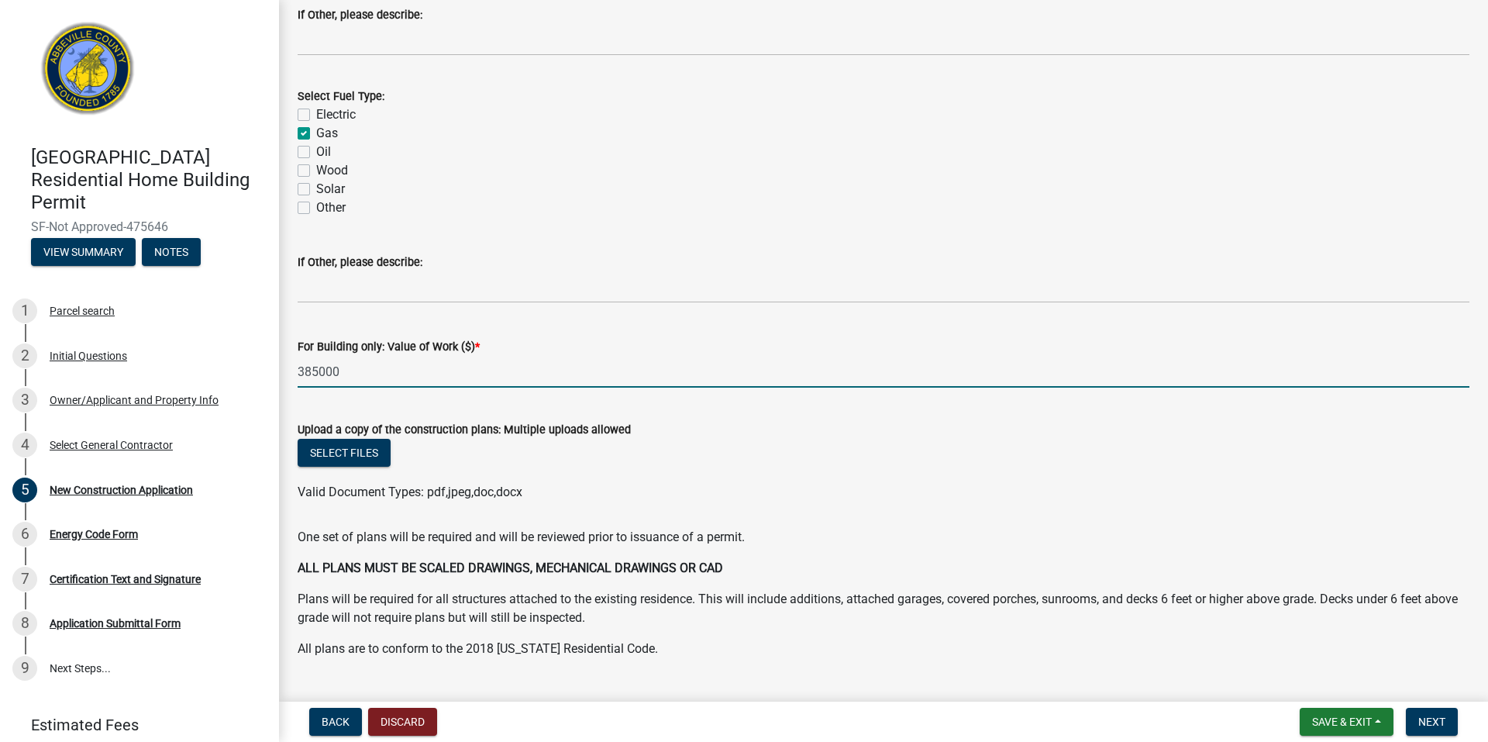
scroll to position [2593, 0]
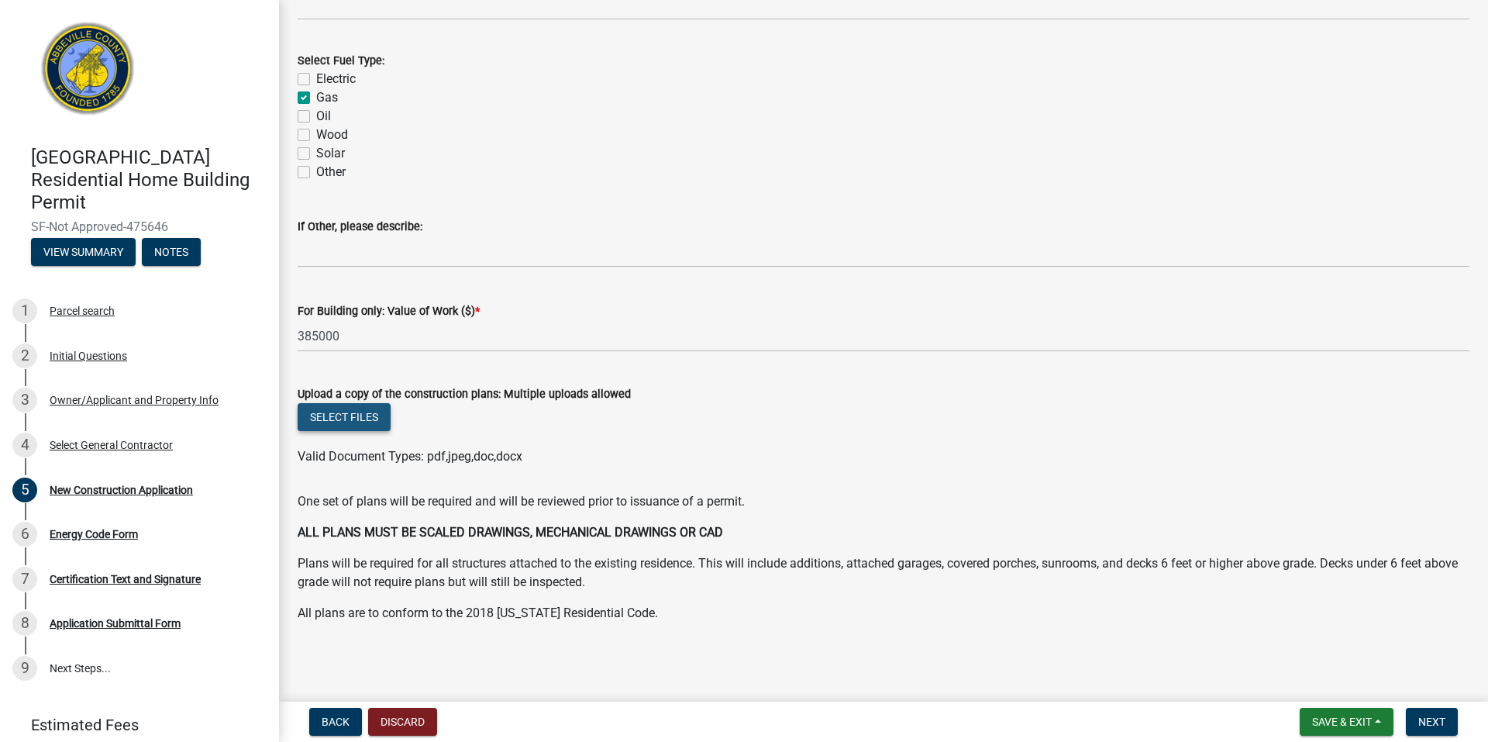
click at [364, 411] on button "Select files" at bounding box center [344, 417] width 93 height 28
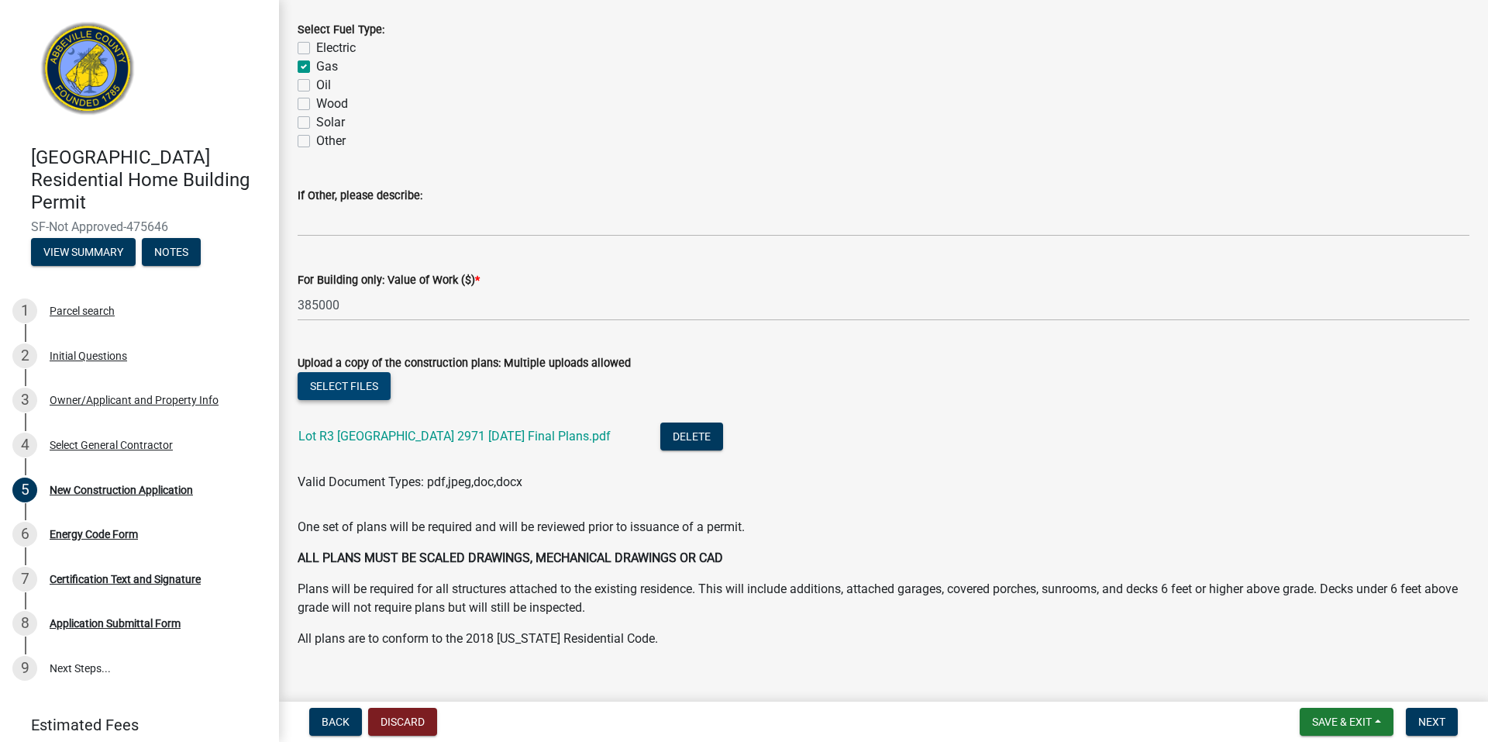
scroll to position [2649, 0]
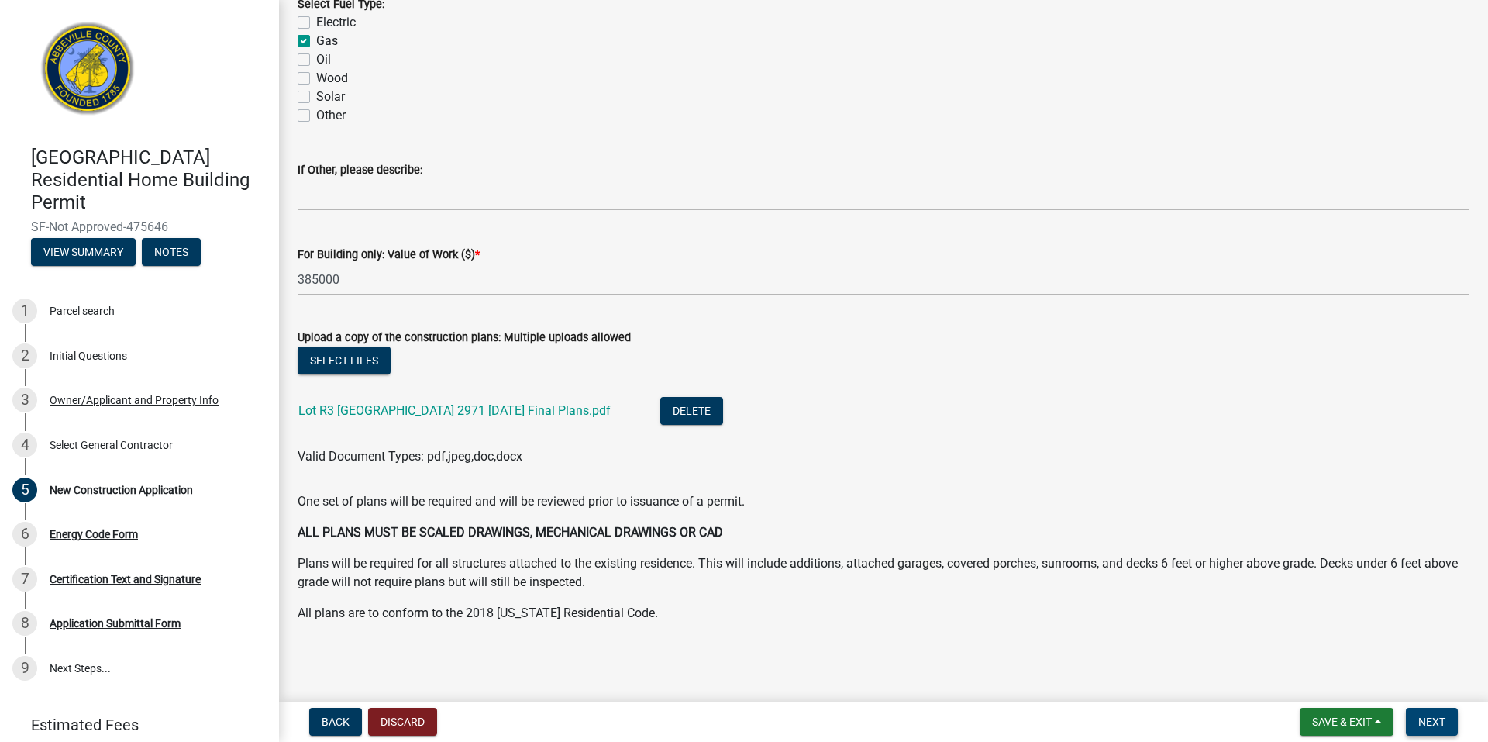
click at [1431, 716] on span "Next" at bounding box center [1431, 721] width 27 height 12
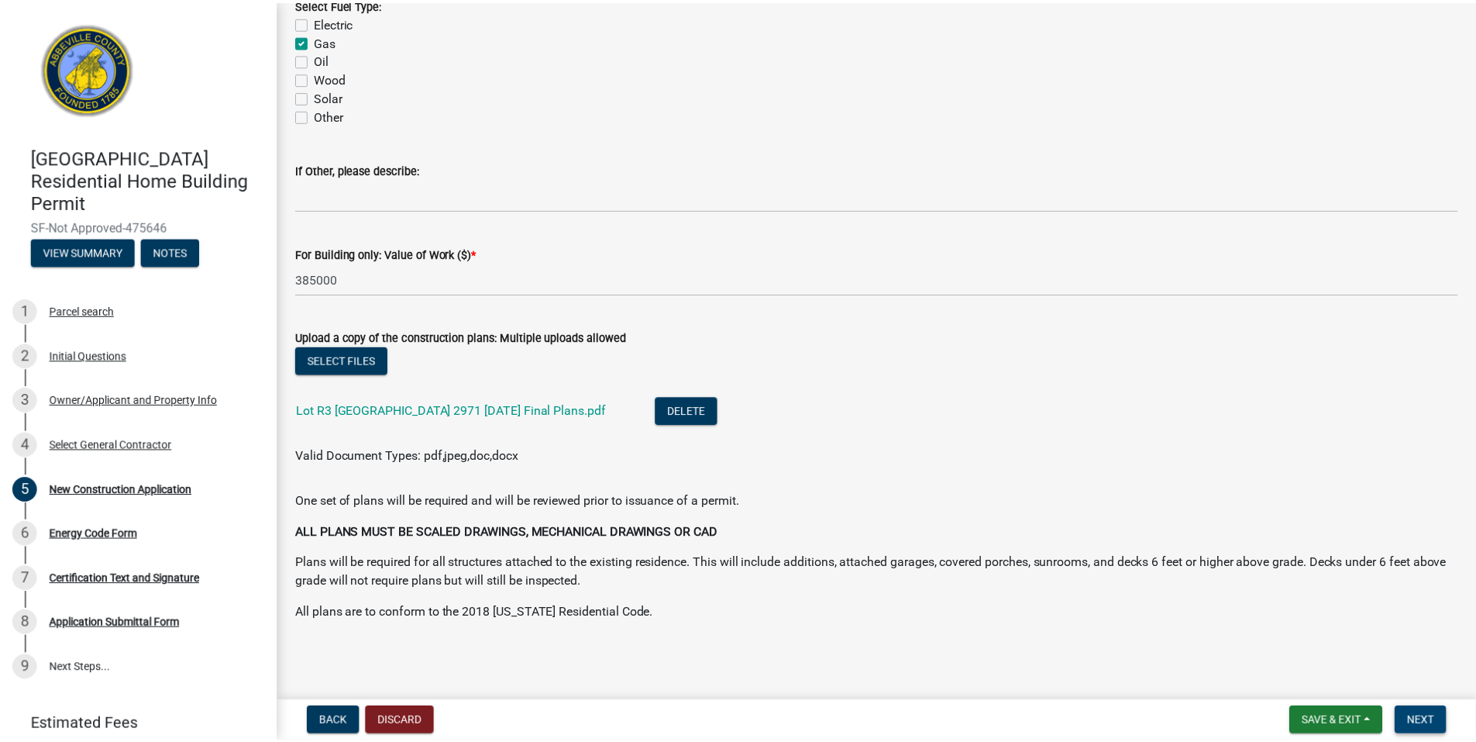
scroll to position [0, 0]
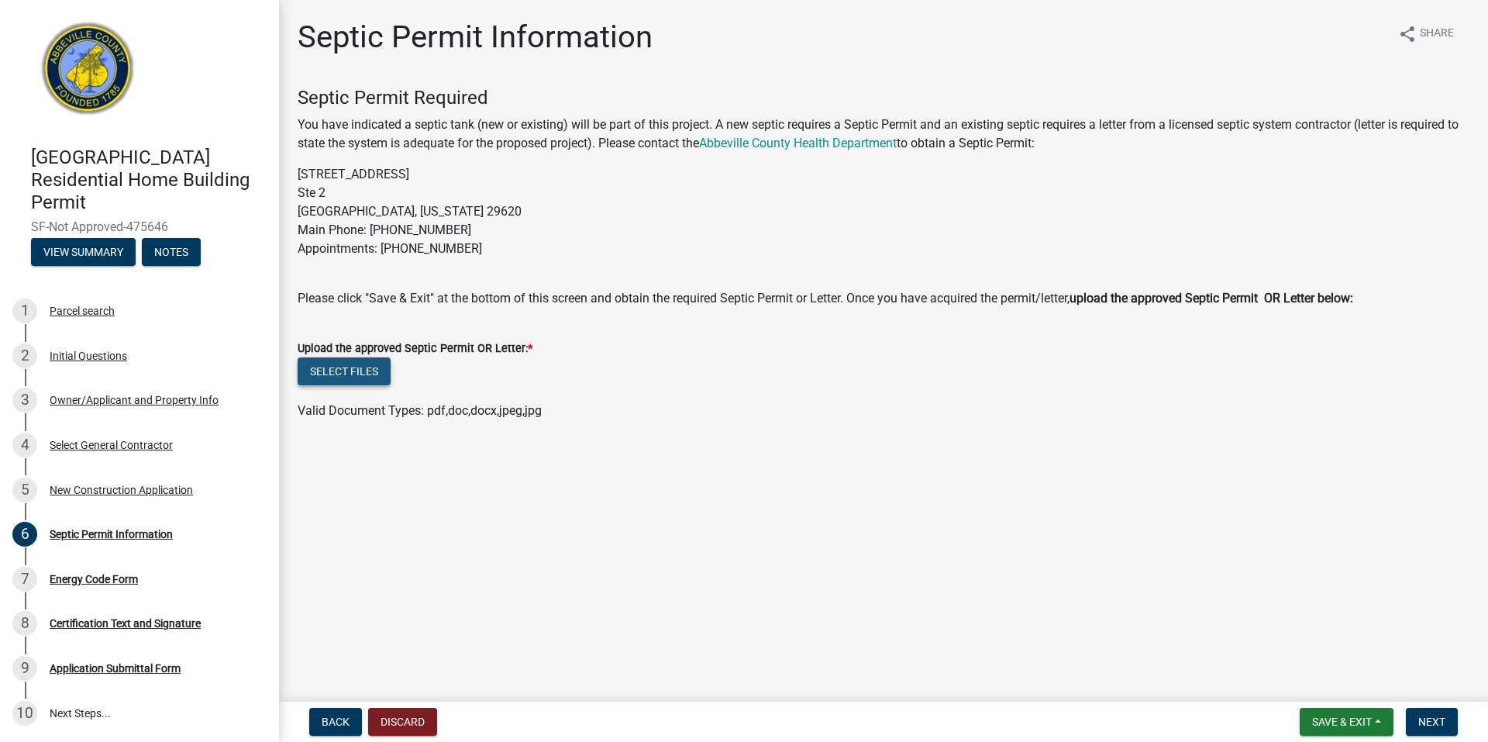
click at [359, 375] on button "Select files" at bounding box center [344, 371] width 93 height 28
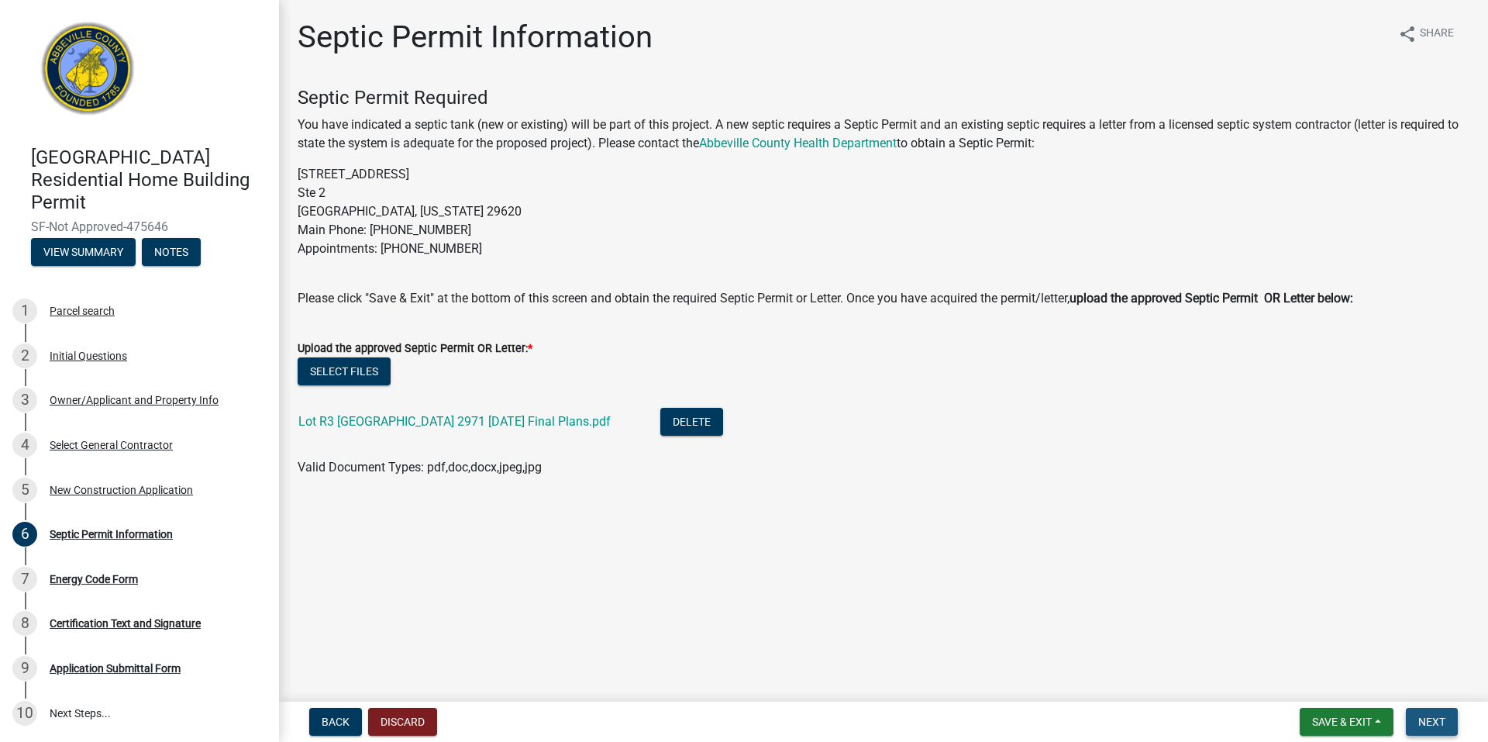
click at [1434, 709] on button "Next" at bounding box center [1432, 721] width 52 height 28
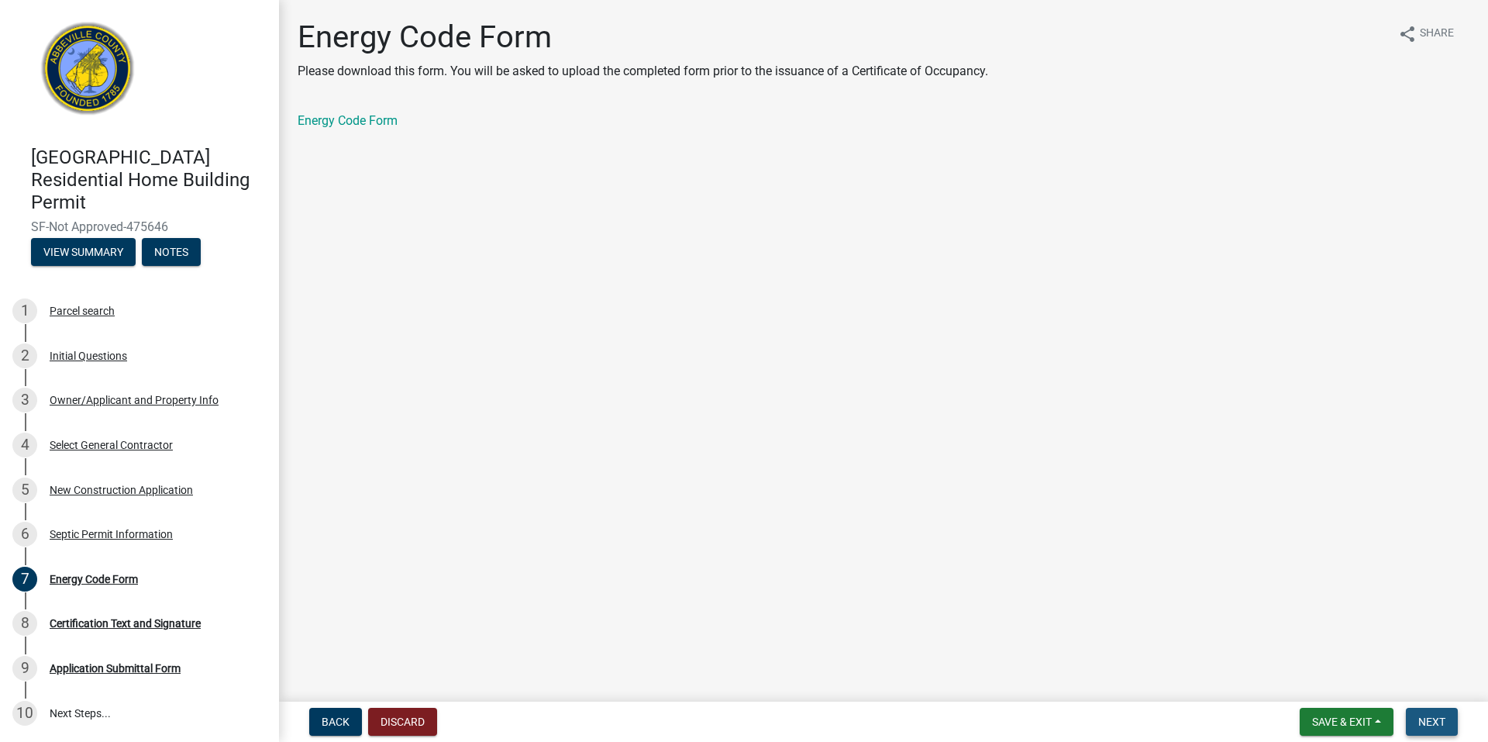
click at [1437, 718] on span "Next" at bounding box center [1431, 721] width 27 height 12
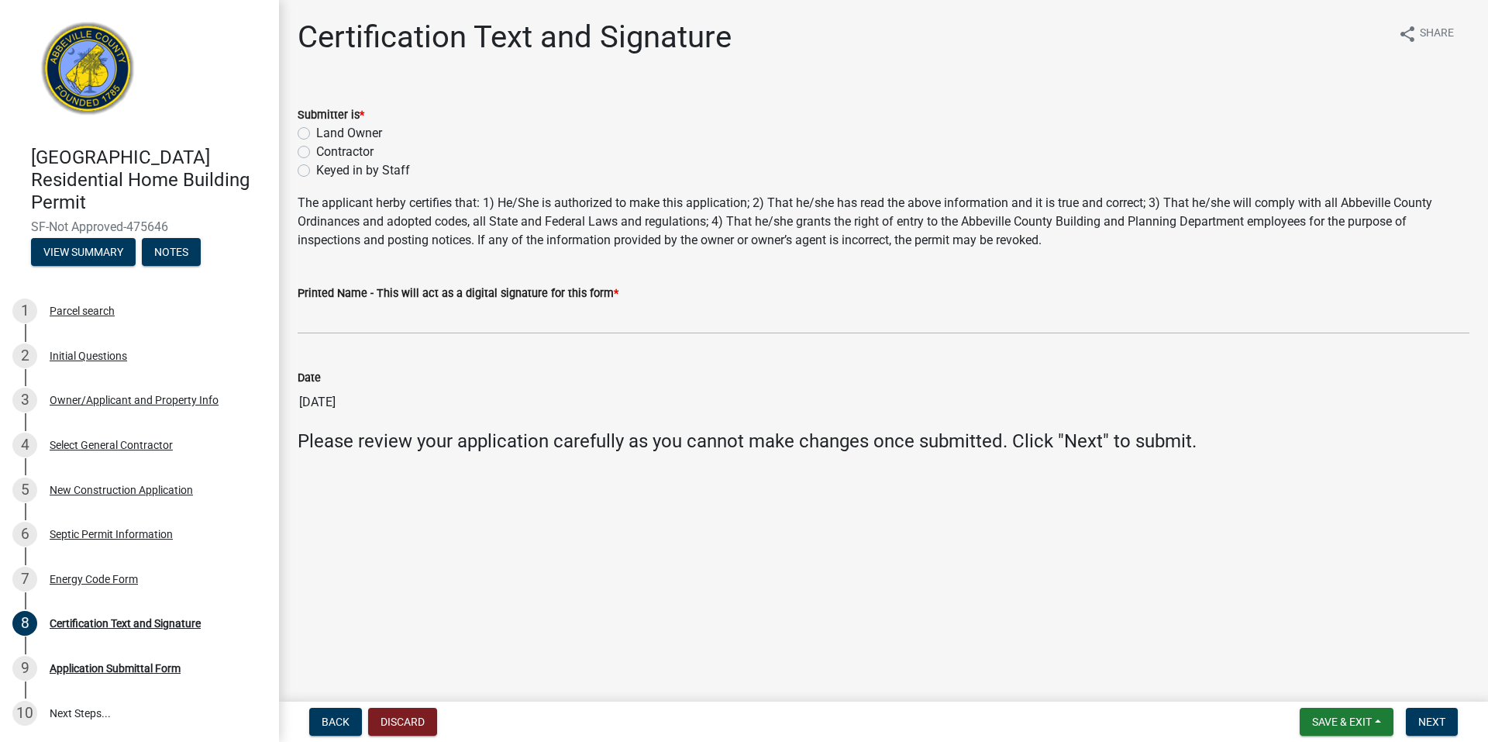
click at [310, 150] on div "Contractor" at bounding box center [884, 152] width 1172 height 19
click at [316, 150] on label "Contractor" at bounding box center [344, 152] width 57 height 19
click at [316, 150] on input "Contractor" at bounding box center [321, 148] width 10 height 10
radio input "true"
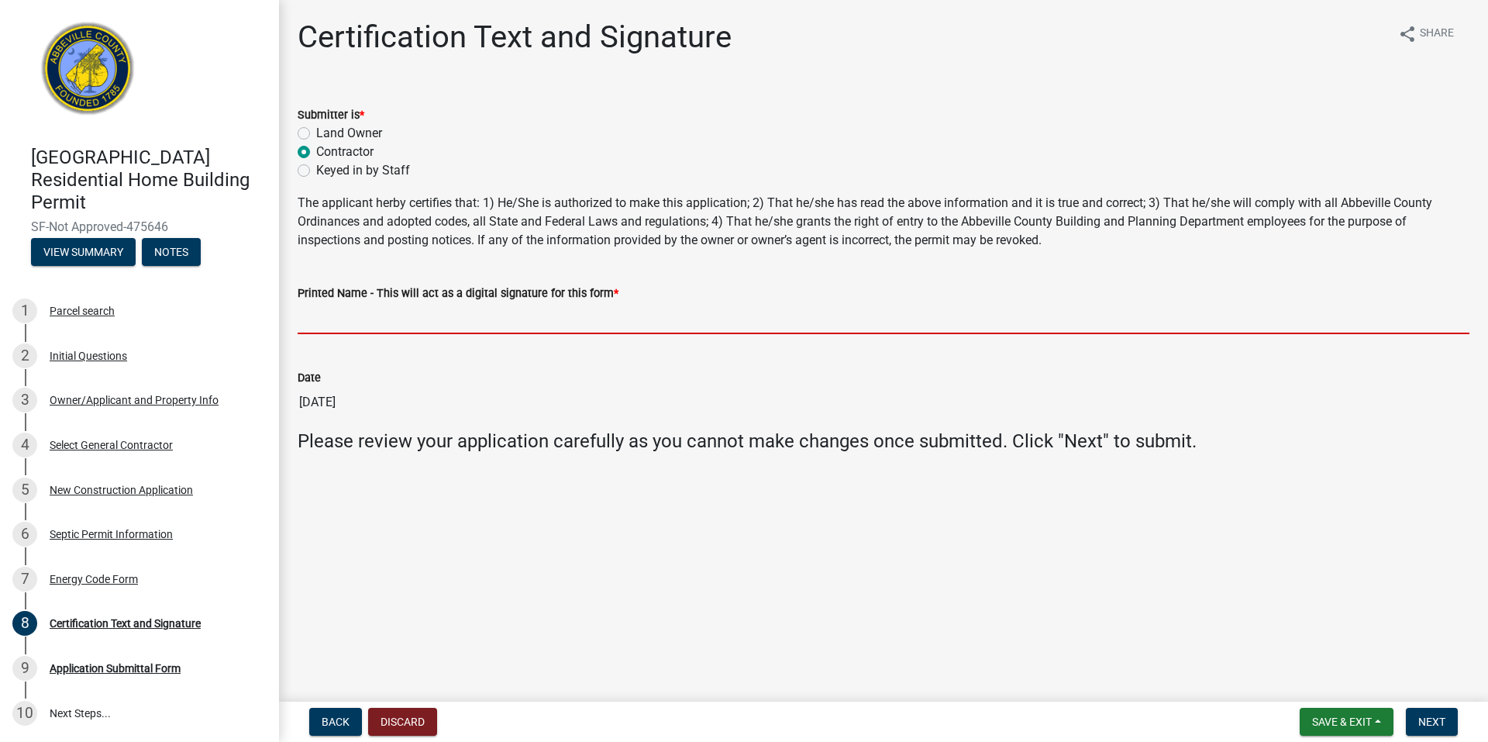
click at [357, 308] on input "Printed Name - This will act as a digital signature for this form *" at bounding box center [884, 318] width 1172 height 32
type input "[PERSON_NAME]"
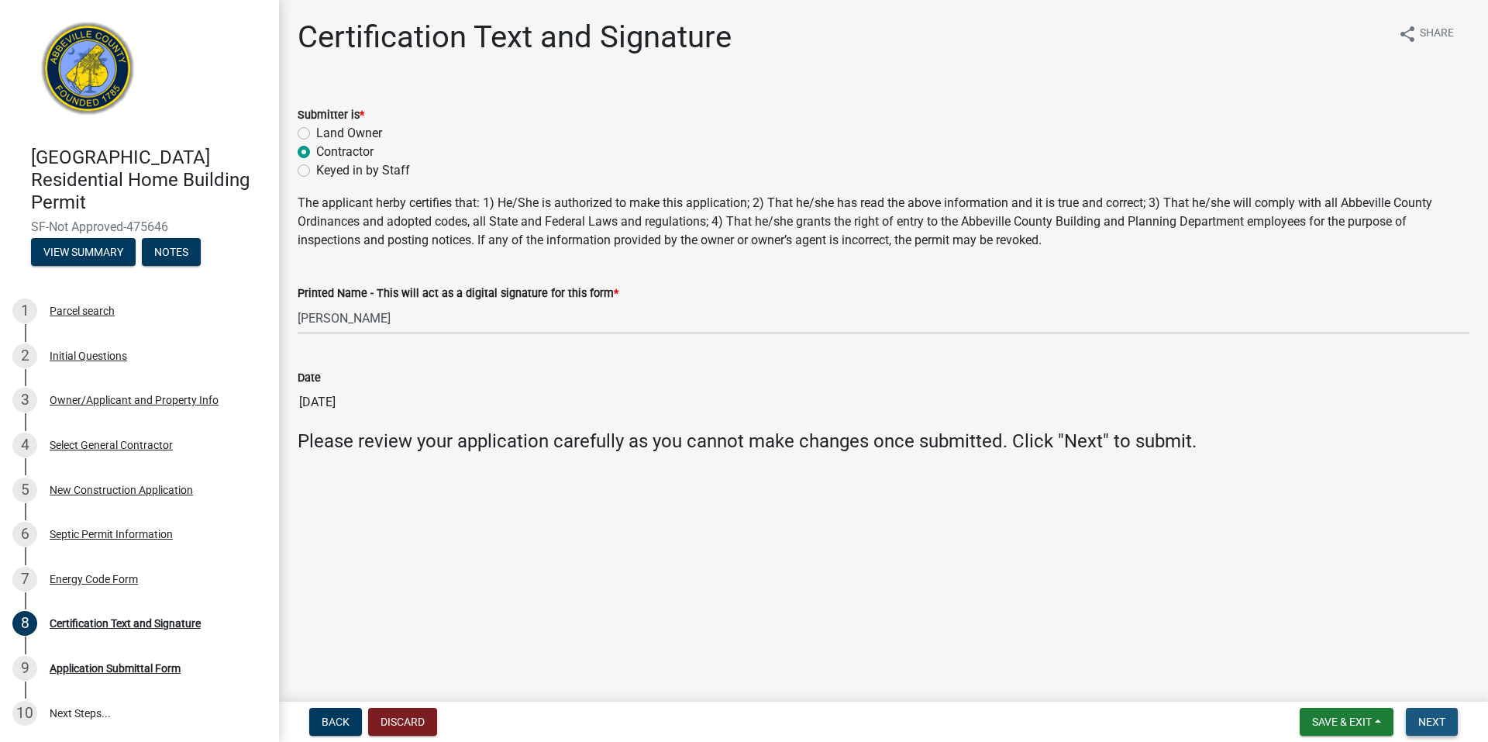
click at [1417, 715] on button "Next" at bounding box center [1432, 721] width 52 height 28
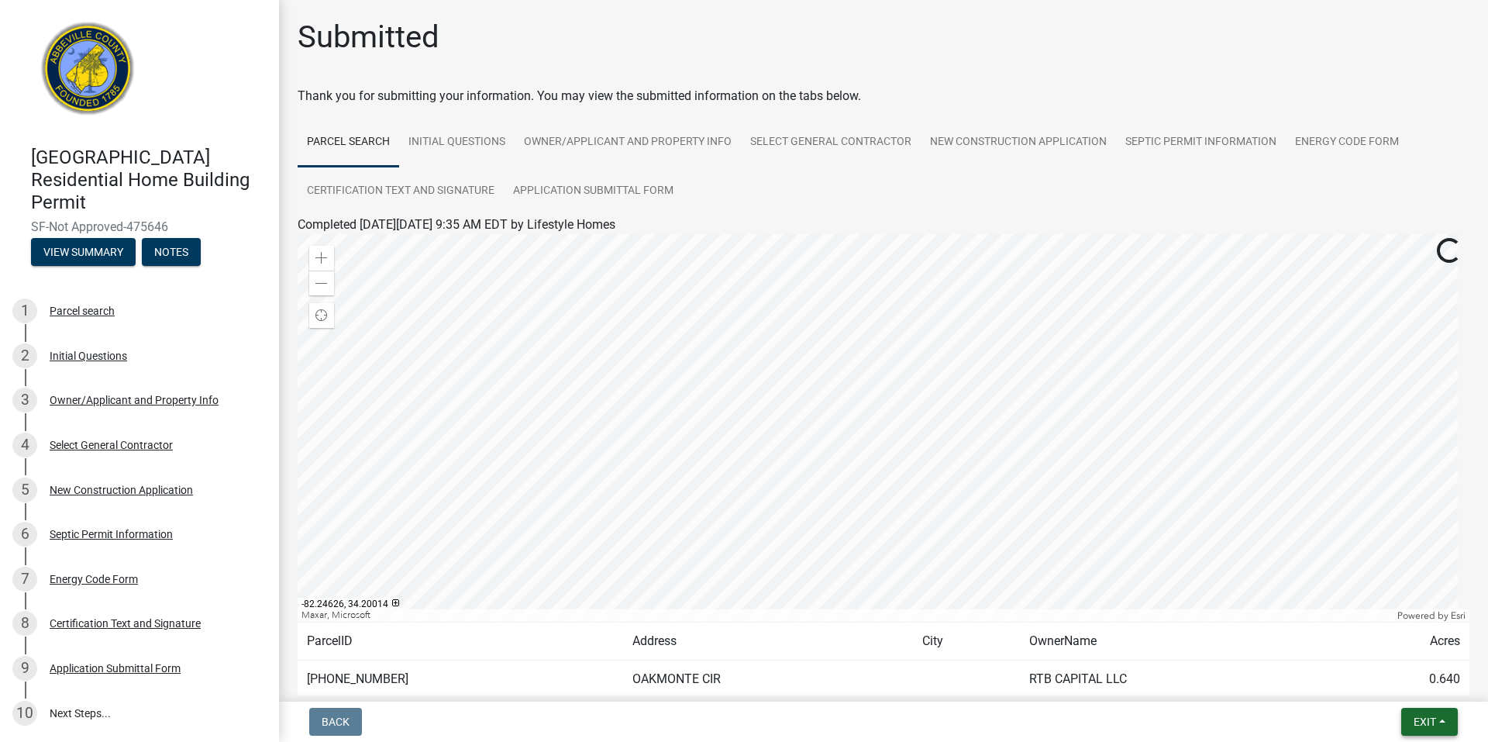
click at [1424, 728] on span "Exit" at bounding box center [1424, 721] width 22 height 12
click at [1386, 693] on button "Save & Exit" at bounding box center [1396, 681] width 124 height 37
